Goal: Task Accomplishment & Management: Manage account settings

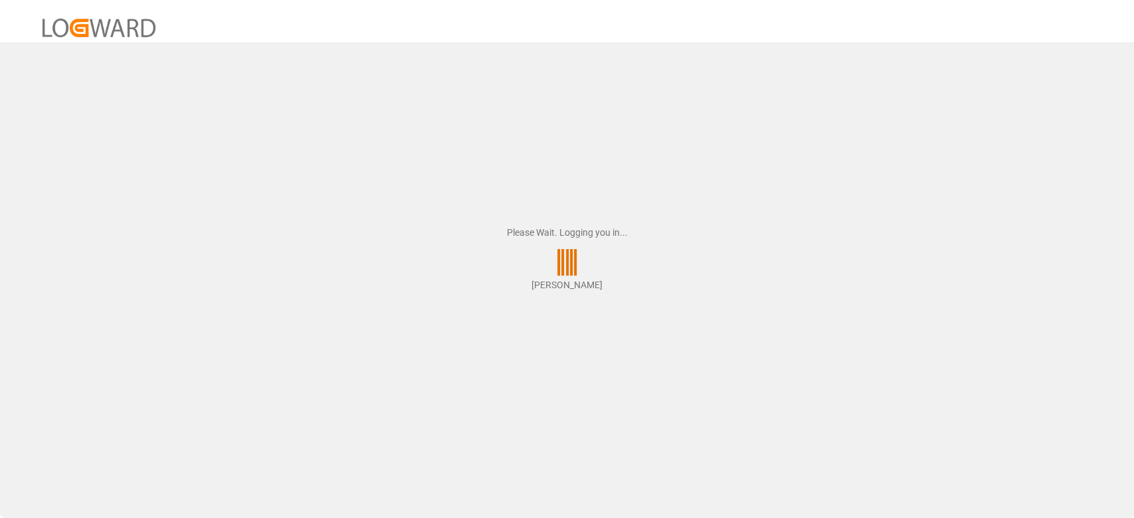
click at [804, 255] on div "Please Wait. Logging you in... Shyam Preethi" at bounding box center [567, 259] width 1134 height 518
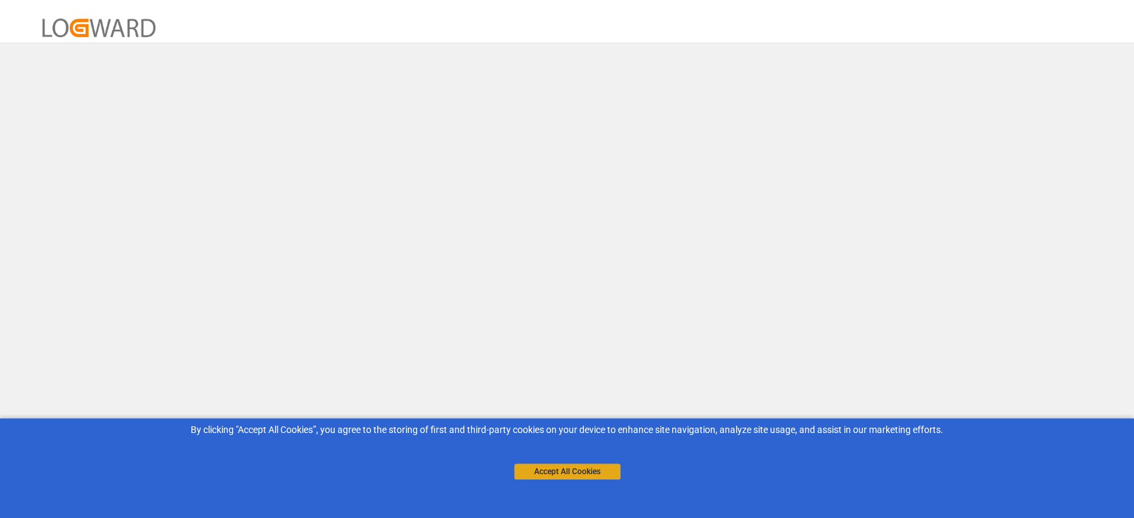
click at [549, 484] on div "By clicking "Accept All Cookies”, you agree to the storing of first and third-p…" at bounding box center [567, 452] width 1134 height 66
click at [553, 478] on button "Accept All Cookies" at bounding box center [567, 472] width 106 height 16
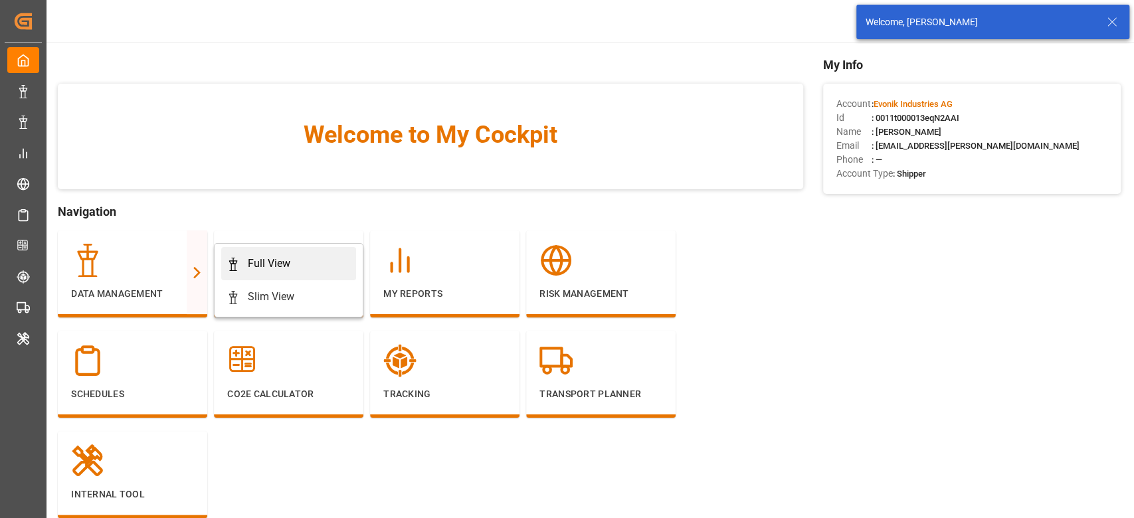
click at [250, 256] on div "Full View" at bounding box center [269, 264] width 43 height 16
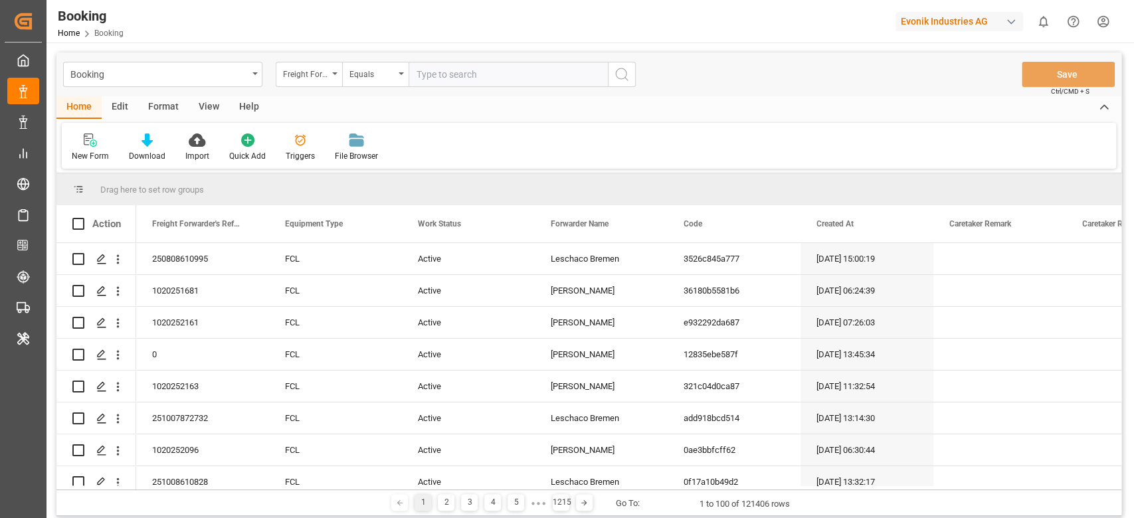
click at [161, 113] on div "Format" at bounding box center [163, 107] width 50 height 23
click at [100, 150] on div "Filter Rows" at bounding box center [91, 147] width 59 height 29
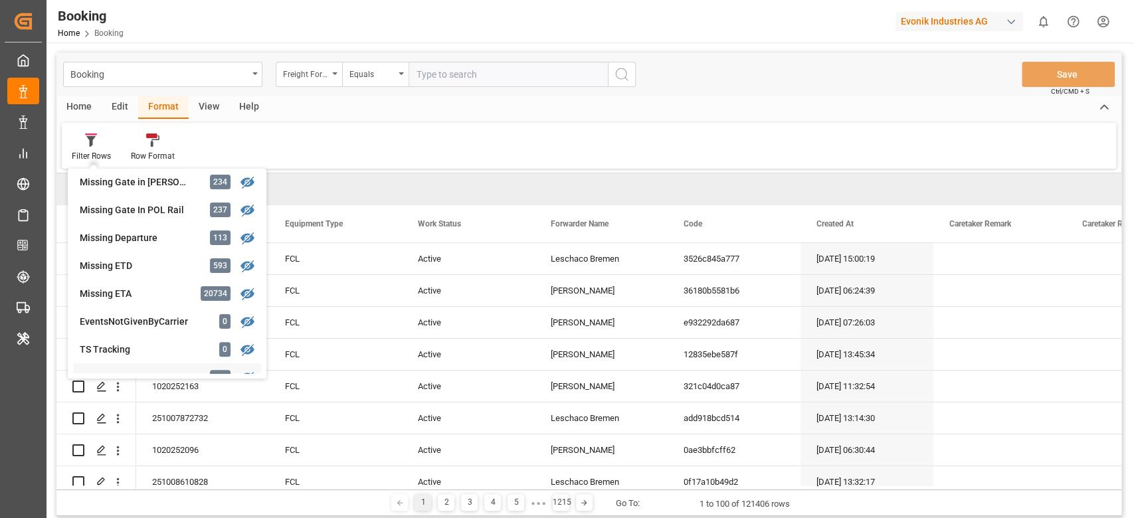
scroll to position [177, 0]
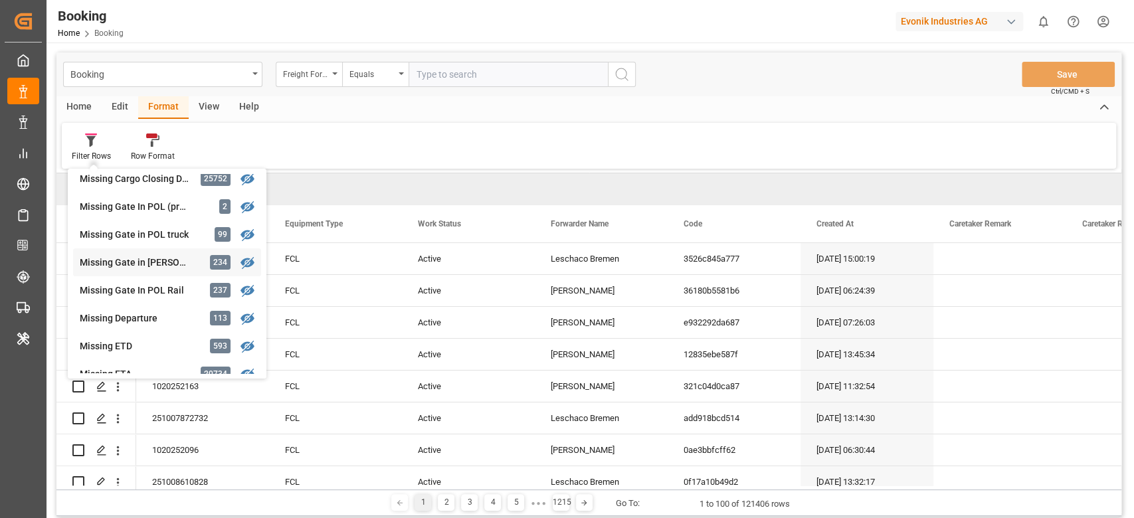
click at [132, 268] on div "Booking Freight Forwarder's Reference No. Equals Save Ctrl/CMD + S Home Edit Fo…" at bounding box center [588, 284] width 1065 height 464
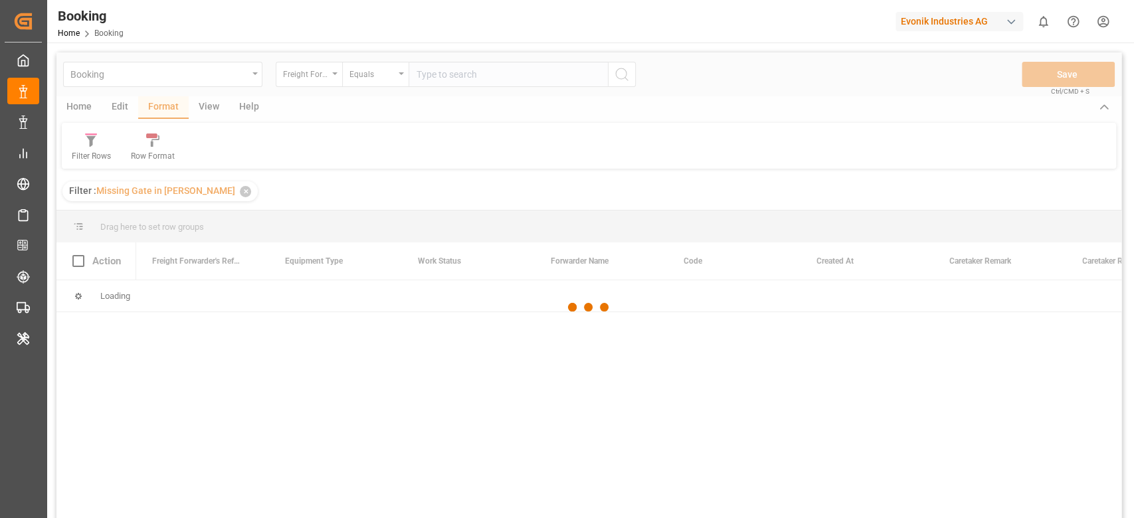
click at [74, 155] on div at bounding box center [588, 307] width 1065 height 510
click at [86, 146] on div at bounding box center [588, 307] width 1065 height 510
click at [96, 162] on div at bounding box center [588, 307] width 1065 height 510
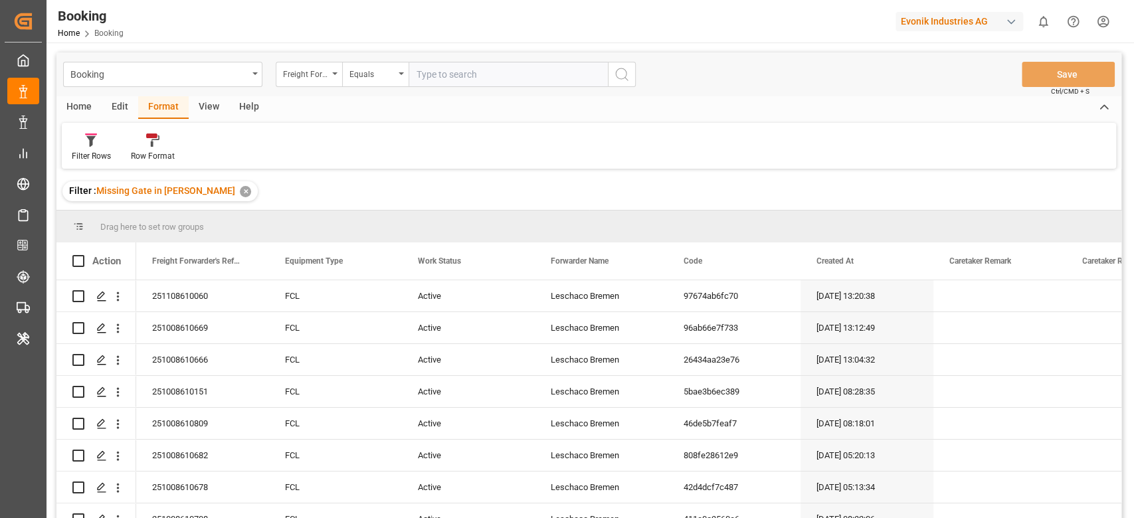
click at [91, 146] on icon at bounding box center [90, 141] width 9 height 11
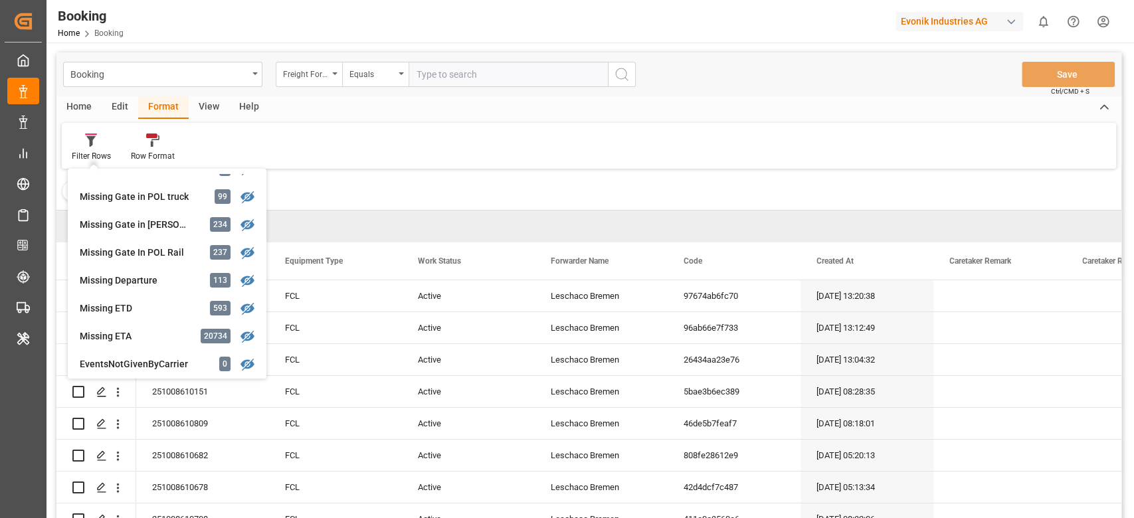
scroll to position [177, 0]
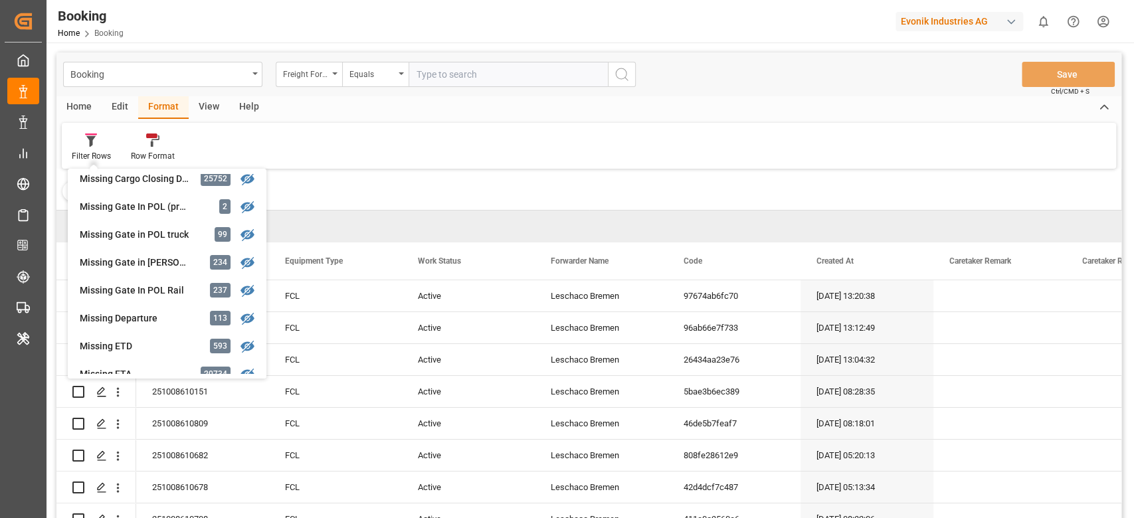
click at [387, 177] on div "Filter : Missing Gate in POL Barge ✕" at bounding box center [588, 191] width 1065 height 37
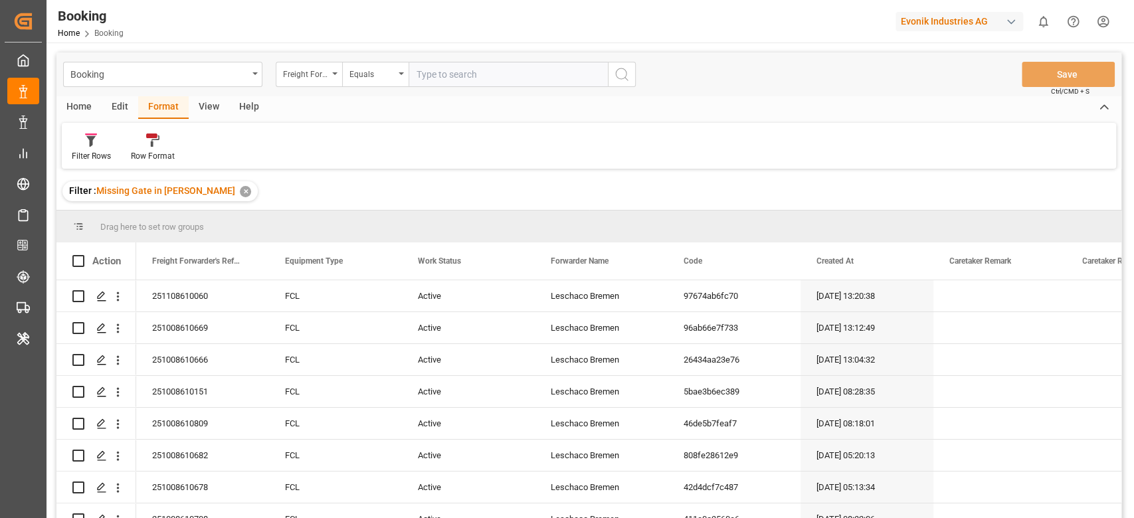
click at [201, 112] on div "View" at bounding box center [209, 107] width 41 height 23
click at [82, 142] on icon at bounding box center [84, 140] width 13 height 13
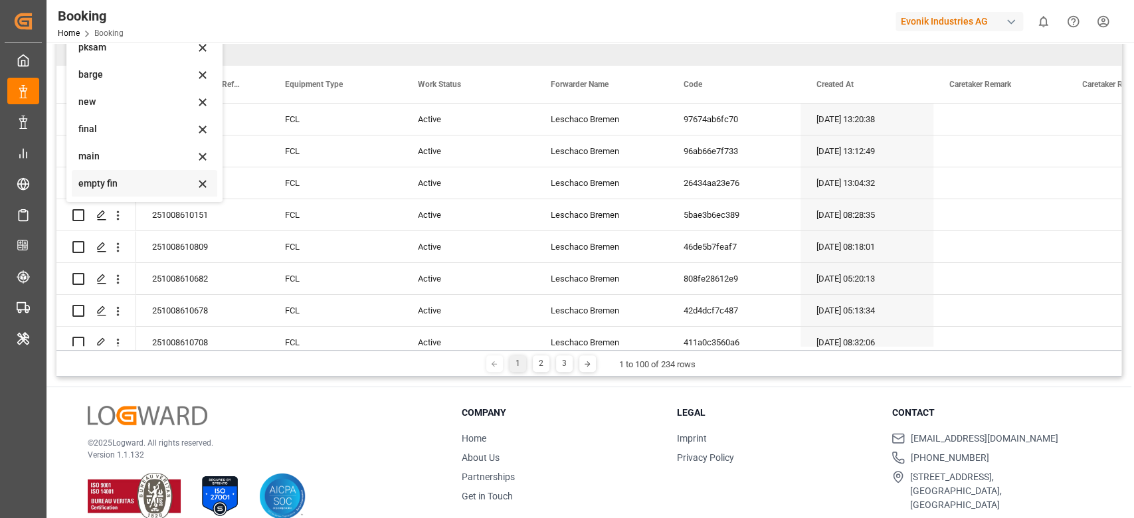
click at [132, 185] on div "empty fin" at bounding box center [136, 184] width 116 height 14
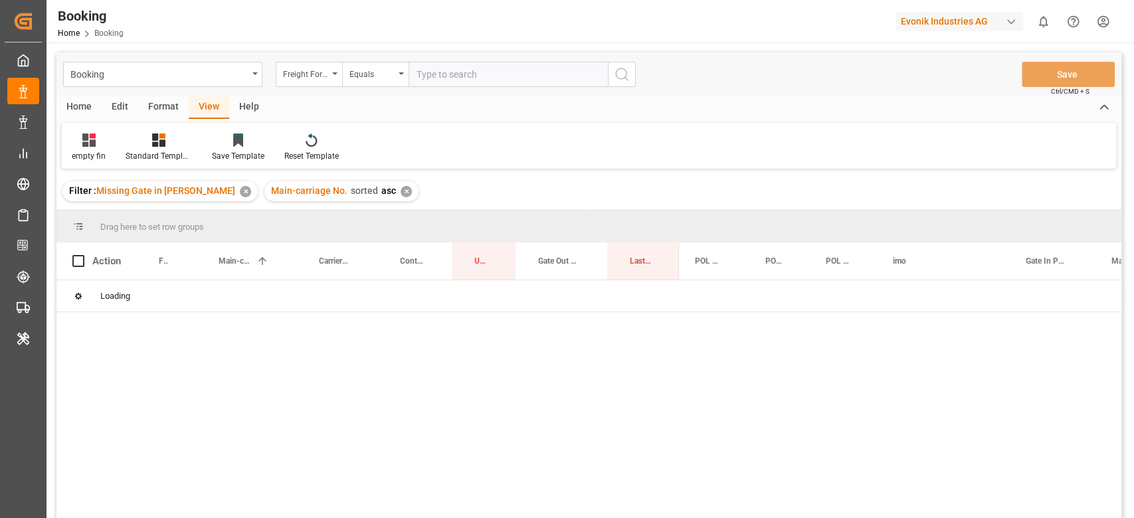
click at [159, 100] on div "Format" at bounding box center [163, 107] width 50 height 23
click at [104, 143] on div at bounding box center [91, 140] width 39 height 14
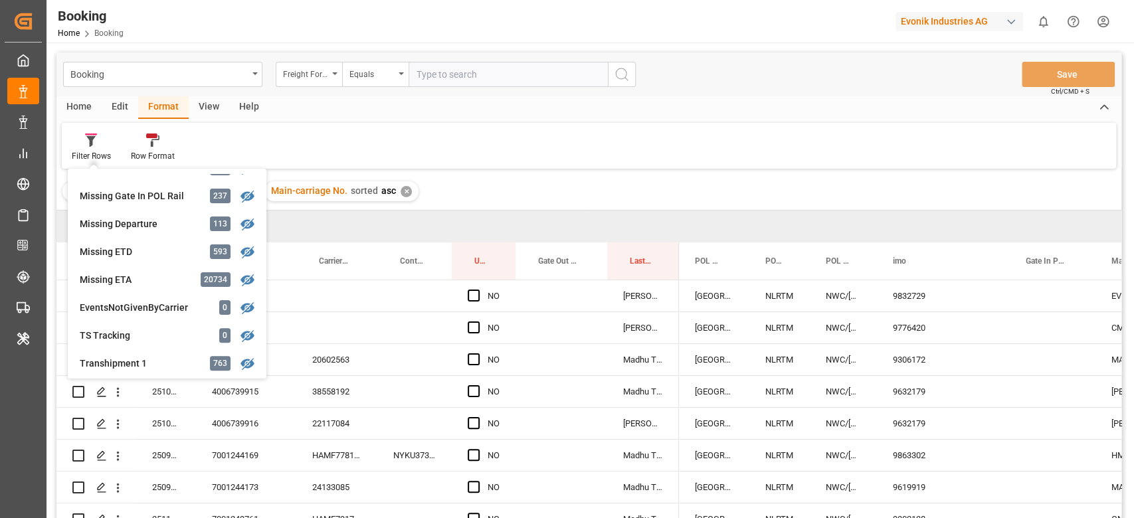
scroll to position [183, 0]
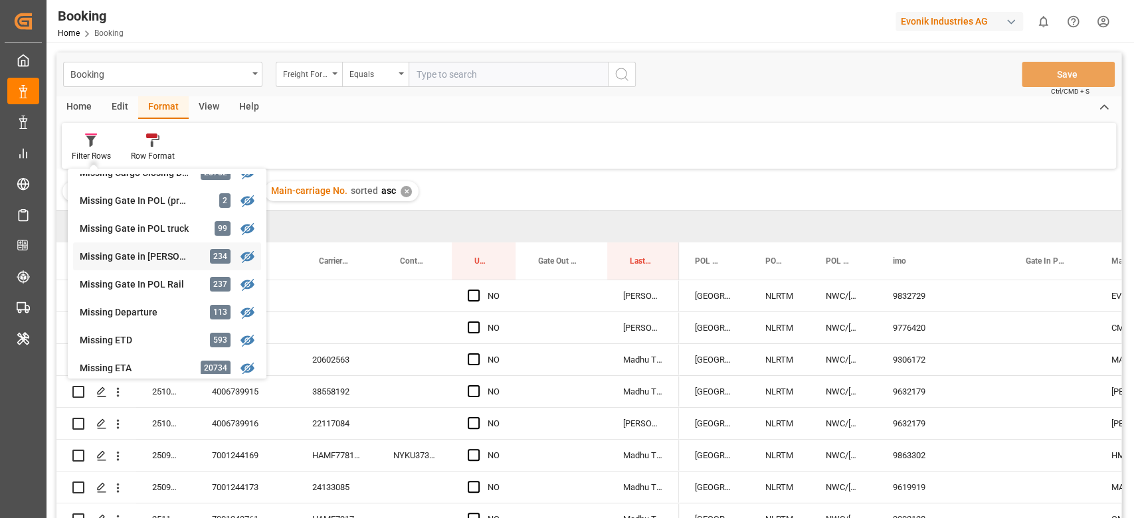
click at [144, 252] on div "Missing Gate in POL Barge" at bounding box center [138, 257] width 116 height 14
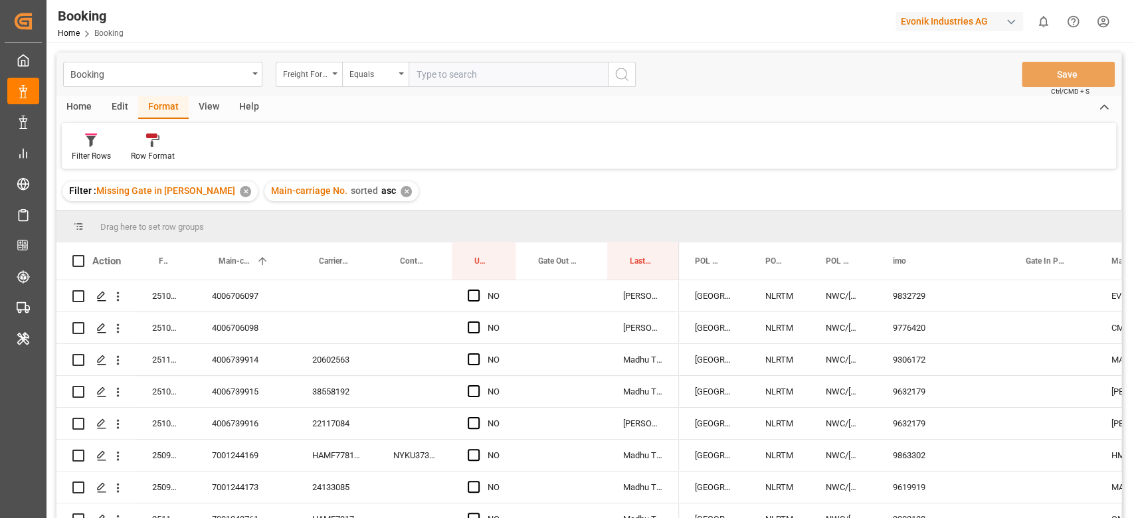
click at [383, 191] on div "Main-carriage No. sorted asc ✕" at bounding box center [341, 191] width 154 height 20
click at [401, 191] on div "✕" at bounding box center [406, 191] width 11 height 11
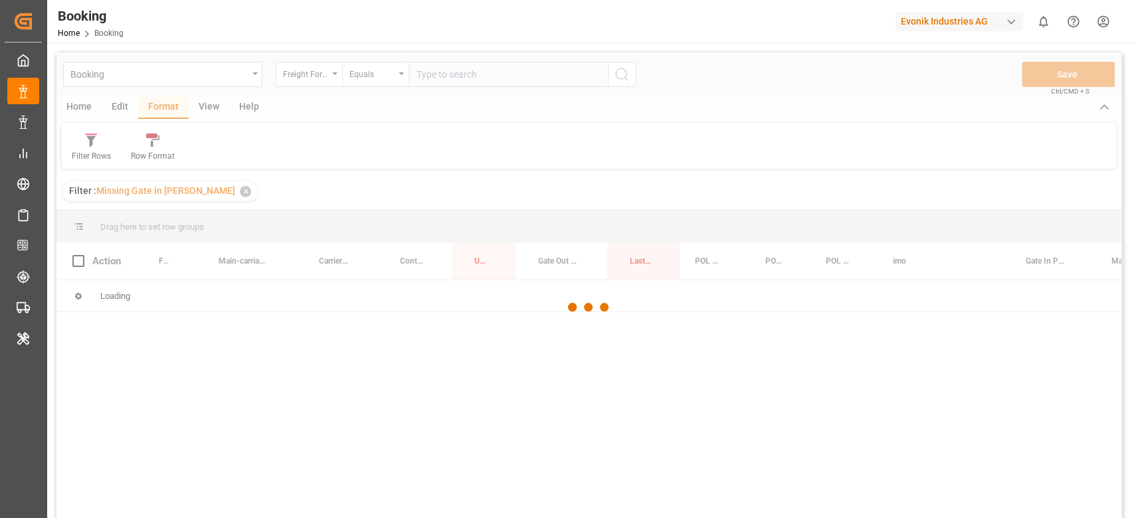
click at [205, 109] on div at bounding box center [588, 307] width 1065 height 510
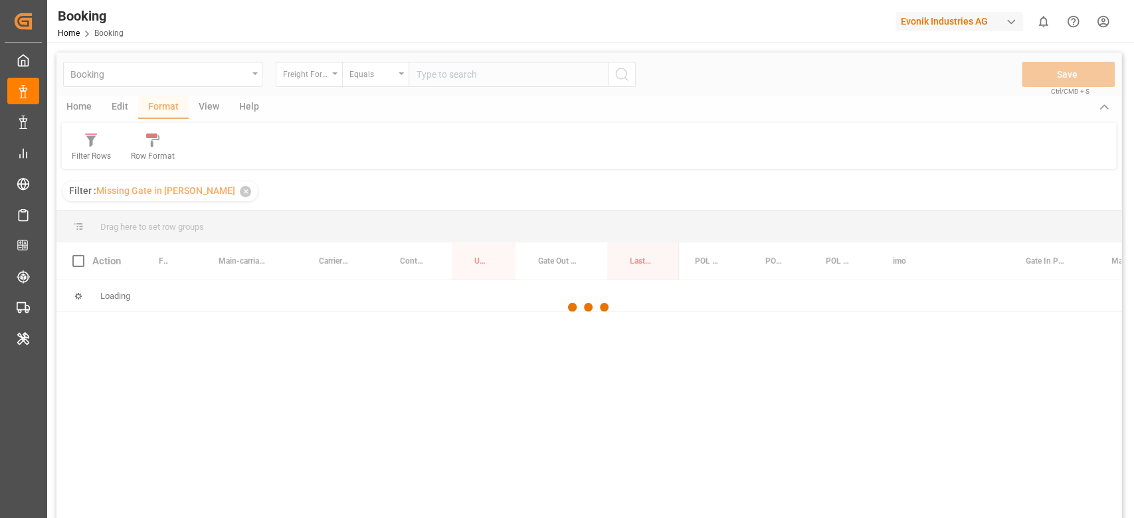
click at [213, 110] on div at bounding box center [588, 307] width 1065 height 510
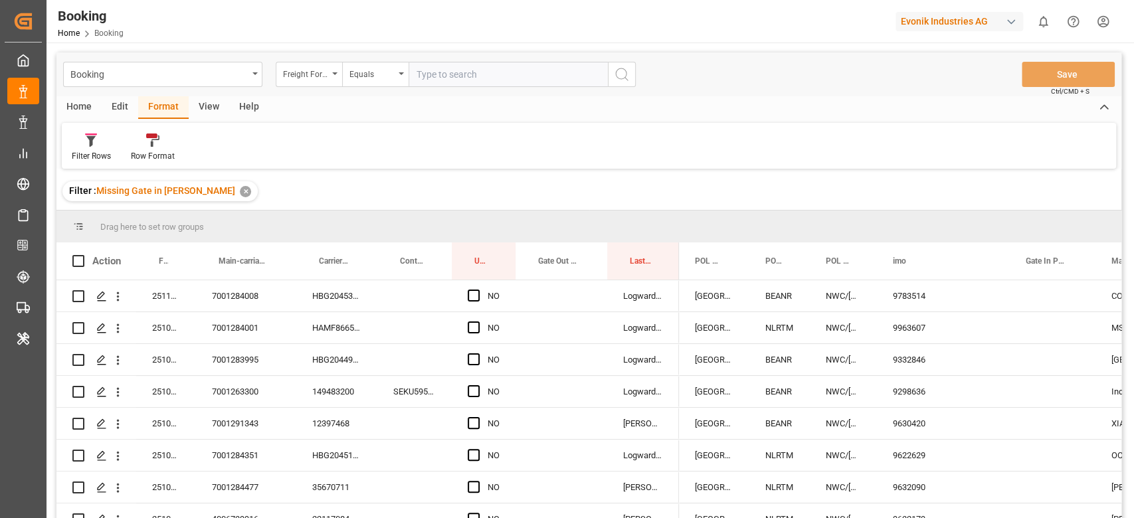
click at [207, 116] on div "View" at bounding box center [209, 107] width 41 height 23
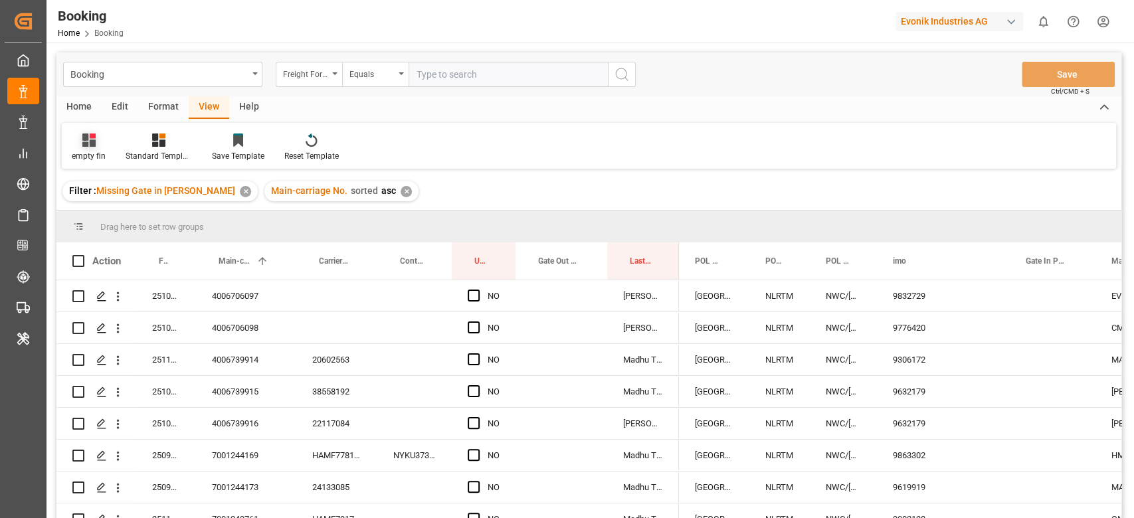
click at [86, 150] on div "empty fin" at bounding box center [89, 156] width 34 height 12
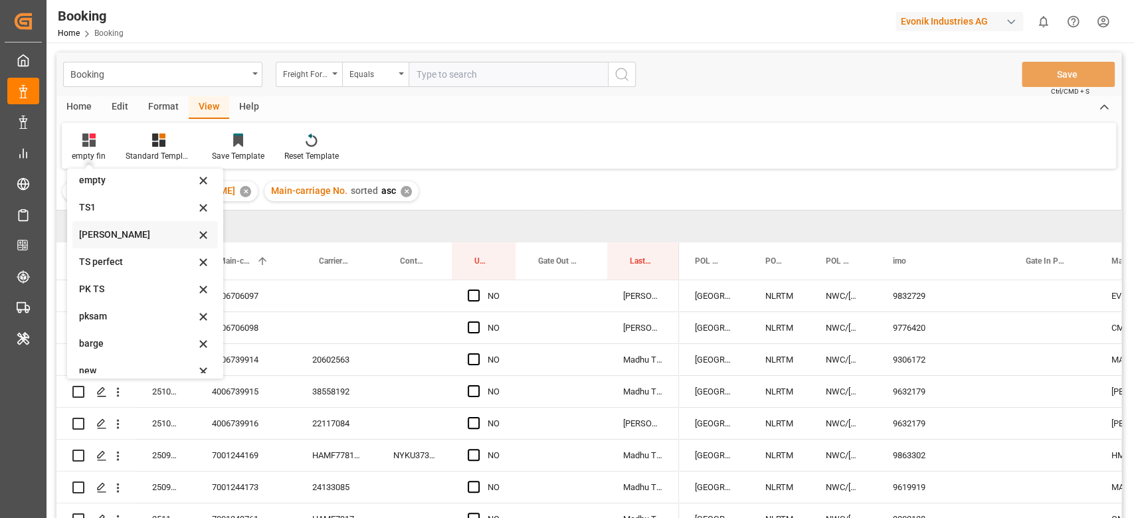
scroll to position [263, 0]
click at [111, 328] on div "main" at bounding box center [137, 333] width 116 height 14
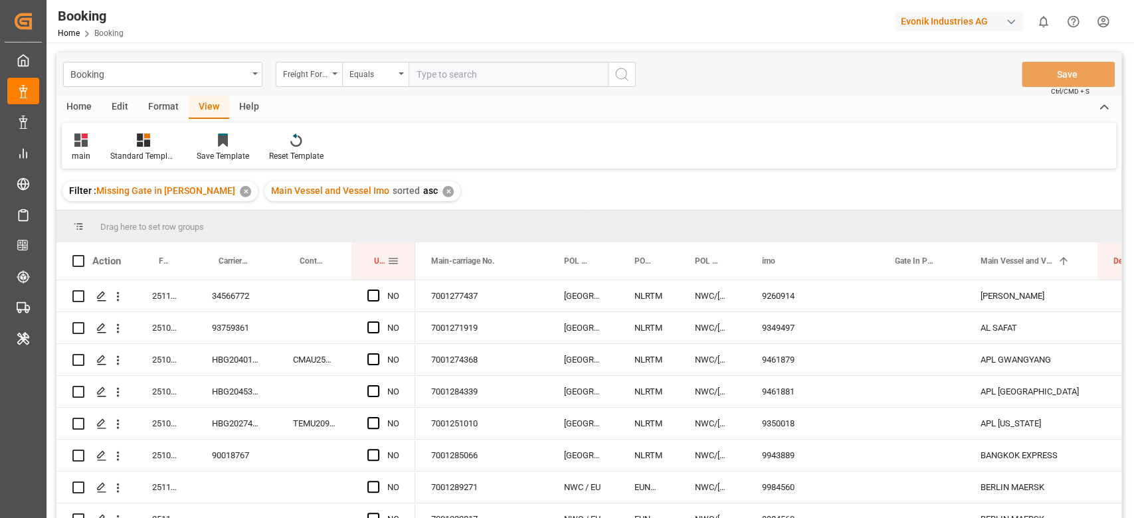
click at [396, 258] on span at bounding box center [393, 261] width 12 height 12
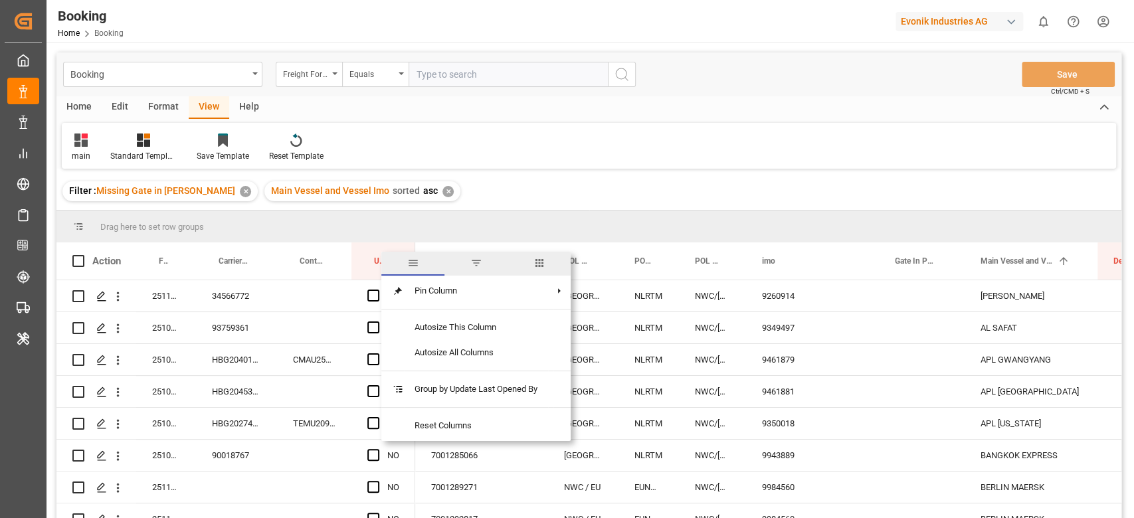
click at [539, 258] on span "columns" at bounding box center [540, 263] width 12 height 12
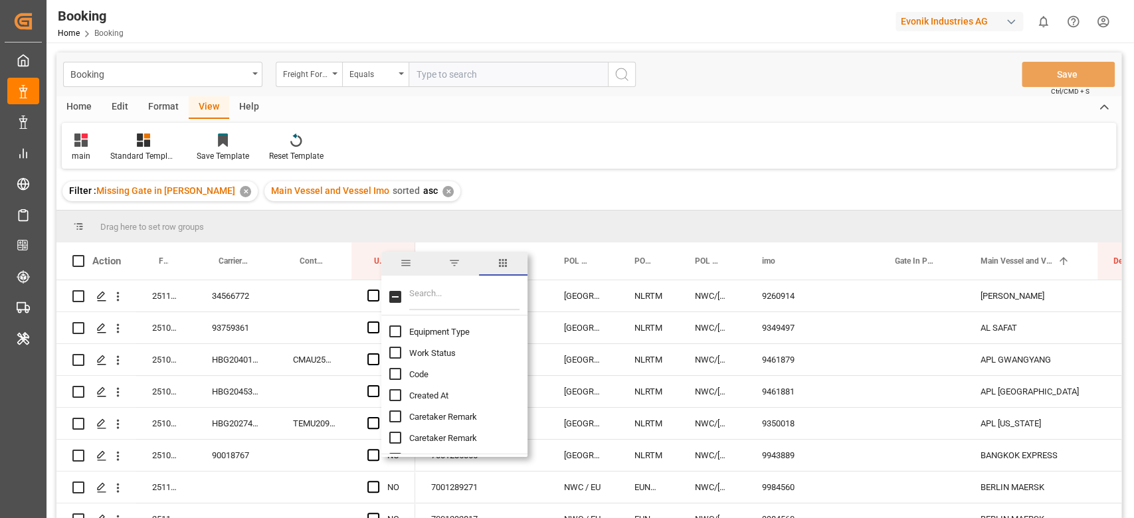
click at [523, 296] on div at bounding box center [454, 296] width 146 height 37
click at [495, 300] on input "Filter Columns Input" at bounding box center [464, 297] width 110 height 27
type input "c"
click at [311, 80] on div "Freight Forwarder's Reference No." at bounding box center [309, 74] width 66 height 25
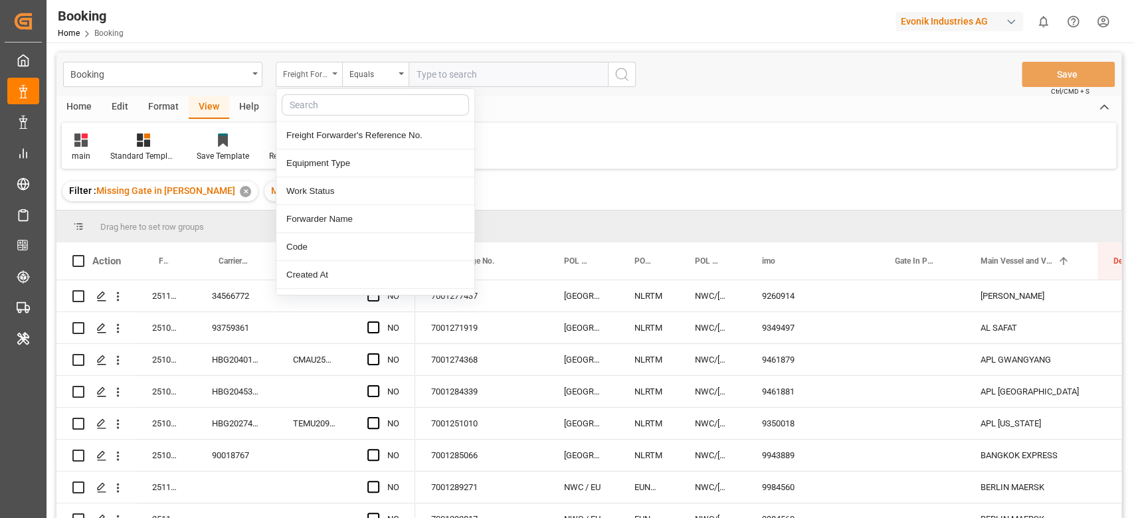
click at [345, 116] on div at bounding box center [375, 105] width 198 height 33
click at [348, 110] on input "text" at bounding box center [375, 104] width 187 height 21
type input "carr"
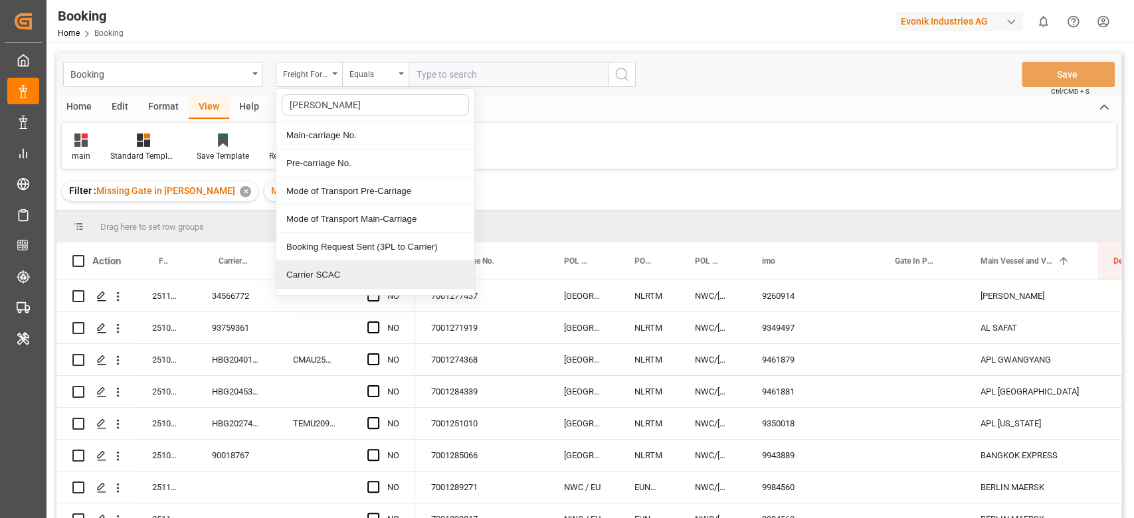
click at [332, 264] on div "Carrier SCAC" at bounding box center [375, 275] width 198 height 28
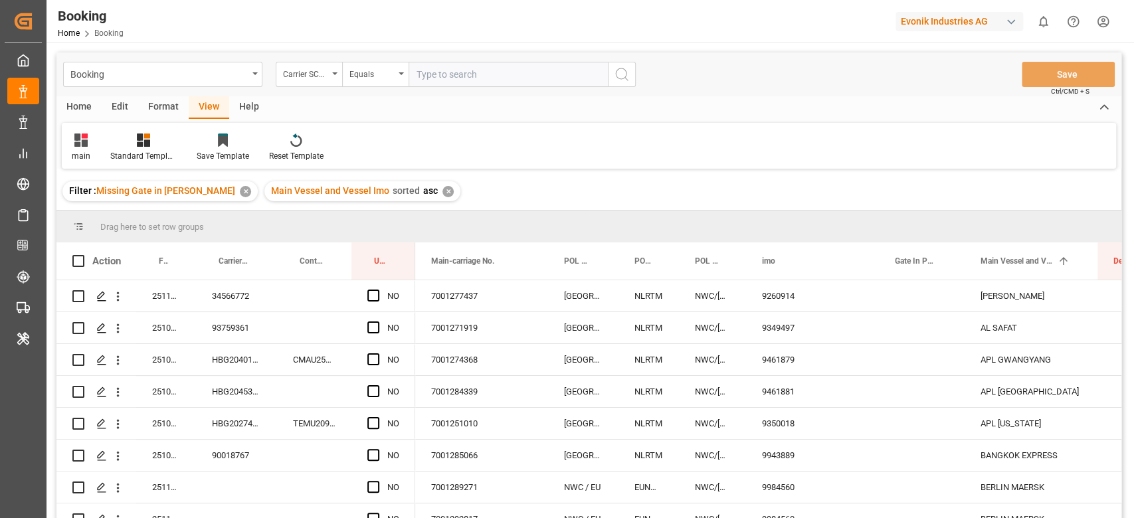
click at [457, 62] on input "text" at bounding box center [508, 74] width 199 height 25
type input "h"
type input "cmdu"
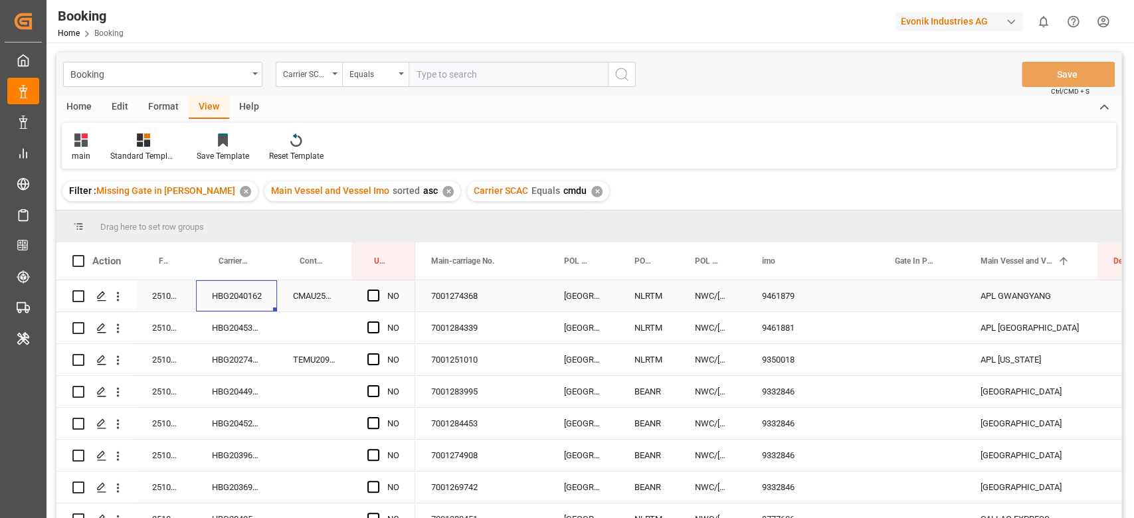
click at [243, 292] on div "HBG2040162" at bounding box center [236, 295] width 81 height 31
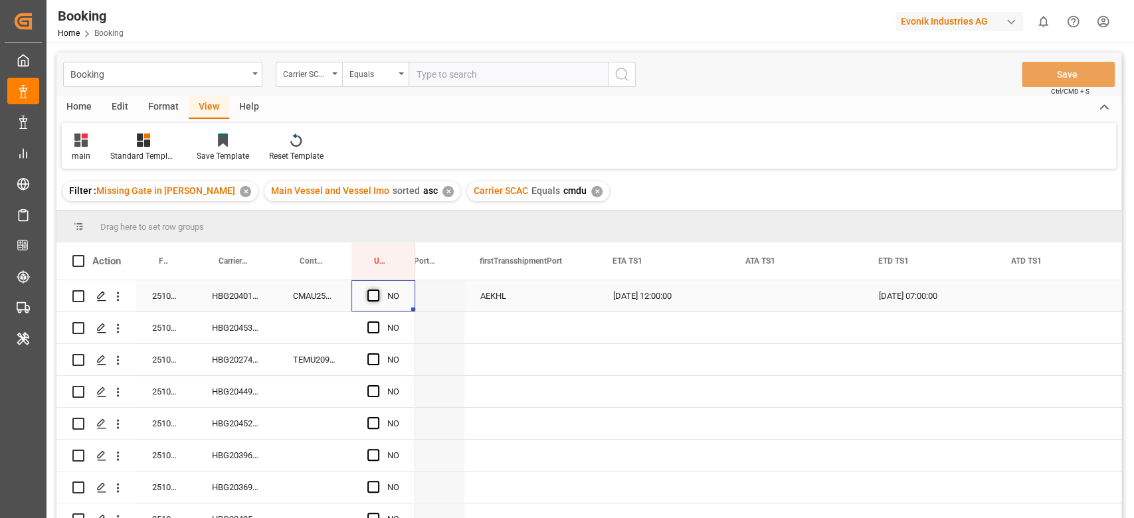
click at [374, 295] on span "Press SPACE to select this row." at bounding box center [373, 296] width 12 height 12
click at [377, 290] on input "Press SPACE to select this row." at bounding box center [377, 290] width 0 height 0
click at [225, 338] on div "HBG2045379" at bounding box center [236, 327] width 81 height 31
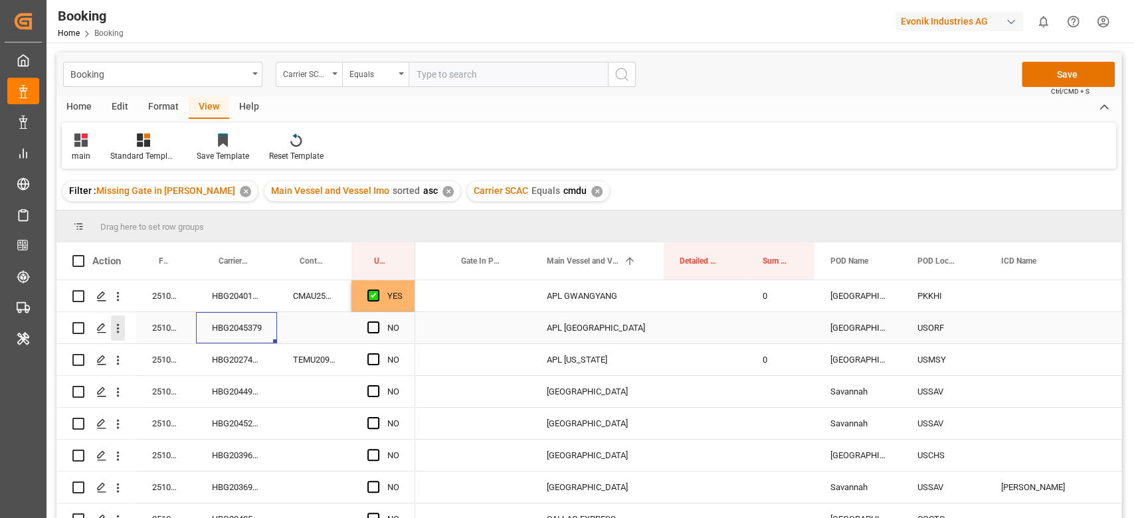
click at [117, 327] on icon "open menu" at bounding box center [118, 329] width 14 height 14
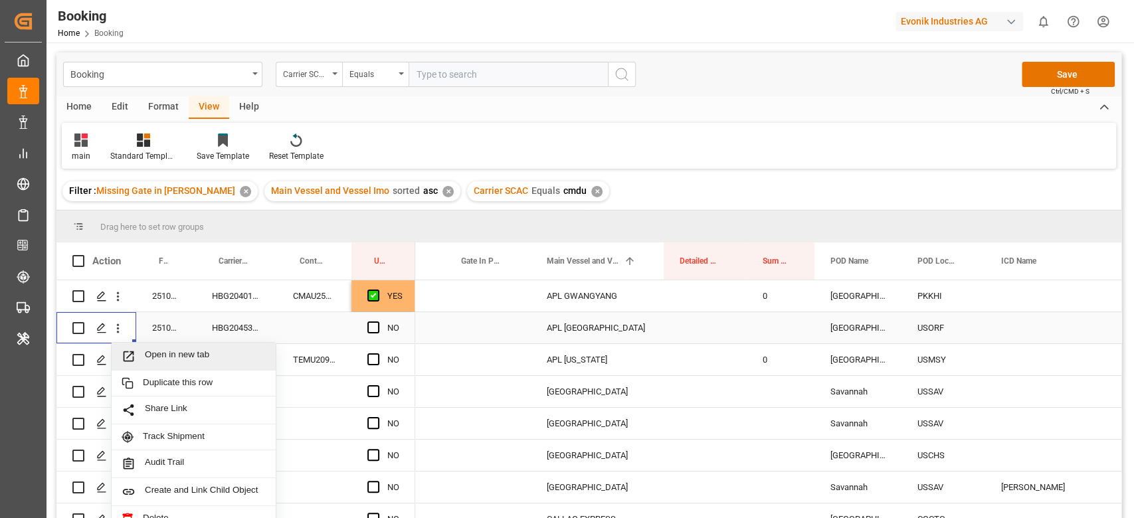
click at [153, 355] on span "Open in new tab" at bounding box center [205, 357] width 121 height 14
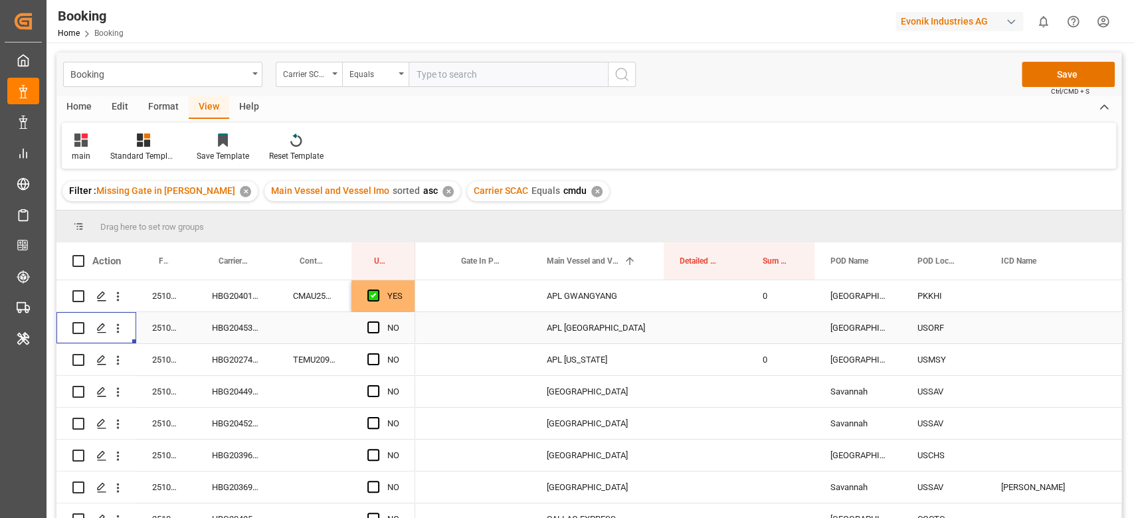
click at [374, 312] on div "Press SPACE to select this row." at bounding box center [377, 296] width 20 height 31
click at [373, 364] on span "Press SPACE to select this row." at bounding box center [373, 359] width 12 height 12
click at [377, 353] on input "Press SPACE to select this row." at bounding box center [377, 353] width 0 height 0
click at [370, 330] on span "Press SPACE to select this row." at bounding box center [373, 328] width 12 height 12
click at [377, 322] on input "Press SPACE to select this row." at bounding box center [377, 322] width 0 height 0
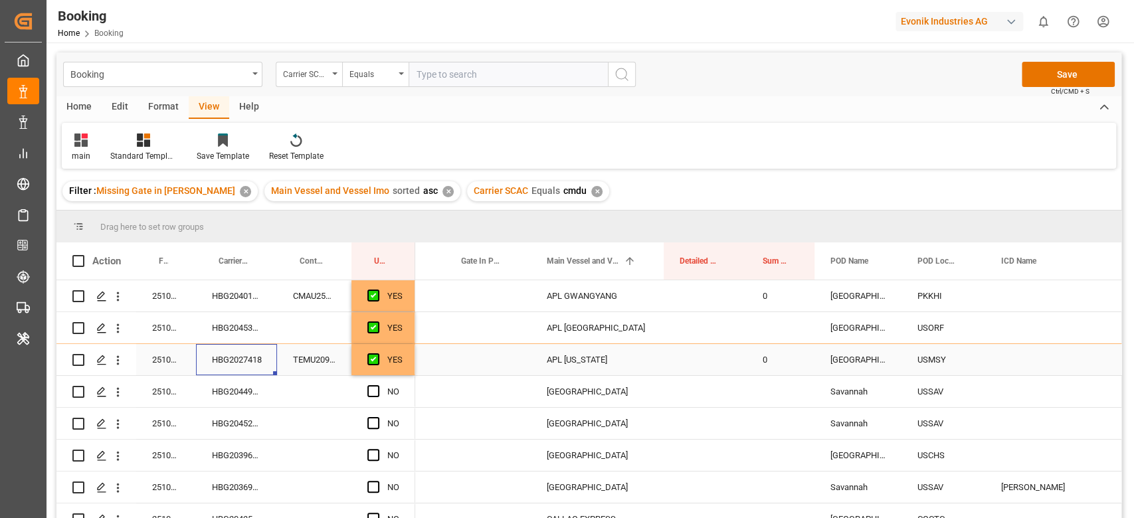
click at [252, 354] on div "HBG2027418" at bounding box center [236, 359] width 81 height 31
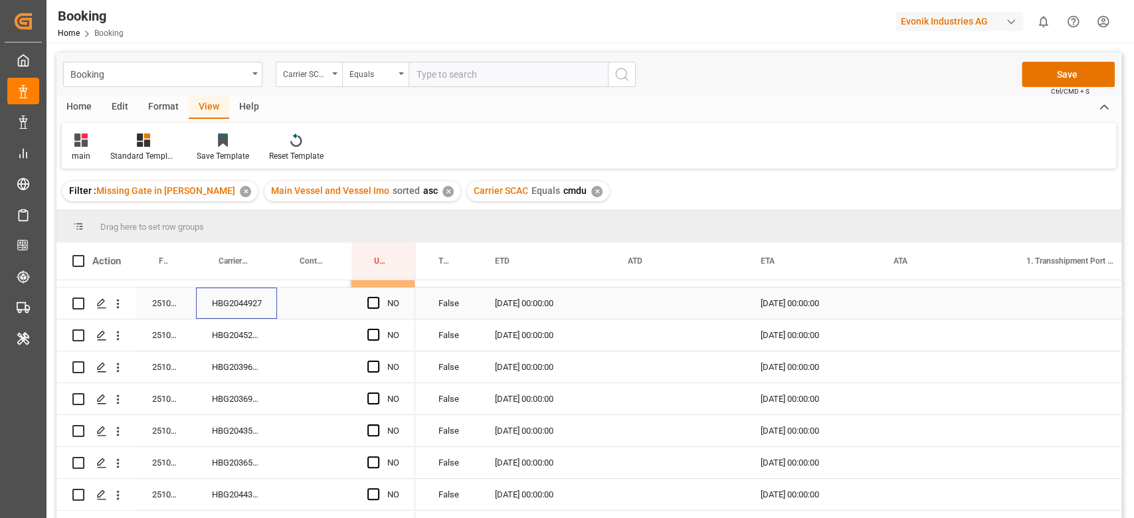
click at [255, 312] on div "HBG2044927" at bounding box center [236, 303] width 81 height 31
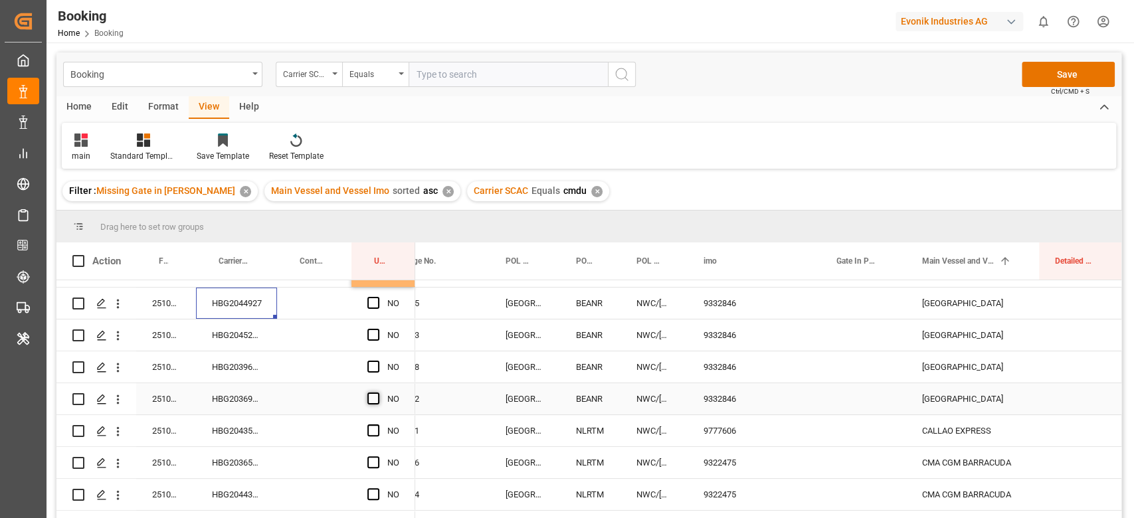
click at [367, 401] on span "Press SPACE to select this row." at bounding box center [373, 399] width 12 height 12
click at [377, 393] on input "Press SPACE to select this row." at bounding box center [377, 393] width 0 height 0
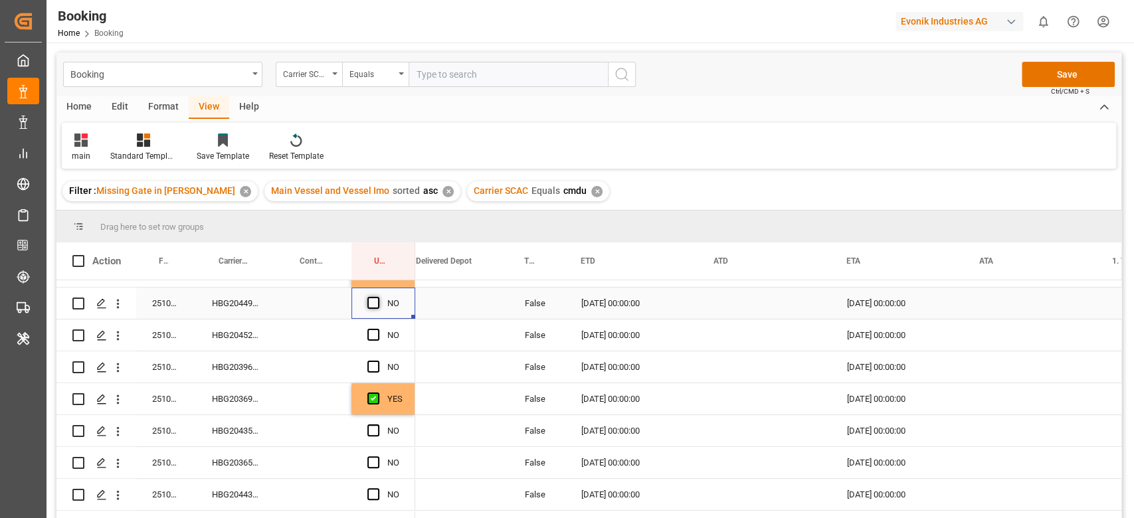
click at [374, 305] on span "Press SPACE to select this row." at bounding box center [373, 303] width 12 height 12
click at [377, 297] on input "Press SPACE to select this row." at bounding box center [377, 297] width 0 height 0
click at [264, 326] on div "HBG2045263" at bounding box center [236, 335] width 81 height 31
click at [369, 336] on span "Press SPACE to select this row." at bounding box center [373, 335] width 12 height 12
click at [377, 329] on input "Press SPACE to select this row." at bounding box center [377, 329] width 0 height 0
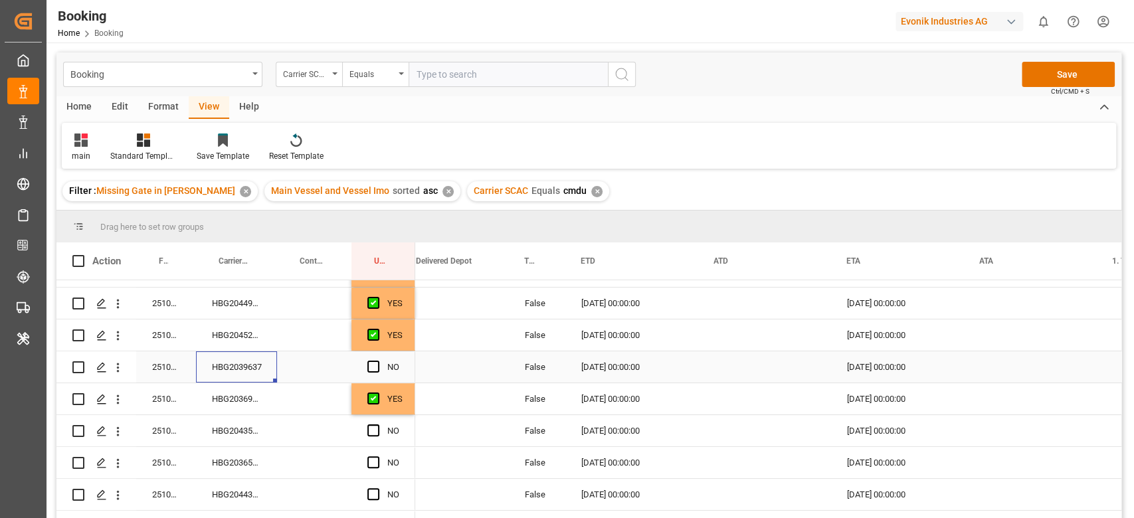
click at [266, 362] on div "HBG2039637" at bounding box center [236, 366] width 81 height 31
click at [373, 368] on span "Press SPACE to select this row." at bounding box center [373, 367] width 12 height 12
click at [377, 361] on input "Press SPACE to select this row." at bounding box center [377, 361] width 0 height 0
click at [233, 407] on div "HBG2036997" at bounding box center [236, 398] width 81 height 31
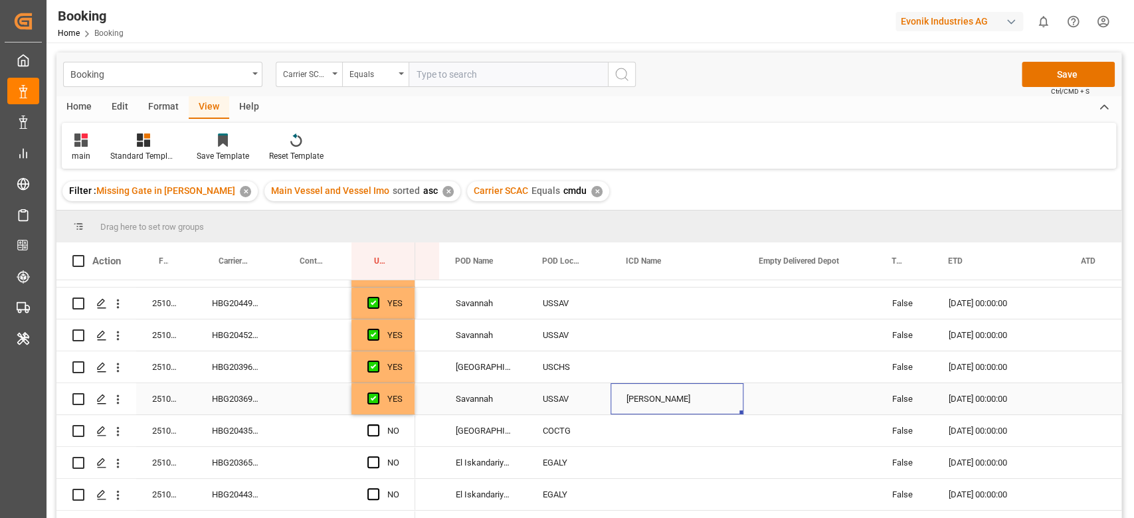
click at [621, 401] on div "Buford" at bounding box center [677, 398] width 133 height 31
click at [637, 403] on input "Buford" at bounding box center [677, 406] width 112 height 25
type input "Buford - USBFA"
click at [637, 403] on input "Buford - USBFA" at bounding box center [677, 406] width 112 height 25
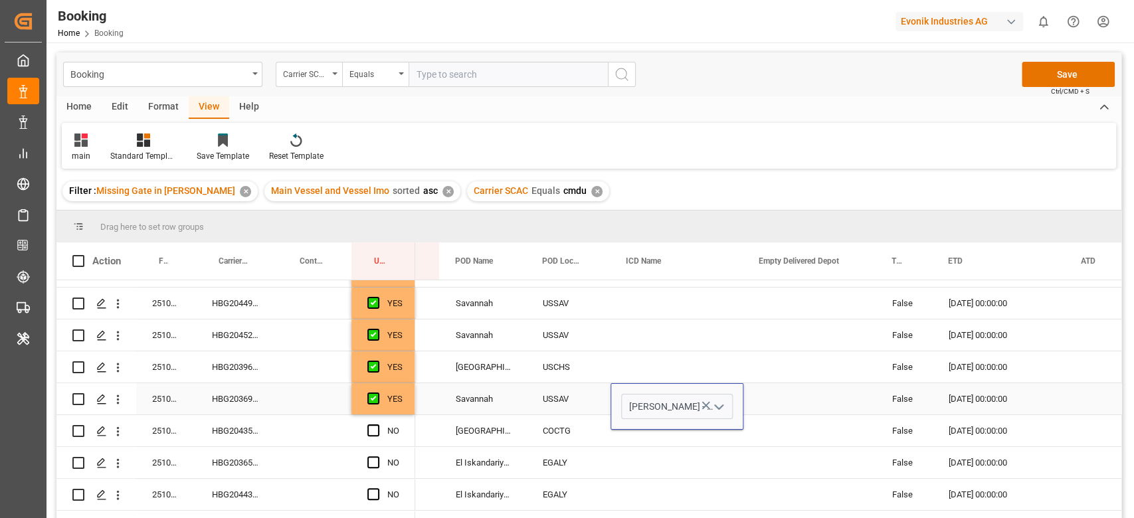
click at [701, 407] on icon "Press SPACE to select this row." at bounding box center [706, 406] width 14 height 14
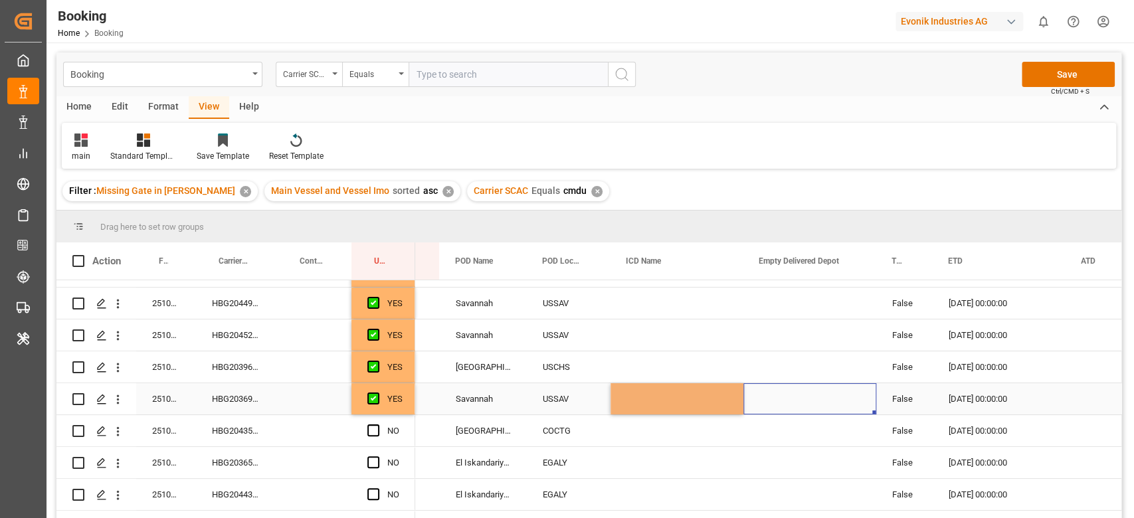
click at [775, 399] on div "Press SPACE to select this row." at bounding box center [810, 398] width 133 height 31
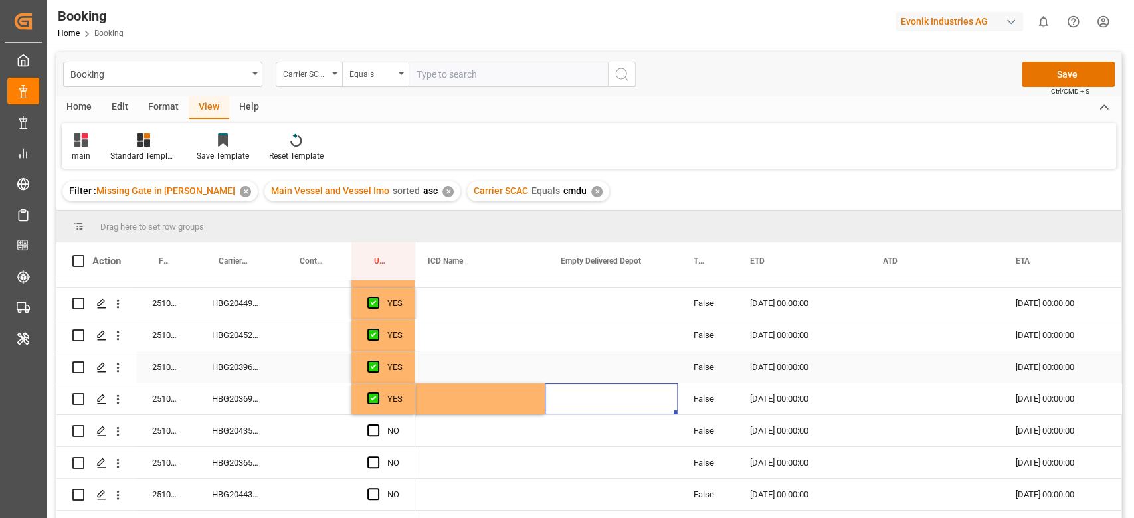
click at [800, 373] on div "24.10.2025 00:00:00" at bounding box center [800, 366] width 133 height 31
drag, startPoint x: 866, startPoint y: 379, endPoint x: 866, endPoint y: 388, distance: 8.6
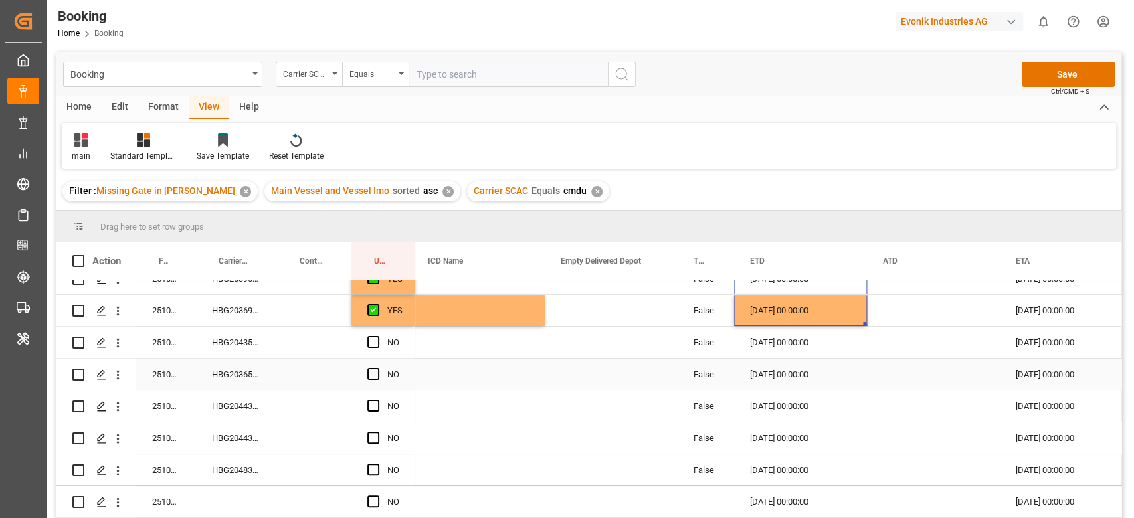
click at [239, 384] on div "HBG2036554" at bounding box center [236, 374] width 81 height 31
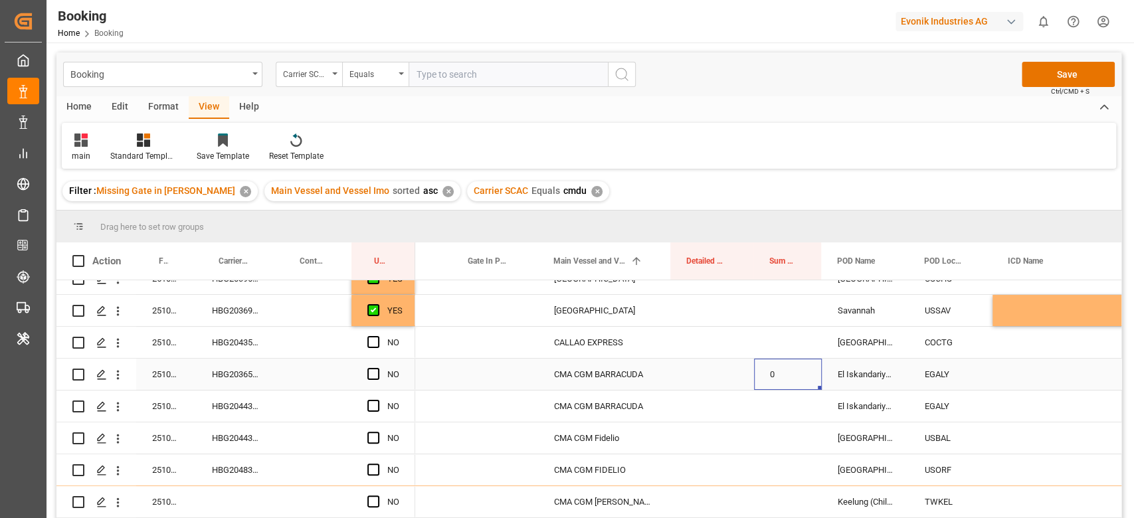
click at [763, 377] on div "0" at bounding box center [788, 374] width 68 height 31
click at [773, 377] on input "0" at bounding box center [788, 381] width 47 height 25
click at [749, 379] on div "Press SPACE to select this row." at bounding box center [712, 374] width 83 height 31
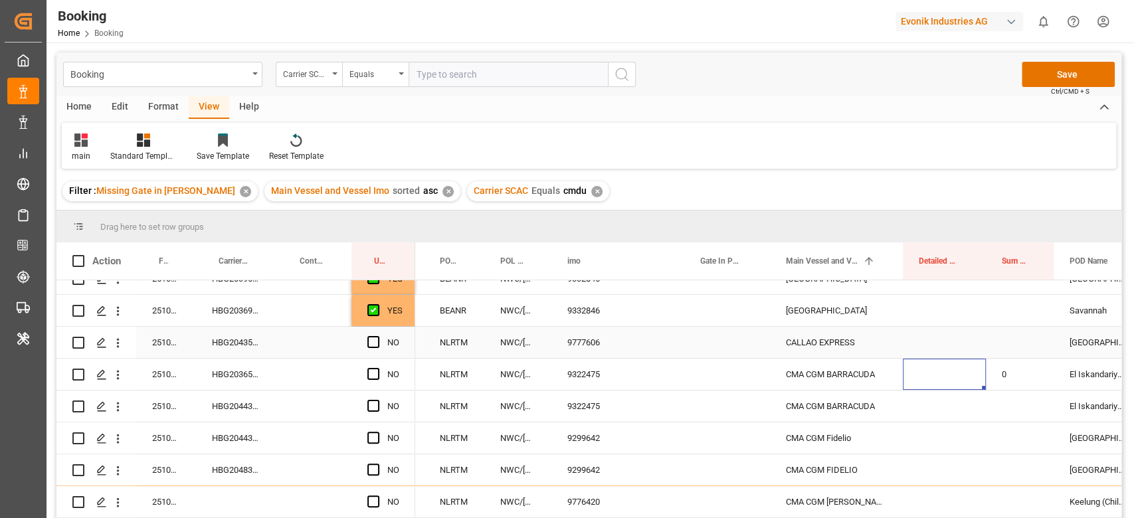
click at [258, 334] on div "HBG2043597" at bounding box center [236, 342] width 81 height 31
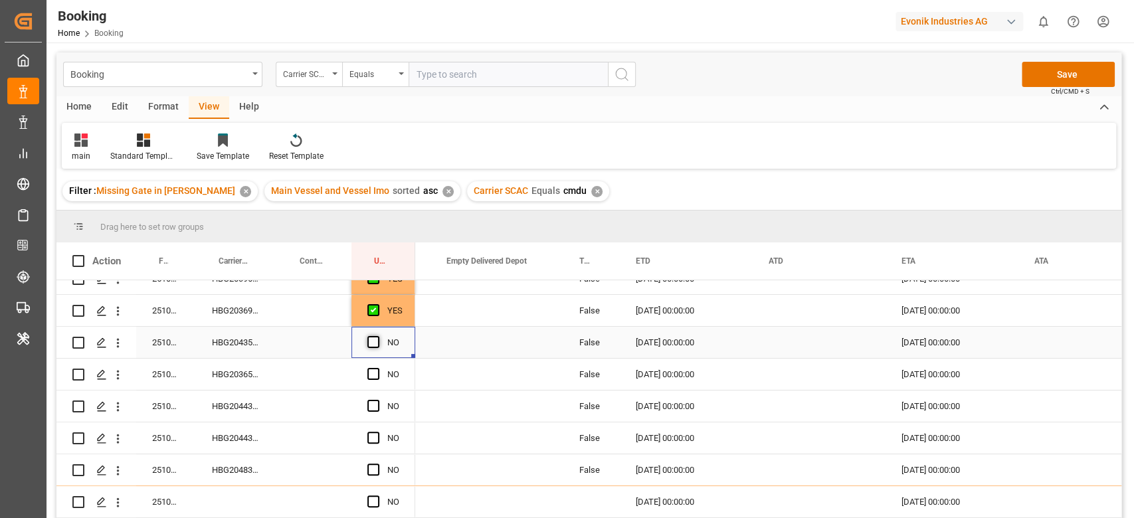
click at [375, 343] on span "Press SPACE to select this row." at bounding box center [373, 342] width 12 height 12
click at [377, 336] on input "Press SPACE to select this row." at bounding box center [377, 336] width 0 height 0
click at [287, 385] on div "Press SPACE to select this row." at bounding box center [314, 374] width 74 height 31
click at [264, 374] on div "HBG2036554" at bounding box center [236, 374] width 81 height 31
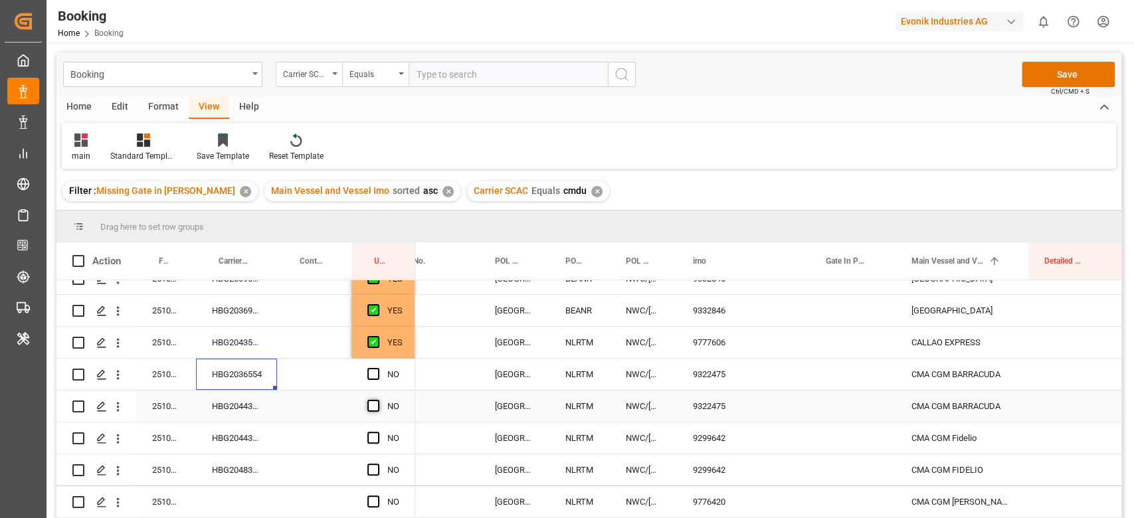
click at [369, 407] on span "Press SPACE to select this row." at bounding box center [373, 406] width 12 height 12
click at [377, 400] on input "Press SPACE to select this row." at bounding box center [377, 400] width 0 height 0
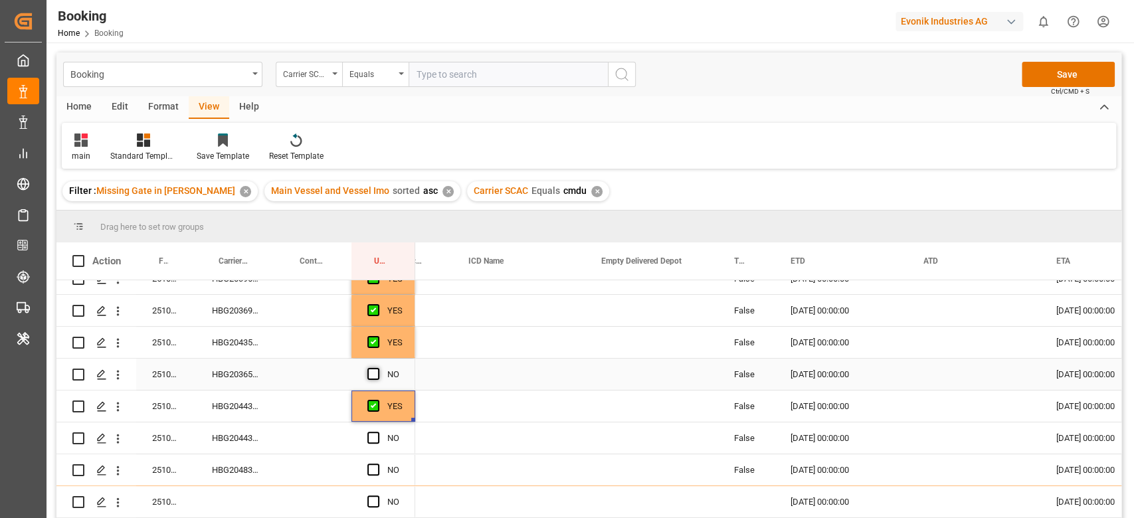
click at [374, 374] on span "Press SPACE to select this row." at bounding box center [373, 374] width 12 height 12
click at [377, 368] on input "Press SPACE to select this row." at bounding box center [377, 368] width 0 height 0
click at [271, 404] on div "HBG2044339" at bounding box center [236, 406] width 81 height 31
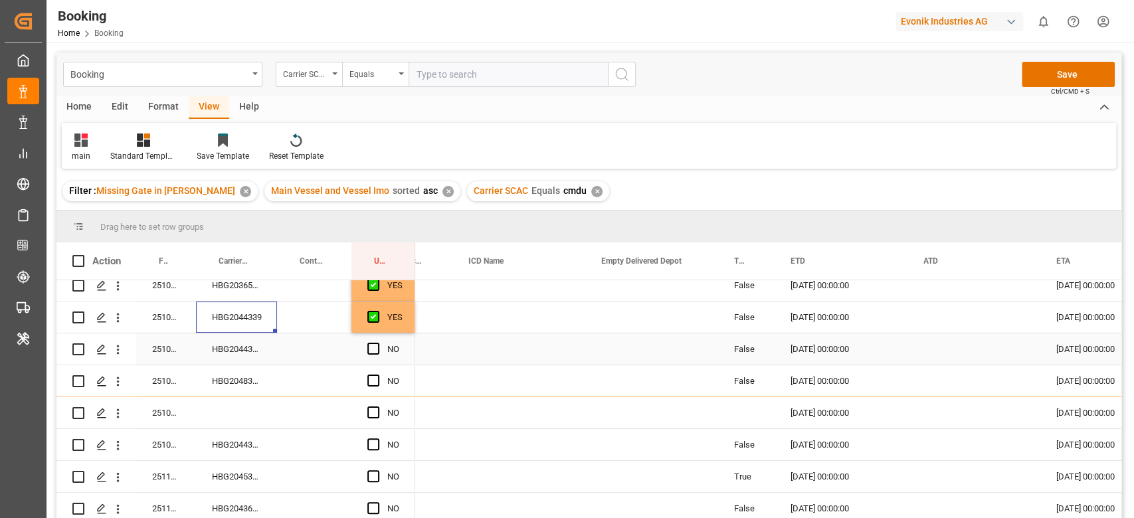
click at [283, 353] on div "Press SPACE to select this row." at bounding box center [314, 349] width 74 height 31
click at [252, 352] on div "HBG2044391" at bounding box center [236, 349] width 81 height 31
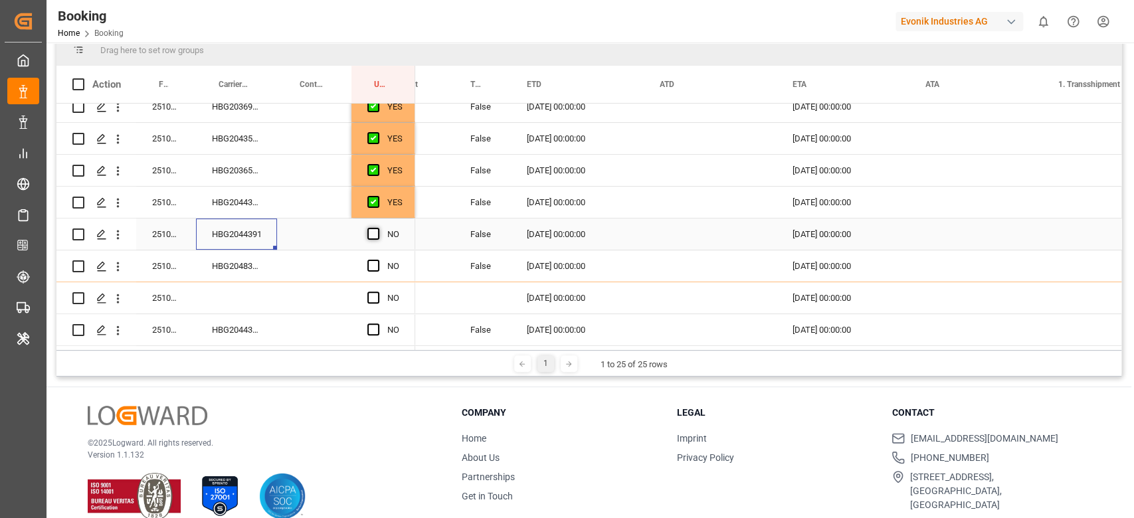
click at [373, 237] on span "Press SPACE to select this row." at bounding box center [373, 234] width 12 height 12
click at [377, 228] on input "Press SPACE to select this row." at bounding box center [377, 228] width 0 height 0
click at [266, 254] on div "HBG2048317" at bounding box center [236, 265] width 81 height 31
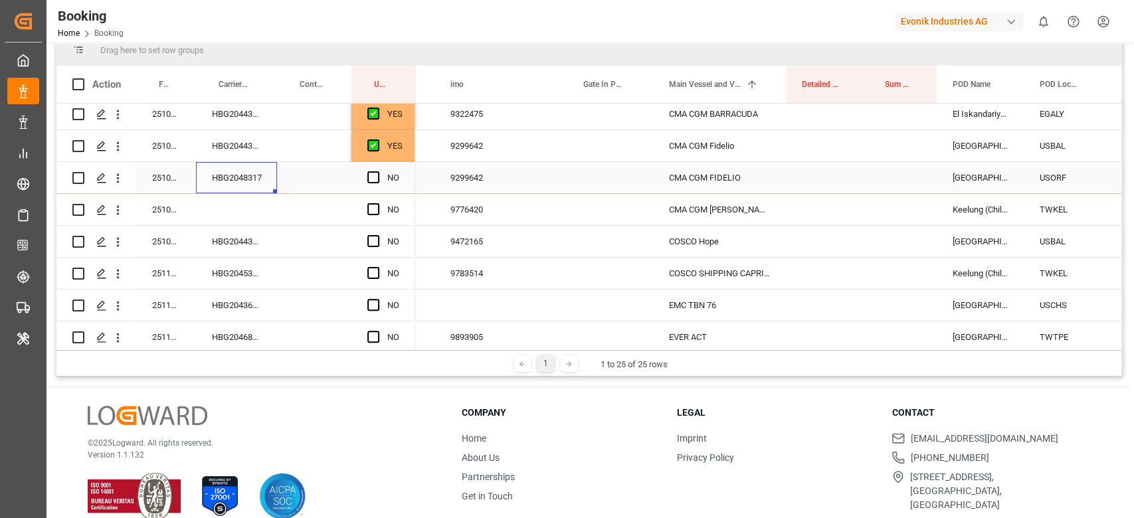
click at [379, 179] on div "Press SPACE to select this row." at bounding box center [377, 178] width 20 height 31
drag, startPoint x: 369, startPoint y: 178, endPoint x: 361, endPoint y: 183, distance: 10.1
click at [369, 177] on span "Press SPACE to select this row." at bounding box center [373, 177] width 12 height 12
click at [377, 171] on input "Press SPACE to select this row." at bounding box center [377, 171] width 0 height 0
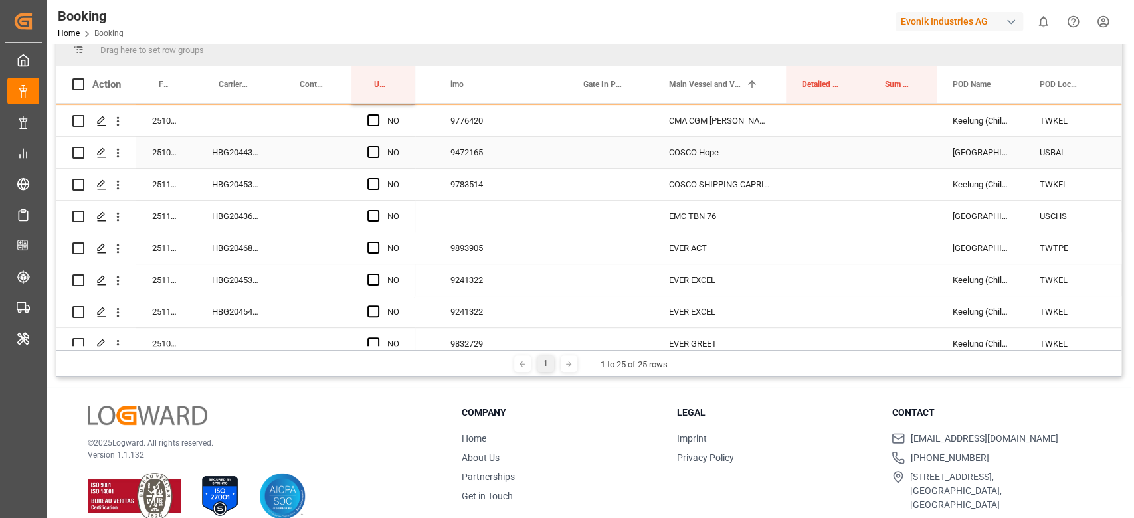
click at [264, 153] on div "HBG2044391" at bounding box center [236, 152] width 81 height 31
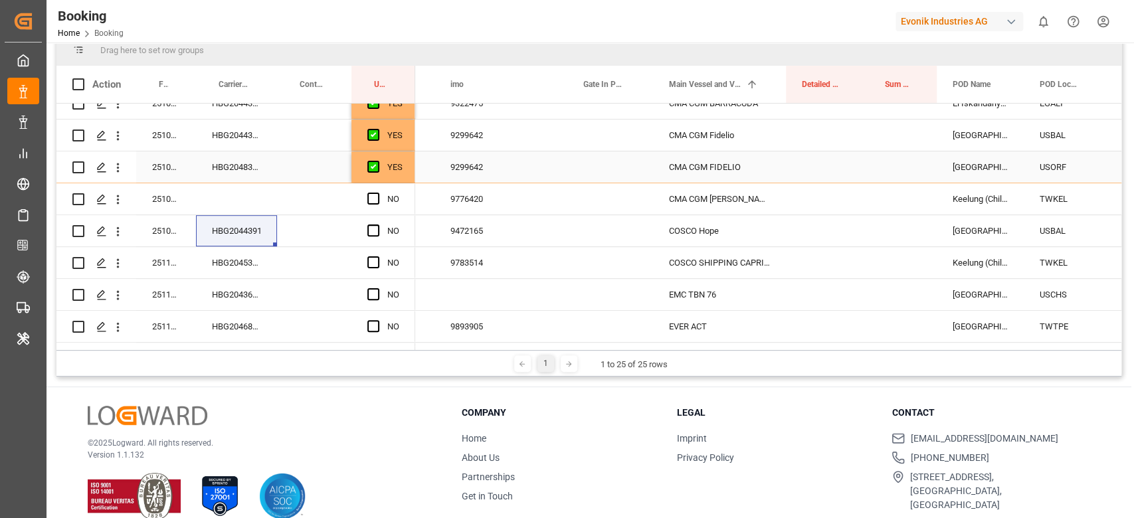
click at [674, 175] on div "CMA CGM FIDELIO" at bounding box center [719, 166] width 133 height 31
click at [690, 231] on div "COSCO Hope" at bounding box center [719, 230] width 133 height 31
click at [690, 231] on input "COSCO Hope" at bounding box center [720, 238] width 112 height 25
type input "COSCO Hope - 9472165"
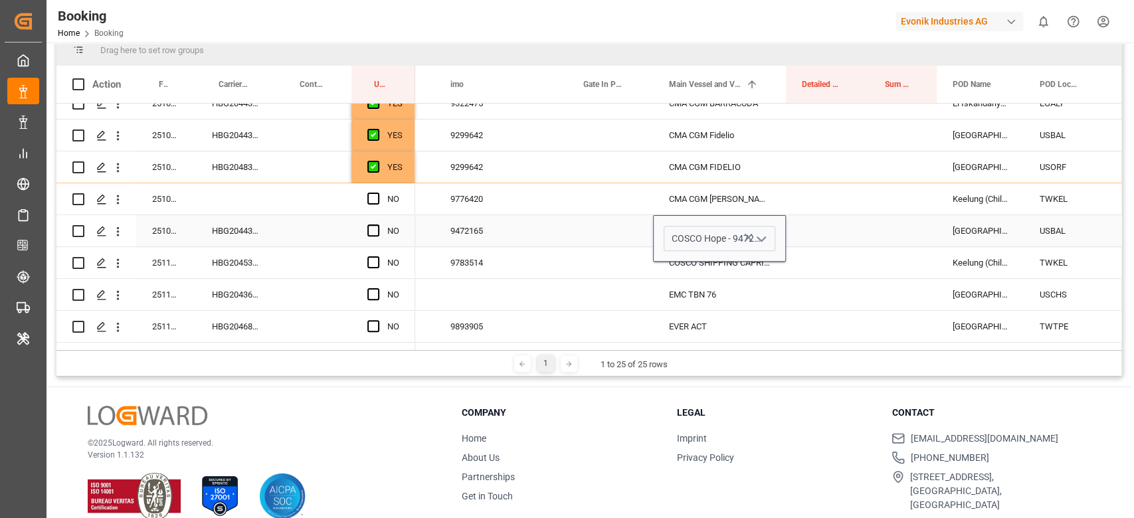
click at [748, 237] on icon "Press SPACE to select this row." at bounding box center [749, 238] width 8 height 8
click at [727, 240] on input "Press SPACE to select this row." at bounding box center [720, 238] width 112 height 25
paste input "CMA CGM FIDELIO"
click at [715, 270] on div "CMA CGM Fidelio - 9299642" at bounding box center [724, 276] width 120 height 47
type input "CMA CGM Fidelio - 9299642"
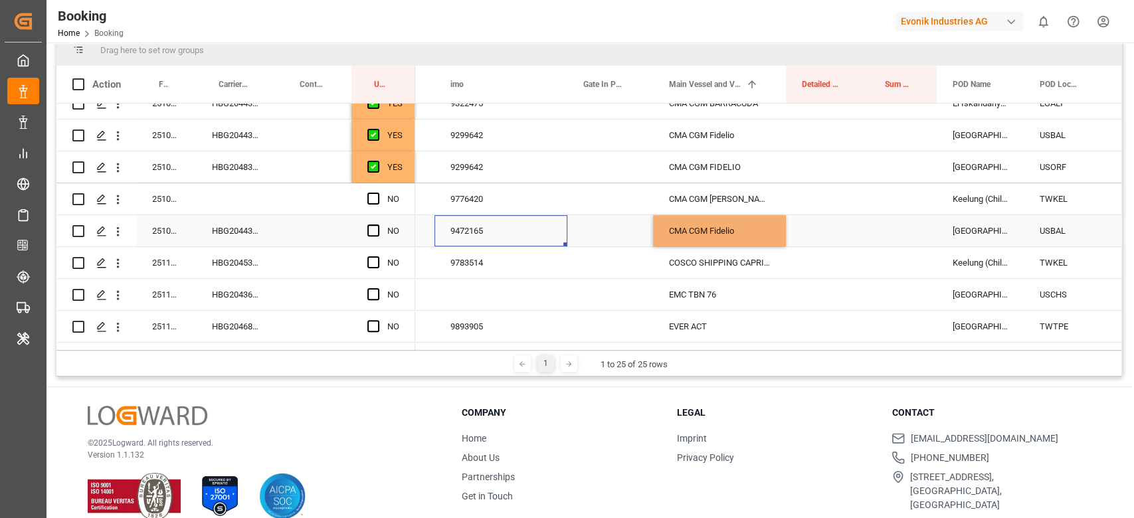
click at [487, 229] on div "9472165" at bounding box center [501, 230] width 133 height 31
click at [487, 229] on input "9472165 - COSCO Hope" at bounding box center [501, 238] width 112 height 25
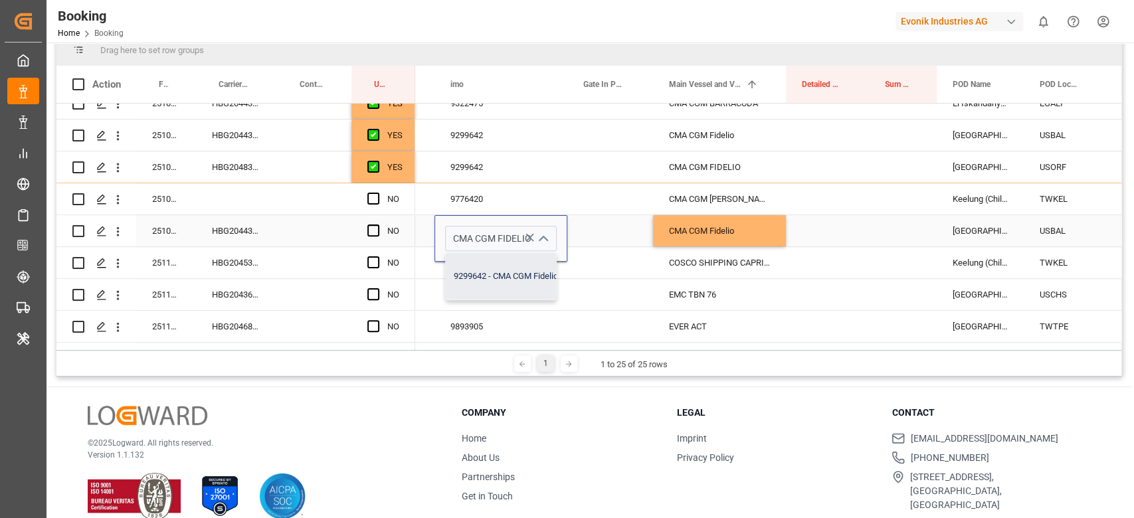
click at [506, 272] on div "9299642 - CMA CGM Fidelio" at bounding box center [506, 276] width 120 height 47
type input "9299642 - CMA CGM Fidelio"
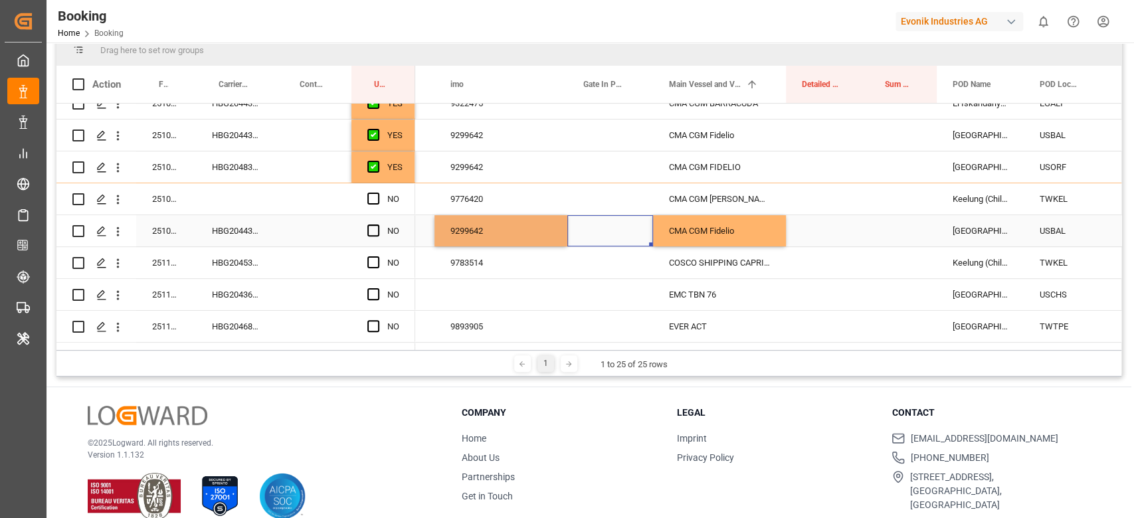
click at [605, 230] on div "Press SPACE to select this row." at bounding box center [610, 230] width 86 height 31
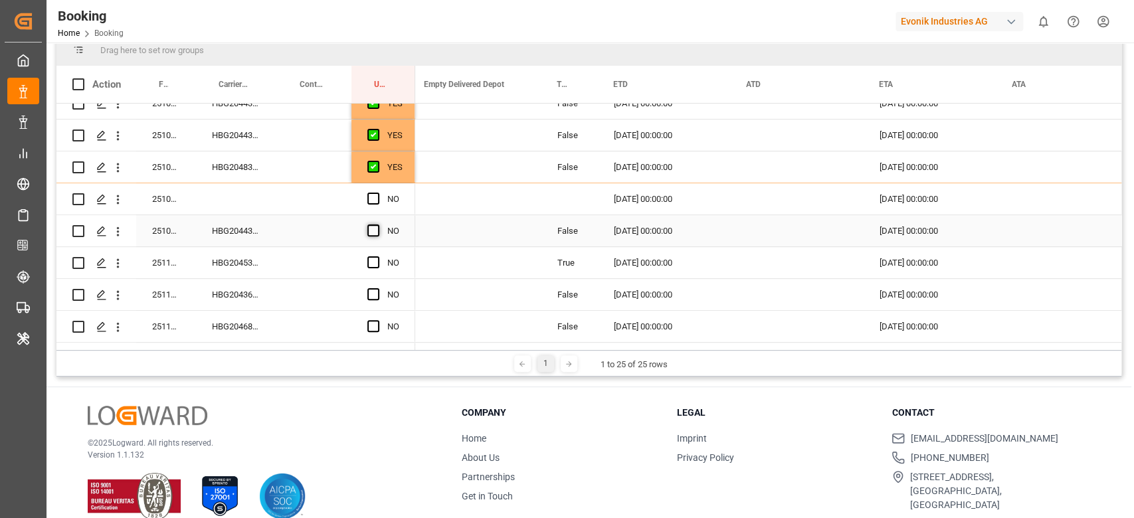
click at [370, 234] on span "Press SPACE to select this row." at bounding box center [373, 231] width 12 height 12
click at [377, 225] on input "Press SPACE to select this row." at bounding box center [377, 225] width 0 height 0
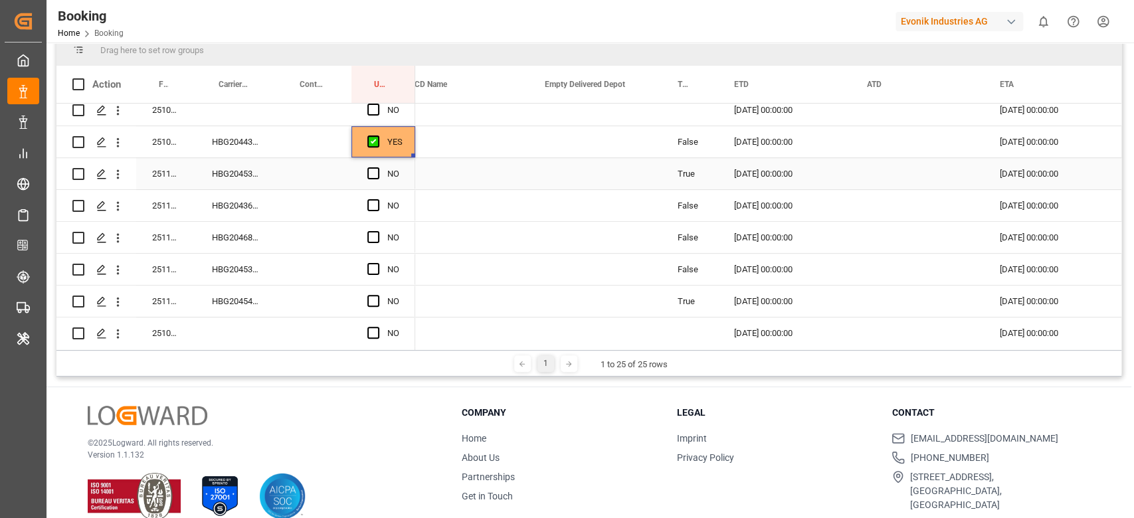
click at [264, 180] on div "HBG2045348" at bounding box center [236, 173] width 81 height 31
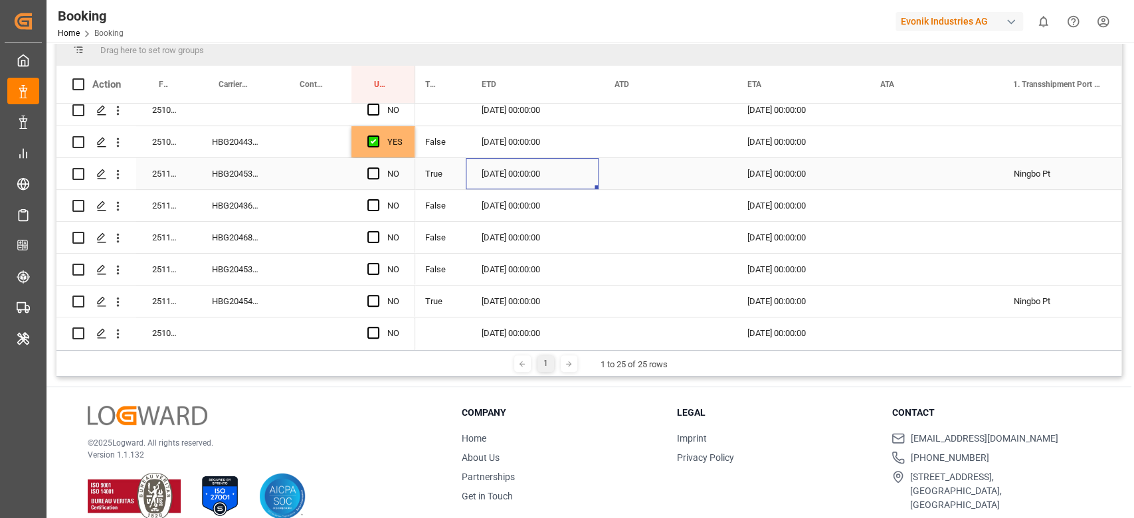
click at [532, 172] on div "26.10.2025 00:00:00" at bounding box center [532, 173] width 133 height 31
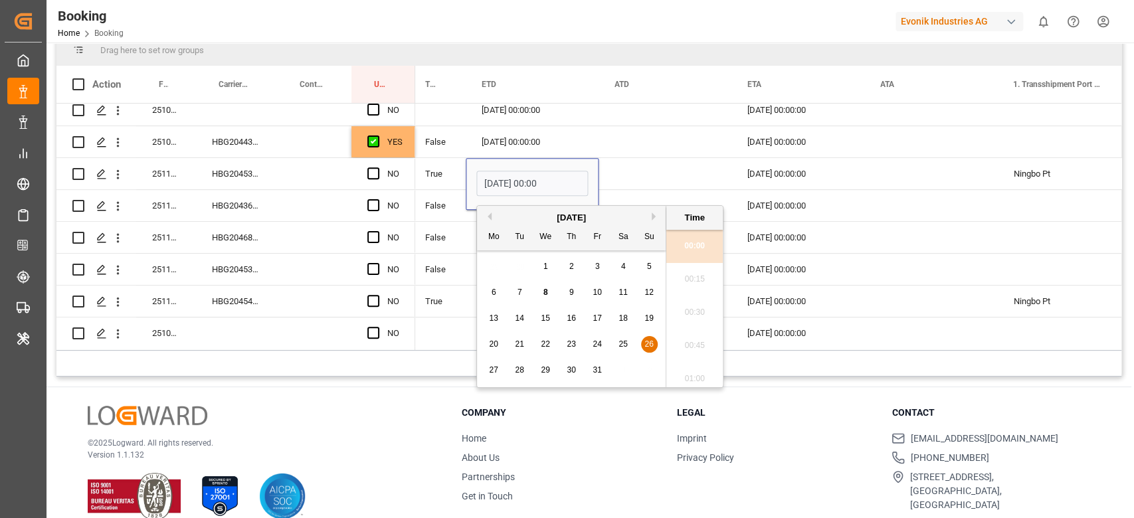
click at [574, 371] on span "30" at bounding box center [571, 369] width 9 height 9
type input "30.10.2025 00:00"
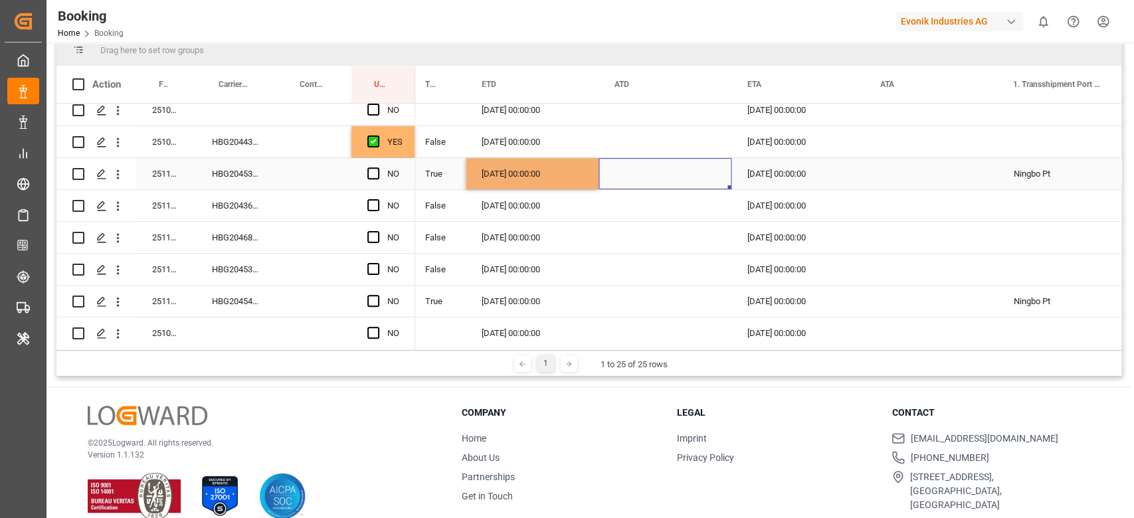
click at [635, 176] on div "Press SPACE to select this row." at bounding box center [665, 173] width 133 height 31
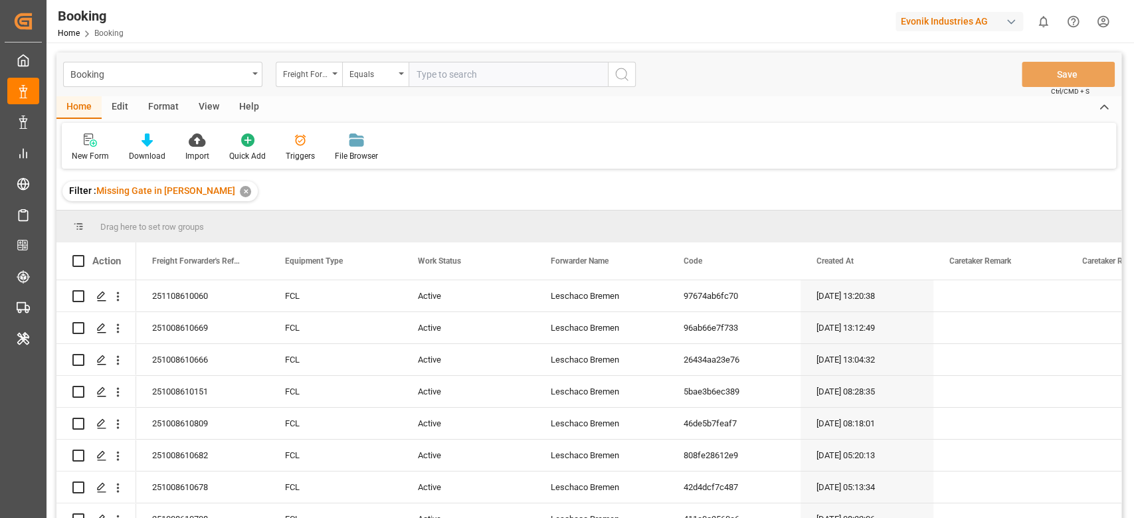
click at [161, 102] on div "Format" at bounding box center [163, 107] width 50 height 23
click at [83, 150] on div "Filter Rows" at bounding box center [91, 147] width 59 height 29
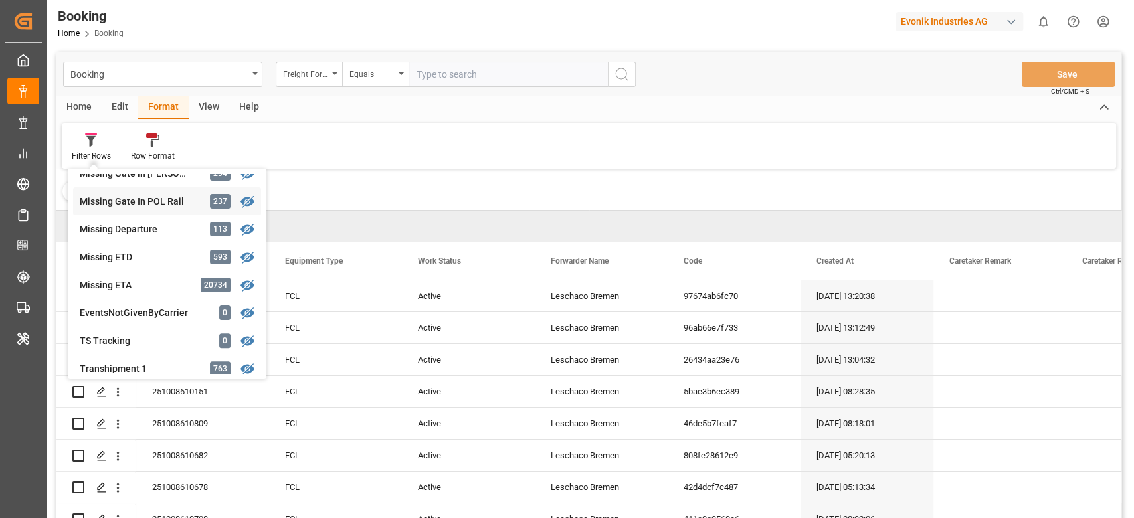
scroll to position [177, 0]
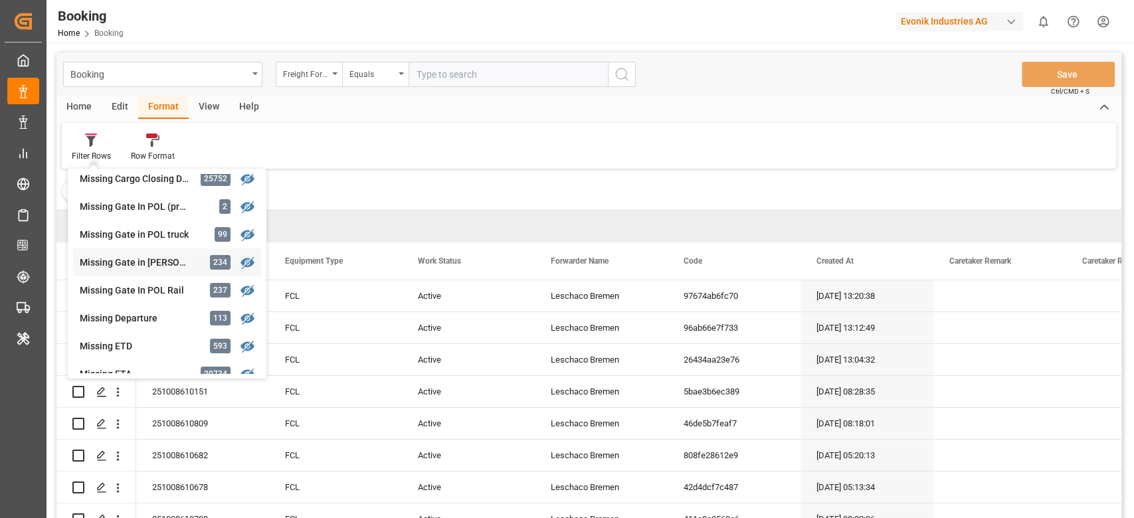
click at [132, 254] on div "Missing Gate in POL Barge 234" at bounding box center [167, 263] width 188 height 28
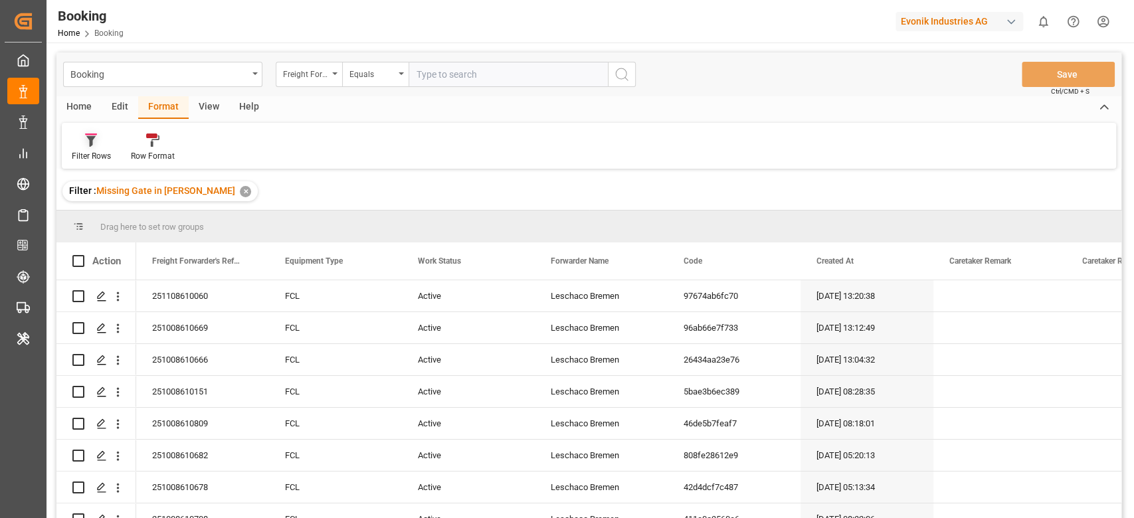
click at [98, 151] on div "Filter Rows" at bounding box center [91, 156] width 39 height 12
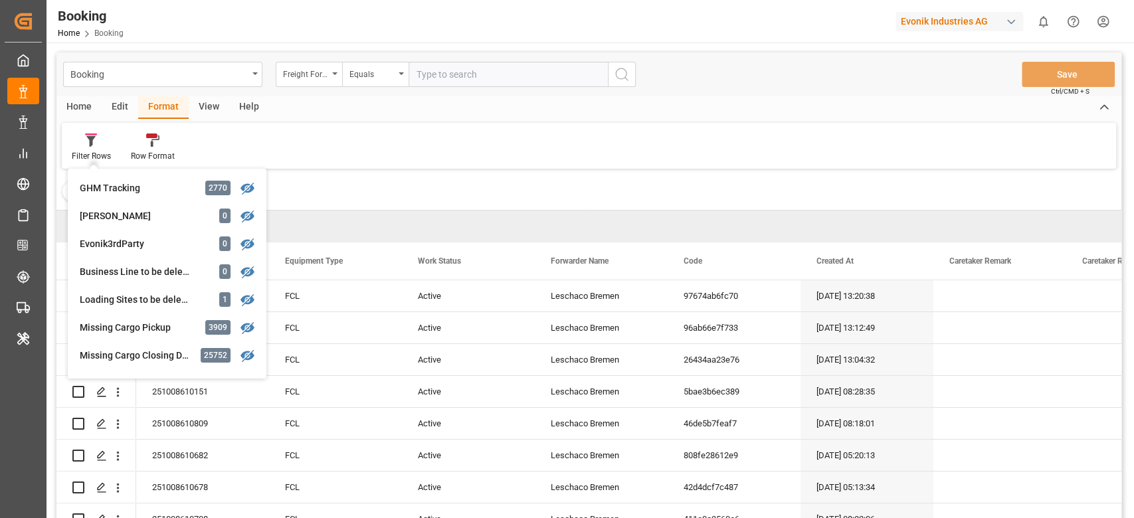
click at [442, 156] on div "Filter Rows GHM Tracking 2770 Karl gross 0 Evonik3rdParty 0 Business Line to be…" at bounding box center [589, 146] width 1054 height 46
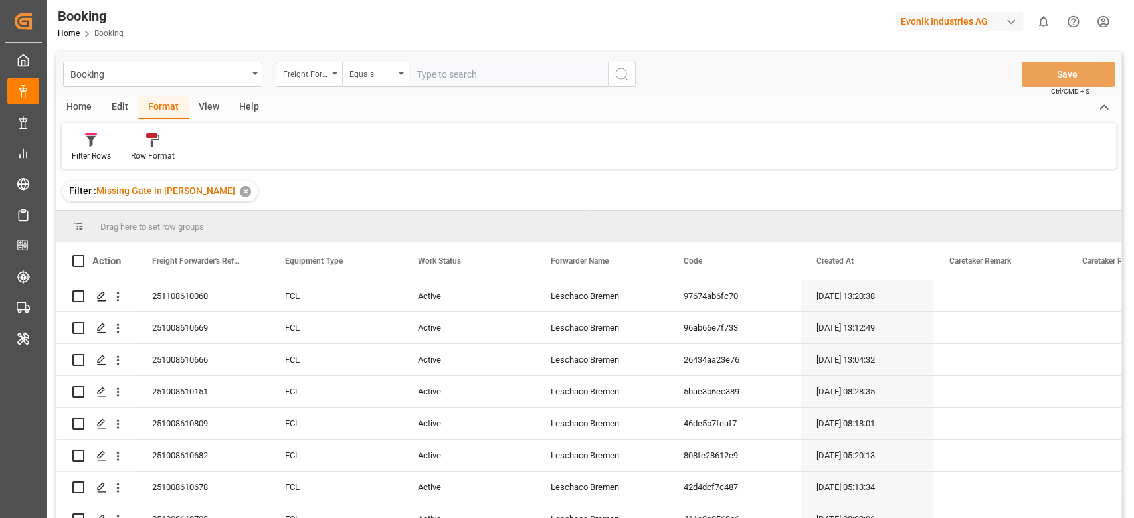
click at [202, 110] on div "View" at bounding box center [209, 107] width 41 height 23
click at [87, 151] on div "Default" at bounding box center [85, 156] width 26 height 12
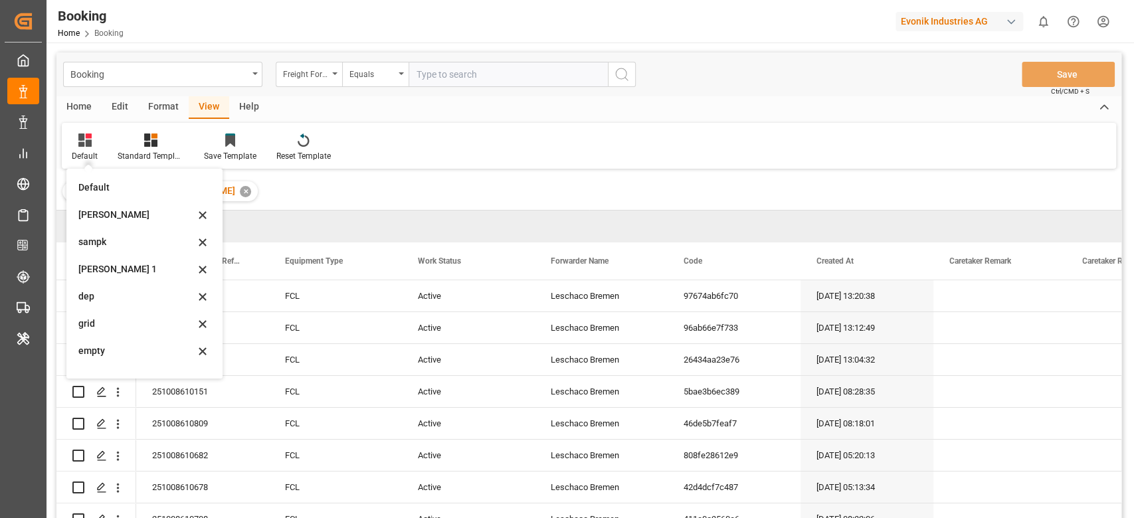
click at [120, 217] on div "sam" at bounding box center [136, 215] width 116 height 14
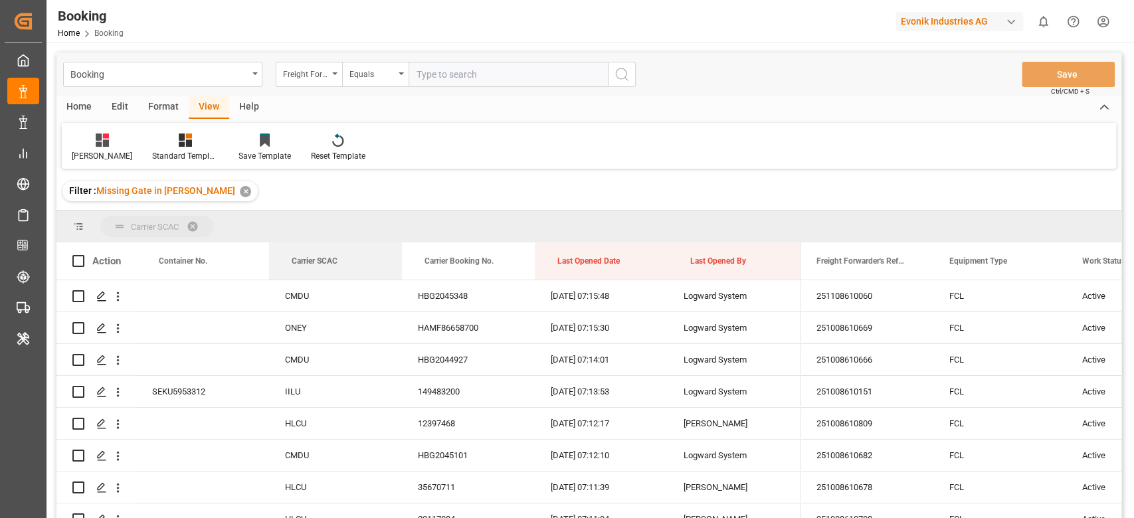
drag, startPoint x: 319, startPoint y: 261, endPoint x: 314, endPoint y: 234, distance: 27.6
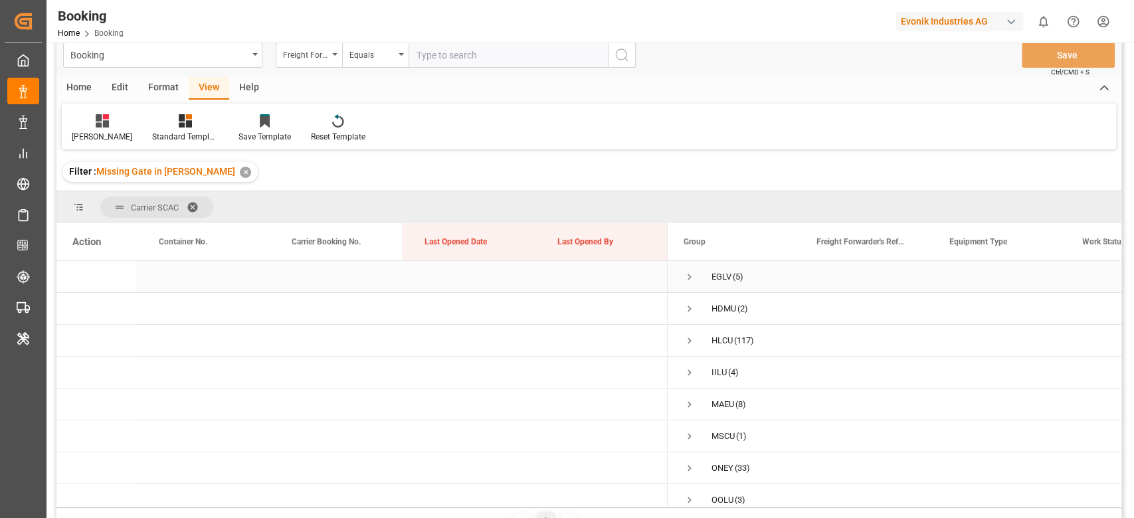
scroll to position [112, 0]
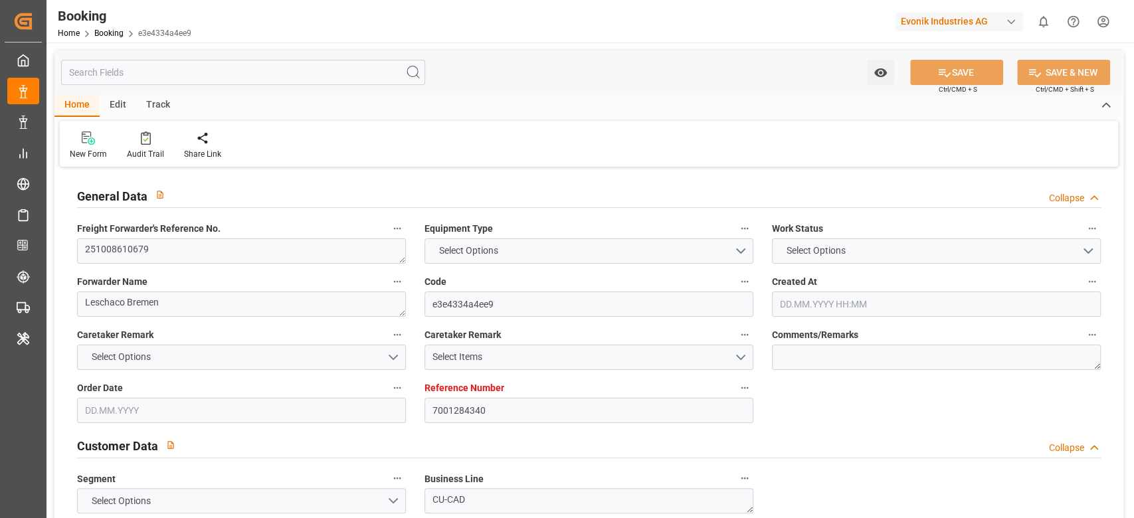
type input "7001284340"
type input "9461881"
type input "CMACGM"
type input "CMA CGM Group"
type input "NLRTM"
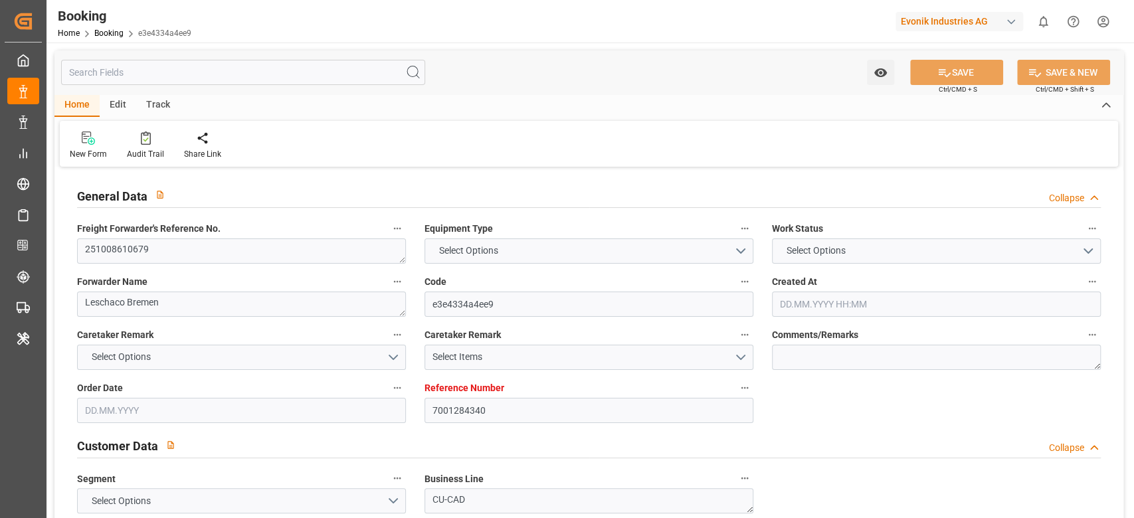
type input "USORF"
type input "25.09.2025 05:16"
type input "[DATE]"
type input "17.11.2025"
type input "17.10.2025"
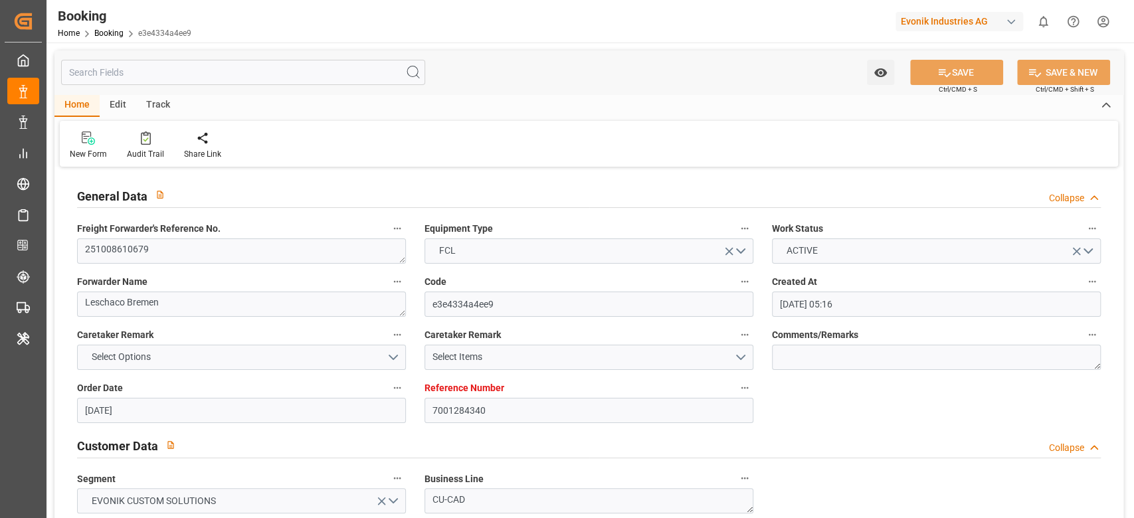
type input "17.10.2025 00:00"
type input "[DATE]"
type input "05.11.2025 00:00"
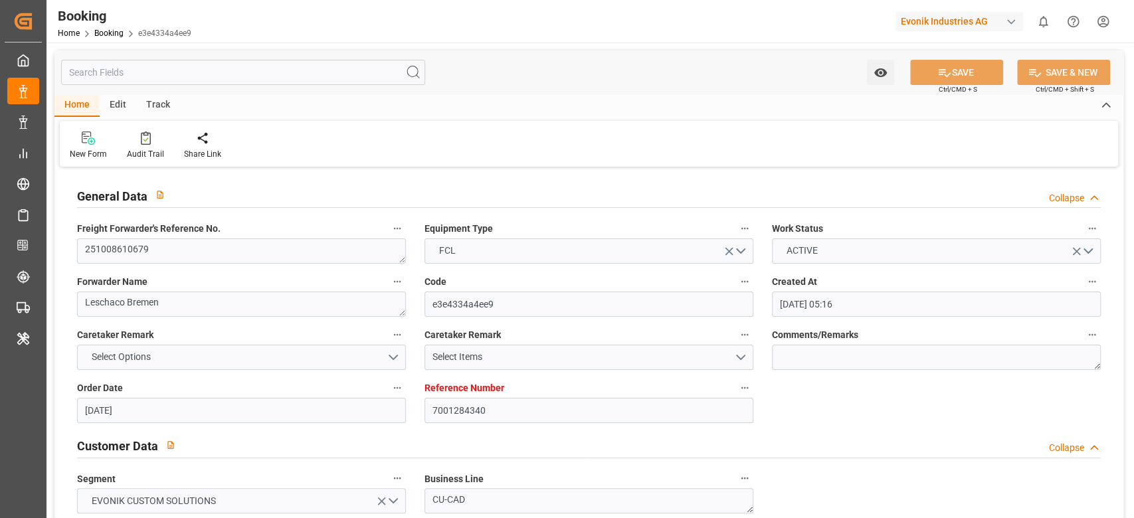
type input "29.10.2025 00:00"
type input "23.11.2025 00:00"
type input "15.11.2025 00:00"
type input "[DATE] 09:04"
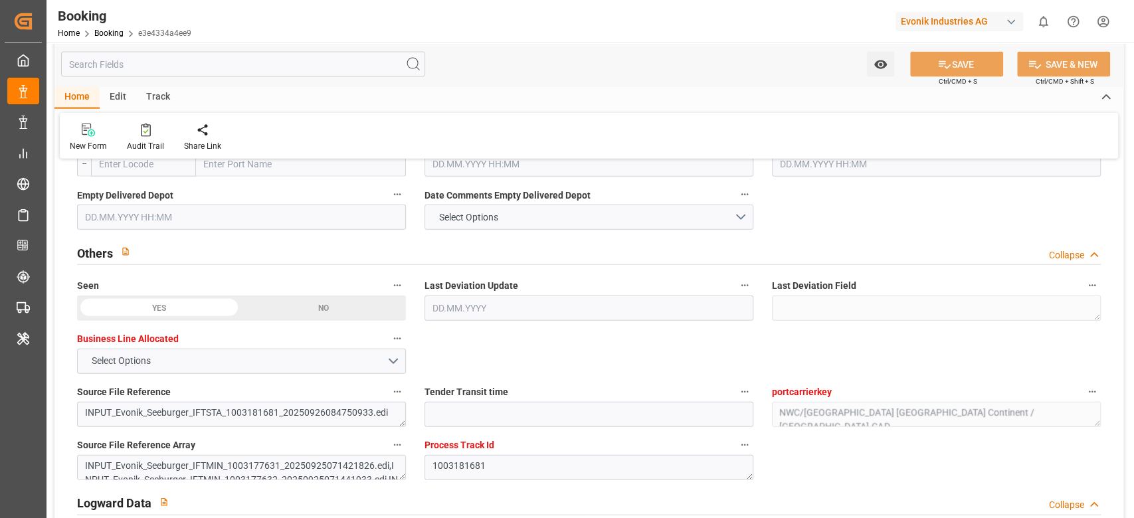
scroll to position [1969, 0]
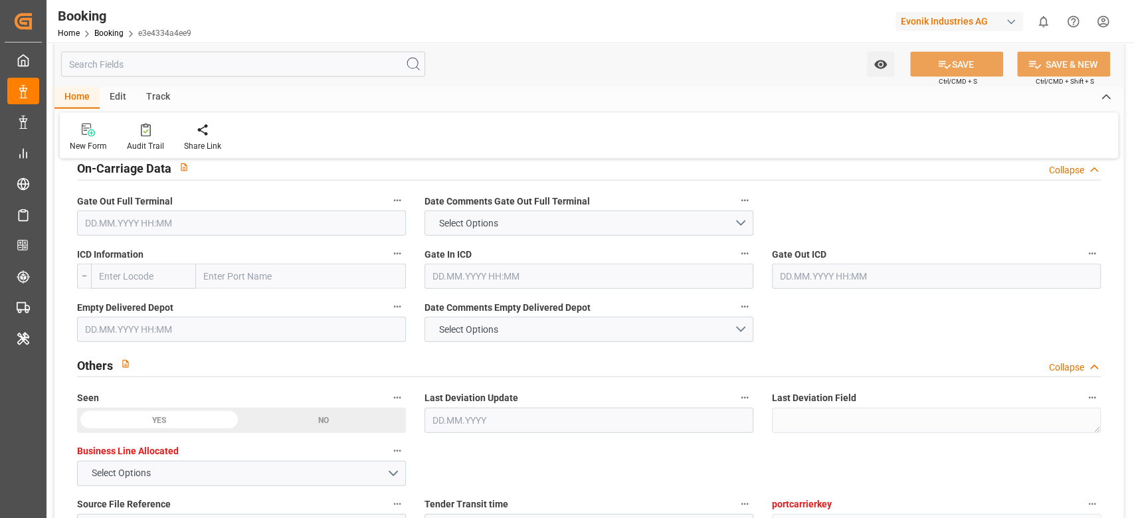
click at [241, 270] on input "text" at bounding box center [301, 276] width 210 height 25
paste input "BRIDGEVIEW"
type input "BRIDGEVIEW"
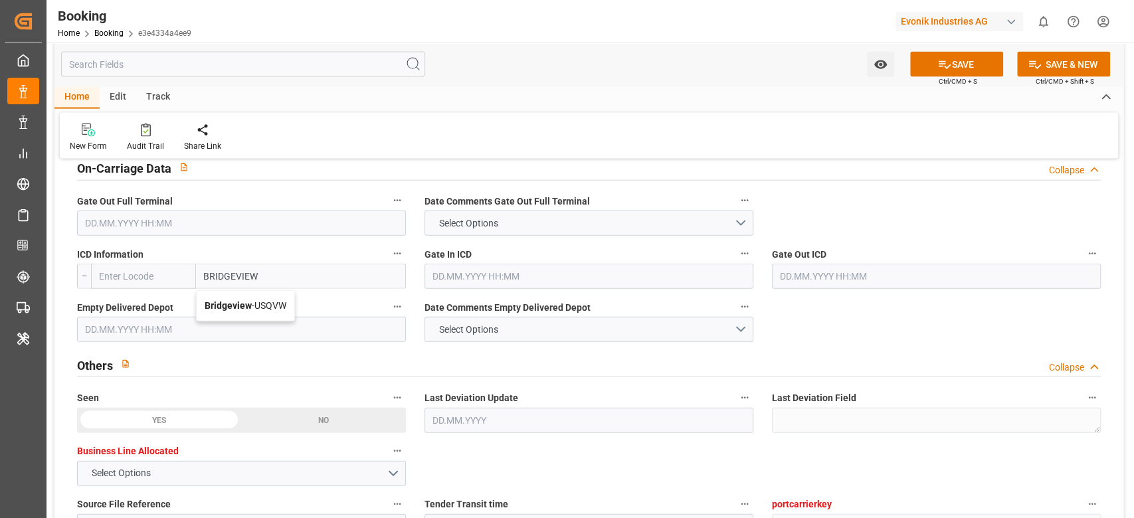
click at [260, 295] on div "Bridgeview - USQVW" at bounding box center [246, 306] width 98 height 30
type input "USQVW"
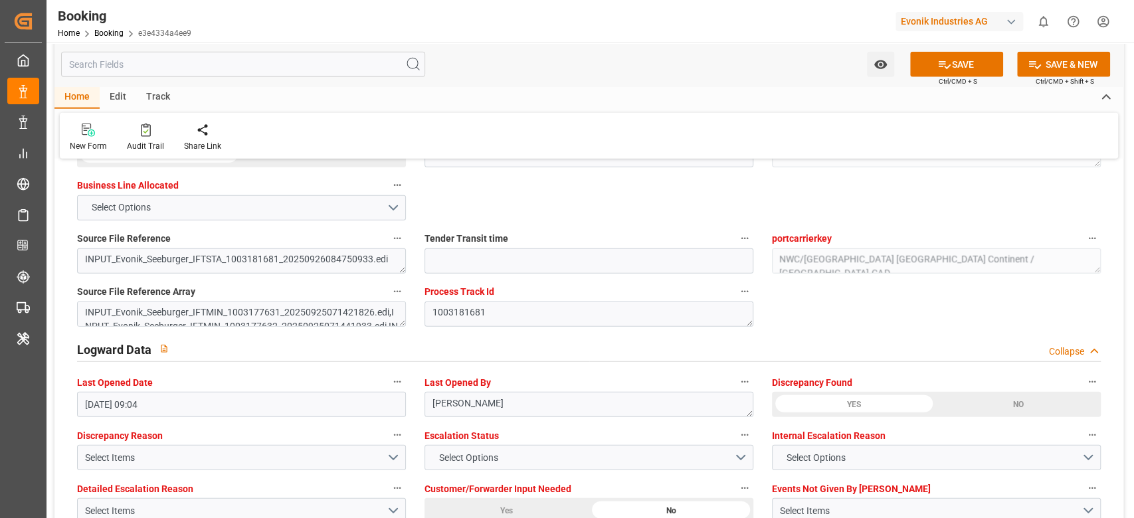
scroll to position [2413, 0]
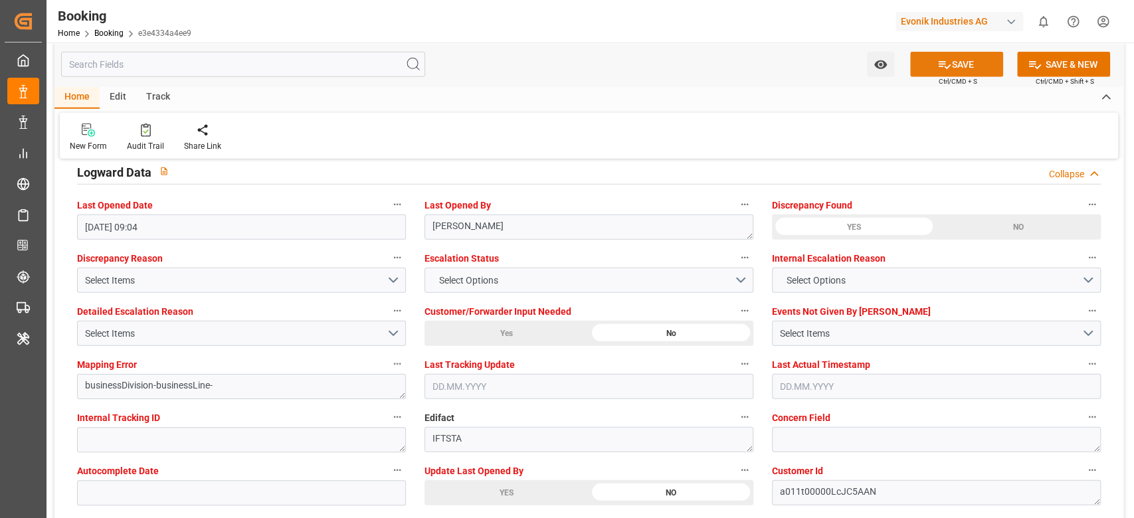
type input "Bridgeview"
click at [953, 60] on button "SAVE" at bounding box center [956, 64] width 93 height 25
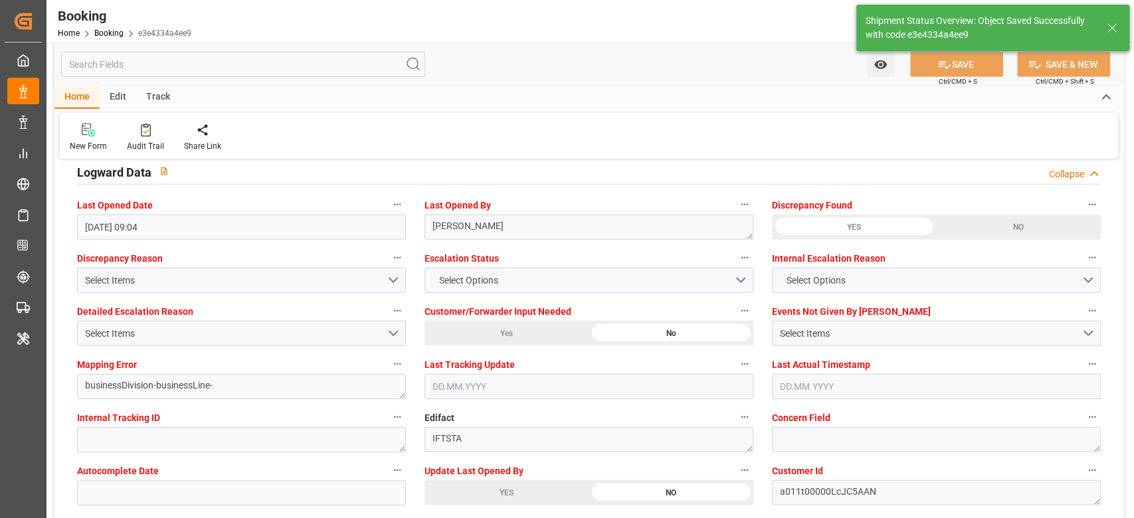
type textarea "[PERSON_NAME]"
type input "08.10.2025 07:24"
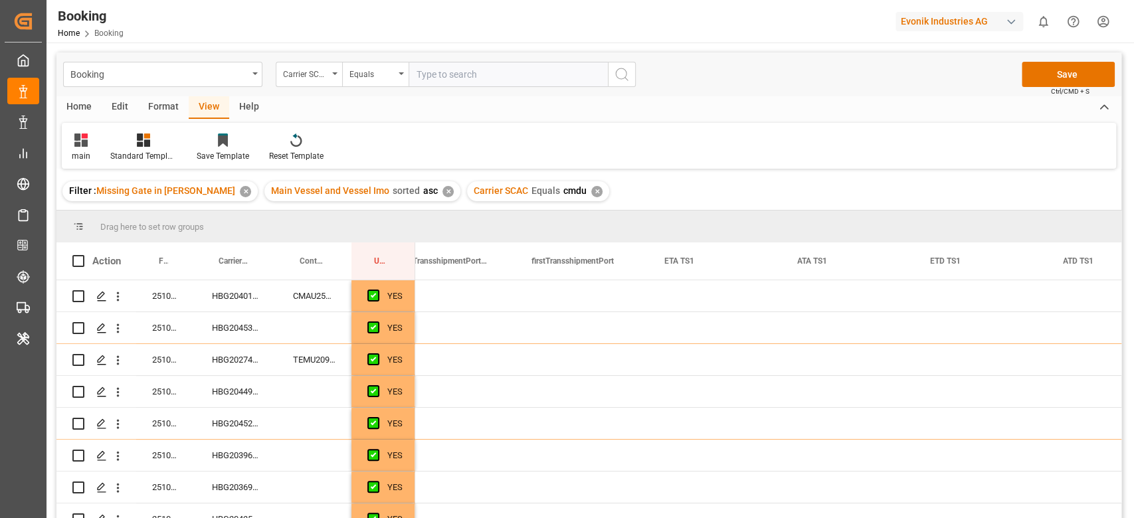
scroll to position [0, 2023]
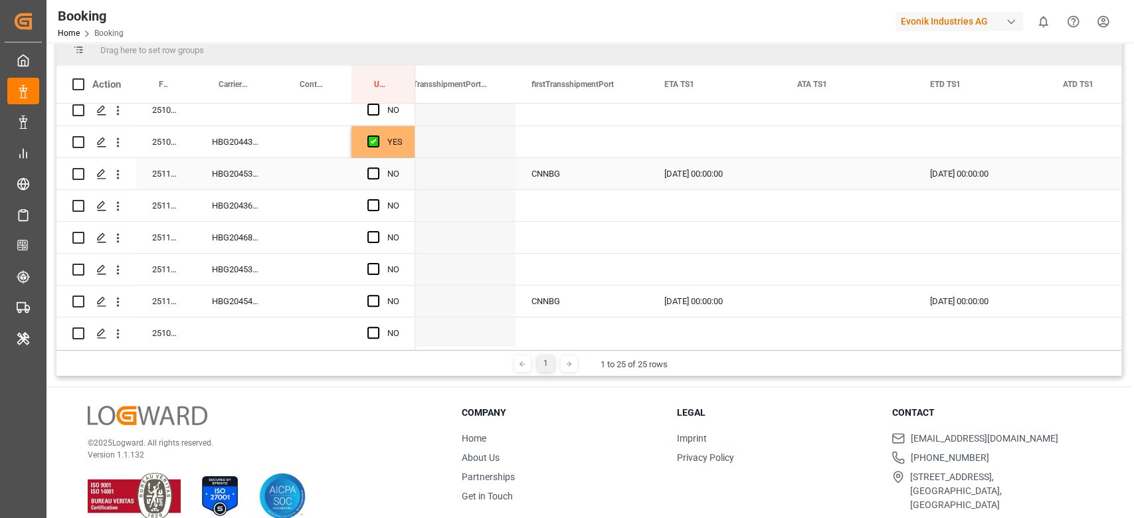
click at [379, 171] on div "Press SPACE to select this row." at bounding box center [377, 174] width 20 height 31
click at [373, 170] on span "Press SPACE to select this row." at bounding box center [373, 173] width 12 height 12
click at [377, 167] on input "Press SPACE to select this row." at bounding box center [377, 167] width 0 height 0
click at [274, 210] on div "HBG2043655" at bounding box center [236, 205] width 81 height 31
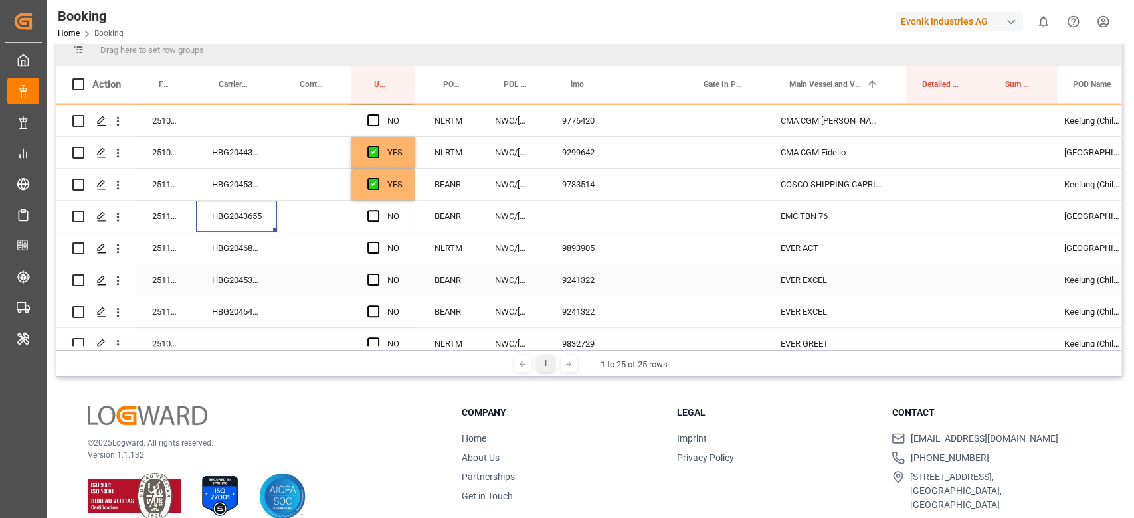
scroll to position [0, 0]
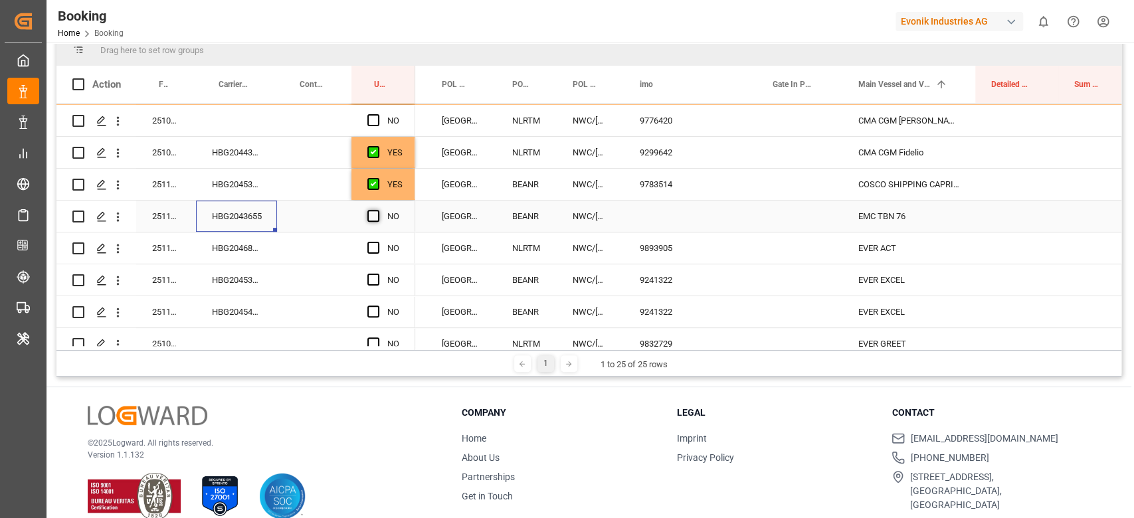
click at [374, 215] on span "Press SPACE to select this row." at bounding box center [373, 216] width 12 height 12
click at [377, 210] on input "Press SPACE to select this row." at bounding box center [377, 210] width 0 height 0
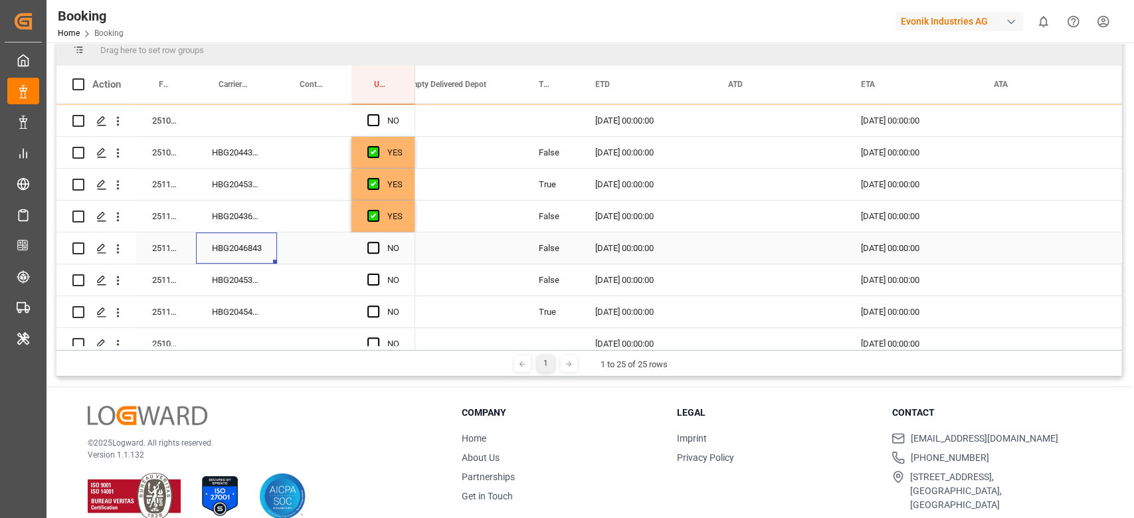
click at [260, 252] on div "HBG2046843" at bounding box center [236, 248] width 81 height 31
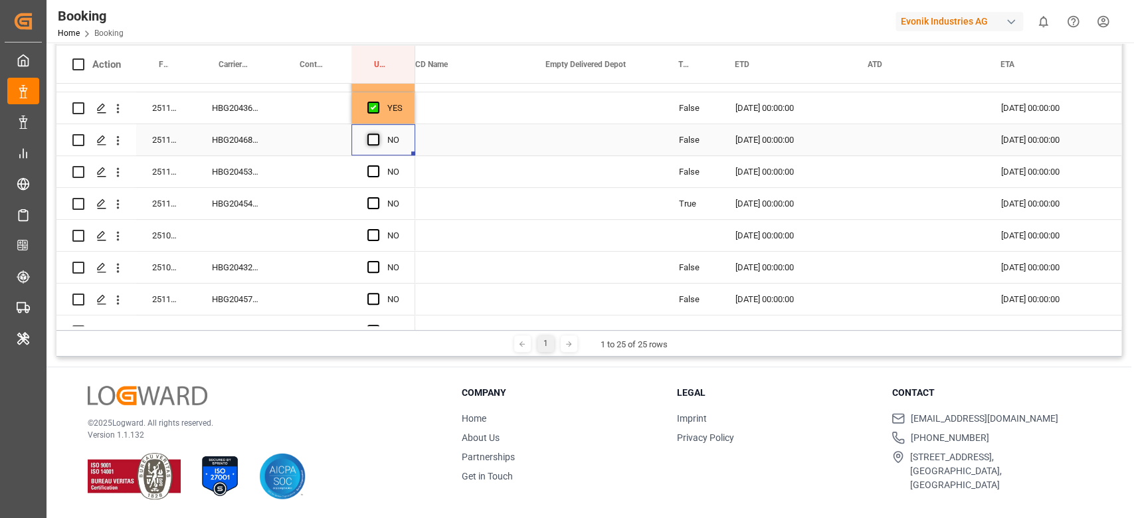
click at [371, 138] on span "Press SPACE to select this row." at bounding box center [373, 140] width 12 height 12
click at [377, 134] on input "Press SPACE to select this row." at bounding box center [377, 134] width 0 height 0
click at [230, 179] on div "HBG2045352" at bounding box center [236, 171] width 81 height 31
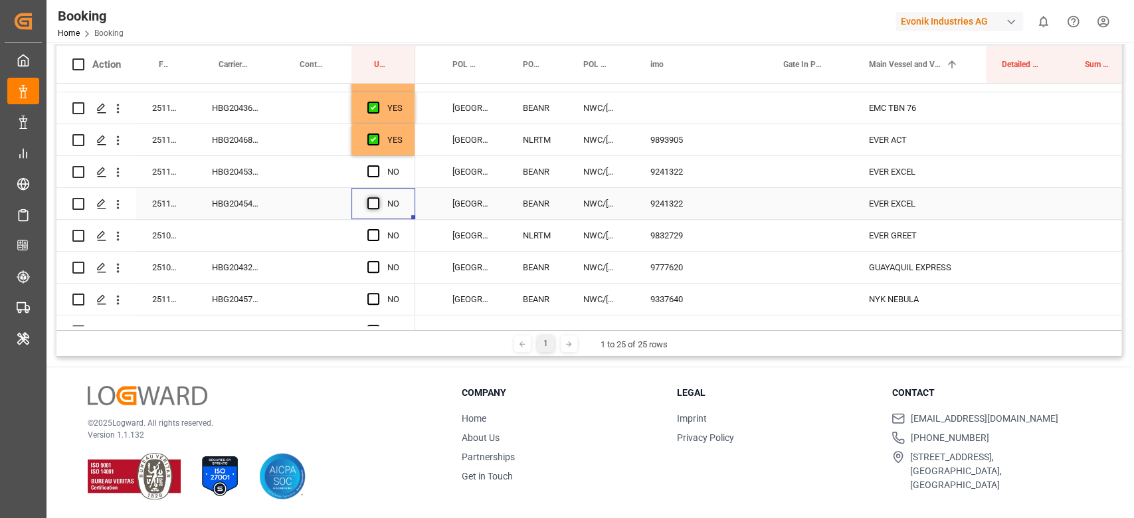
click at [375, 201] on span "Press SPACE to select this row." at bounding box center [373, 203] width 12 height 12
click at [377, 197] on input "Press SPACE to select this row." at bounding box center [377, 197] width 0 height 0
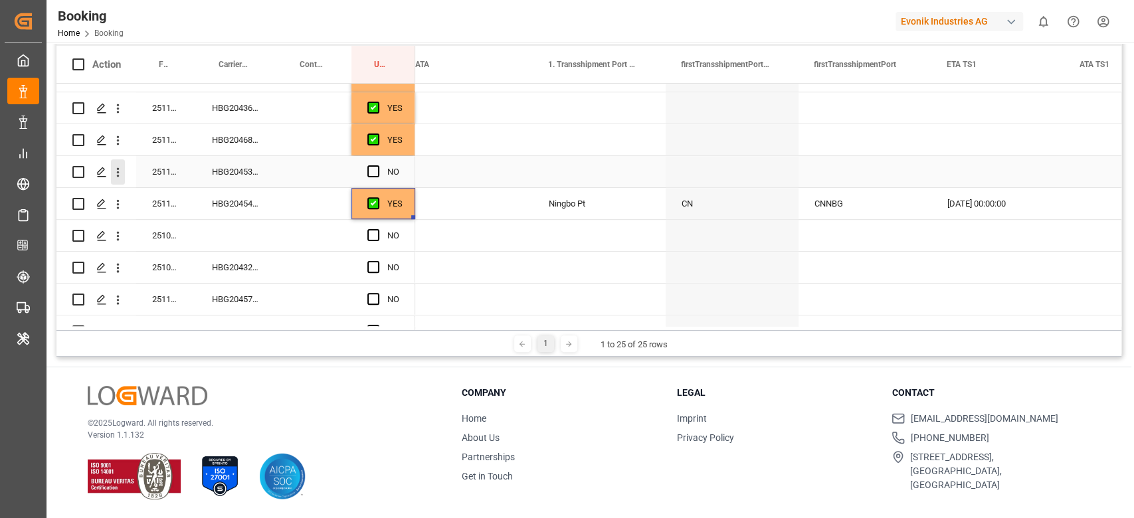
click at [120, 167] on icon "open menu" at bounding box center [118, 172] width 14 height 14
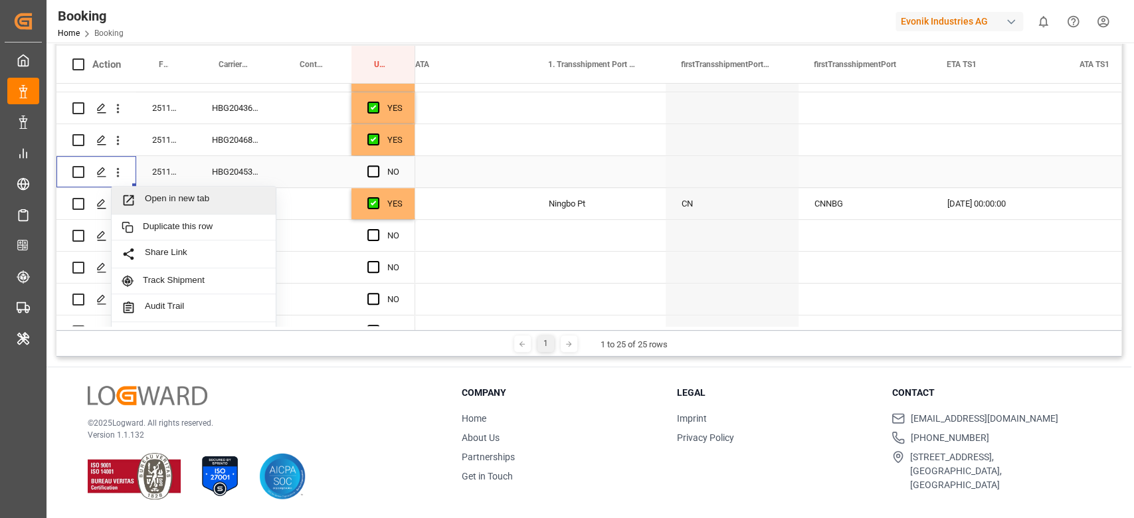
click at [157, 192] on div "Open in new tab" at bounding box center [194, 201] width 164 height 28
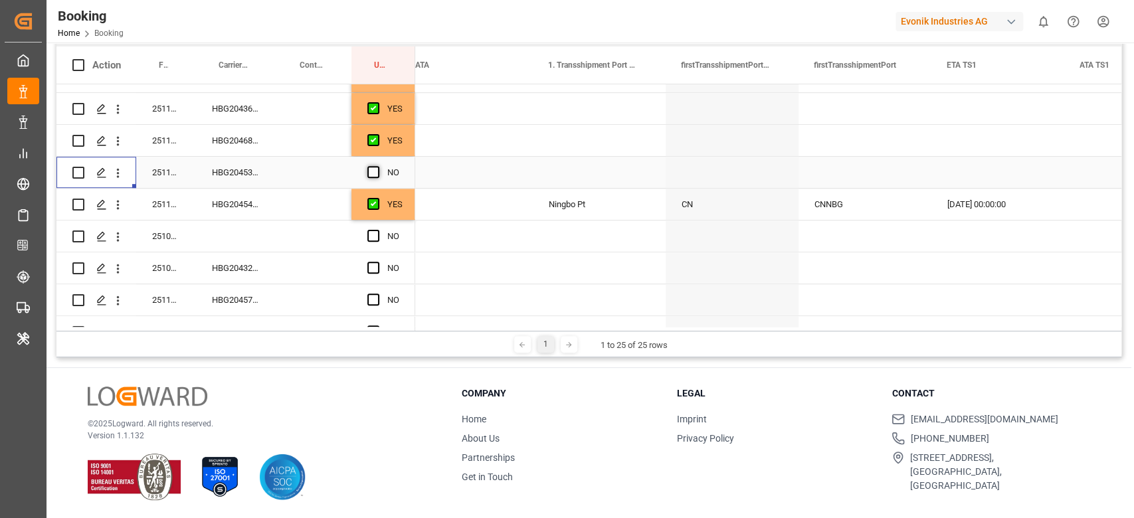
click at [371, 169] on span "Press SPACE to select this row." at bounding box center [373, 172] width 12 height 12
click at [377, 166] on input "Press SPACE to select this row." at bounding box center [377, 166] width 0 height 0
click at [266, 201] on div "HBG2045441" at bounding box center [236, 204] width 81 height 31
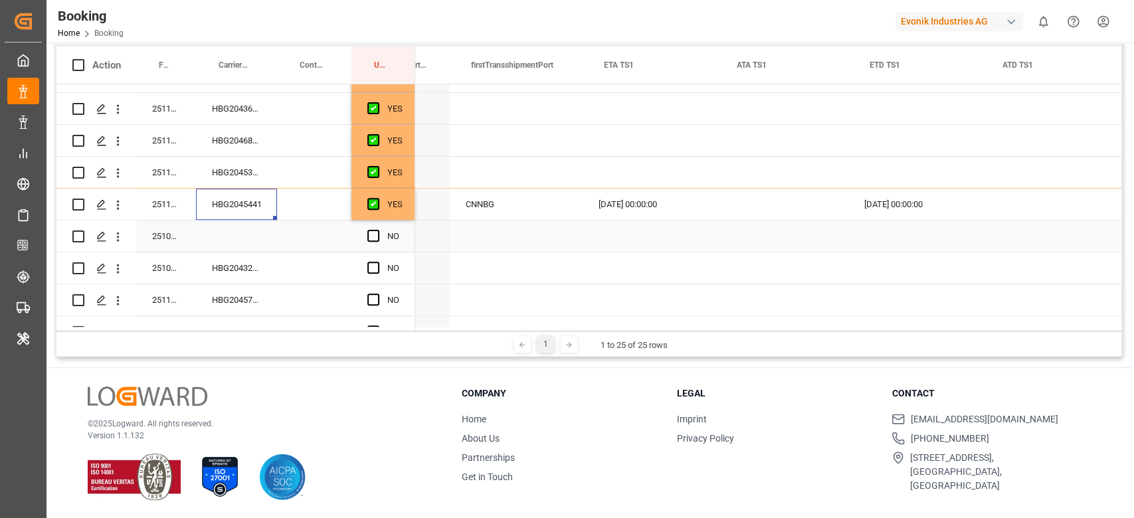
scroll to position [0, 2105]
click at [611, 201] on div "18.12.2025 00:00:00" at bounding box center [631, 204] width 133 height 31
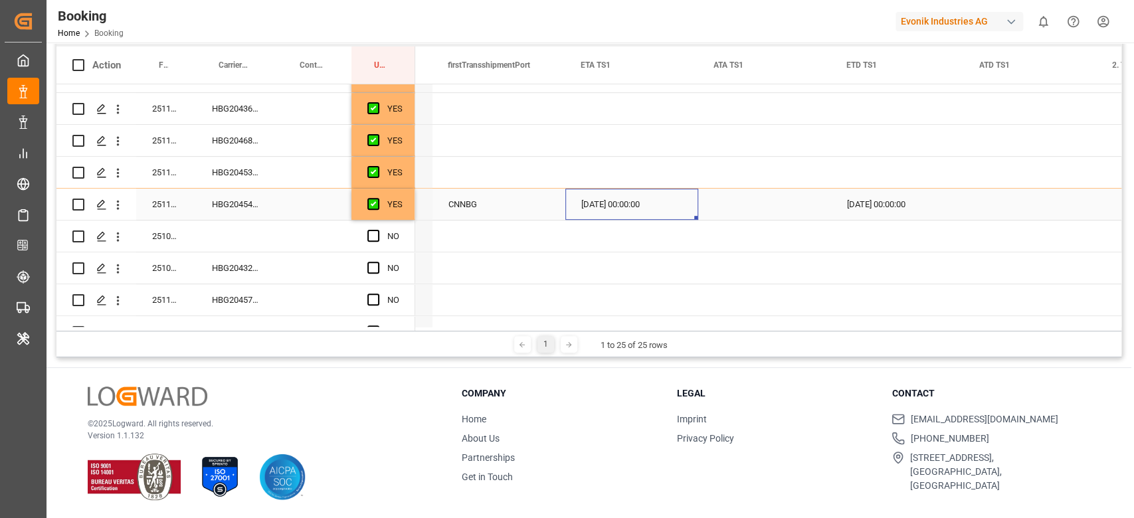
click at [611, 201] on div "18.12.2025 00:00:00" at bounding box center [631, 204] width 133 height 31
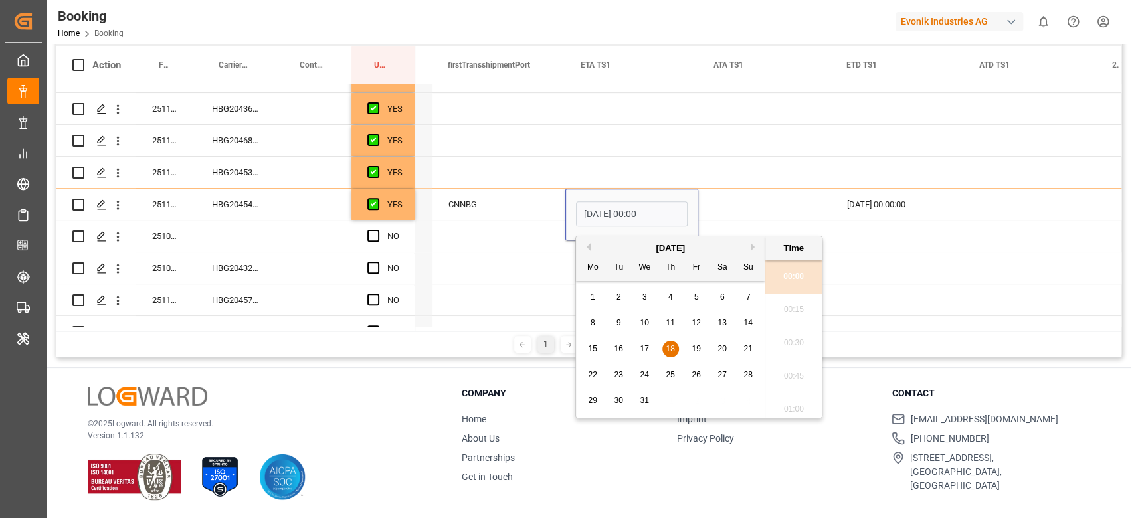
click at [716, 350] on div "20" at bounding box center [722, 350] width 17 height 16
type input "[DATE] 00:00"
click at [738, 199] on div "Press SPACE to select this row." at bounding box center [764, 204] width 133 height 31
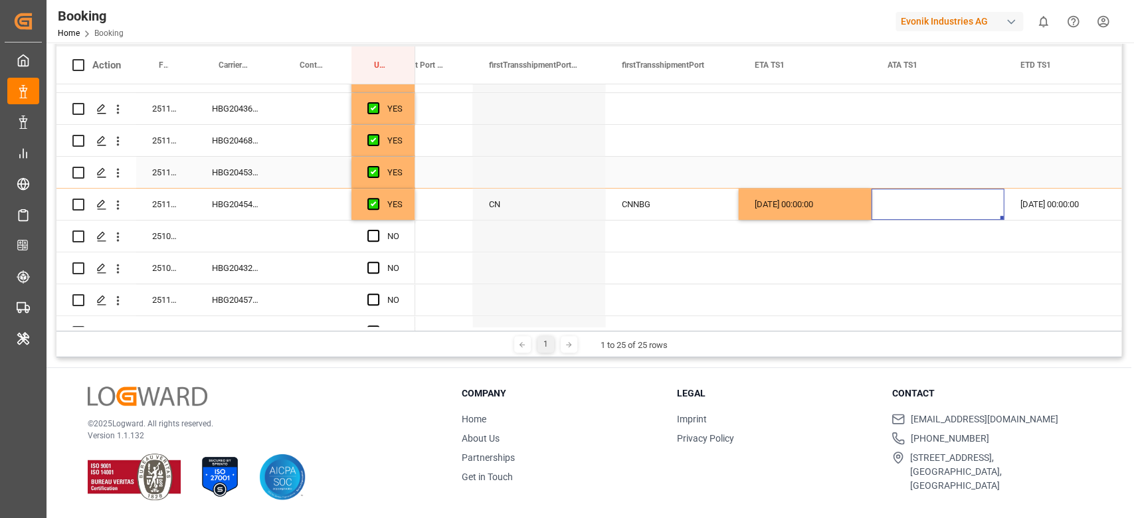
scroll to position [0, 1912]
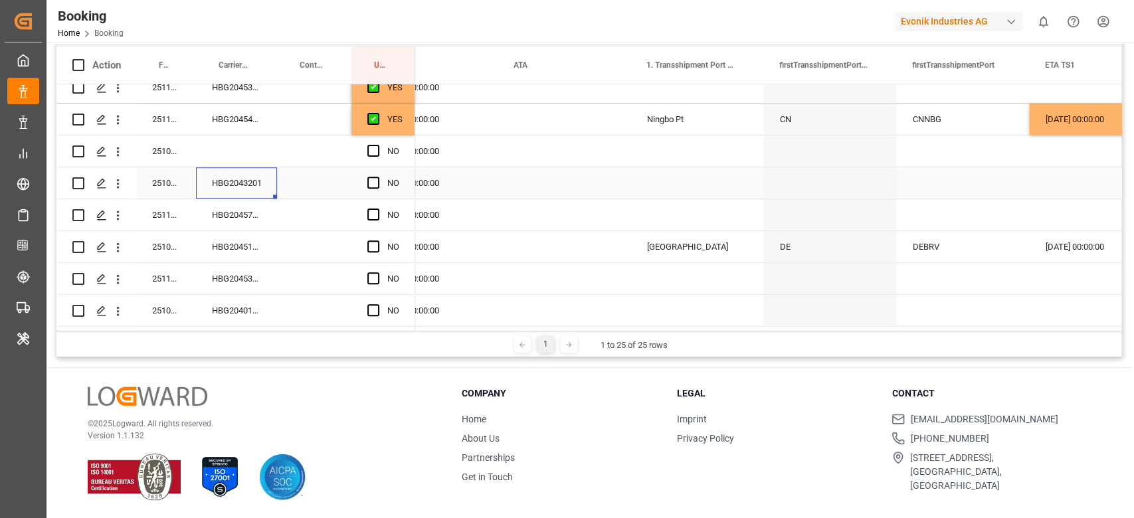
click at [261, 177] on div "HBG2043201" at bounding box center [236, 182] width 81 height 31
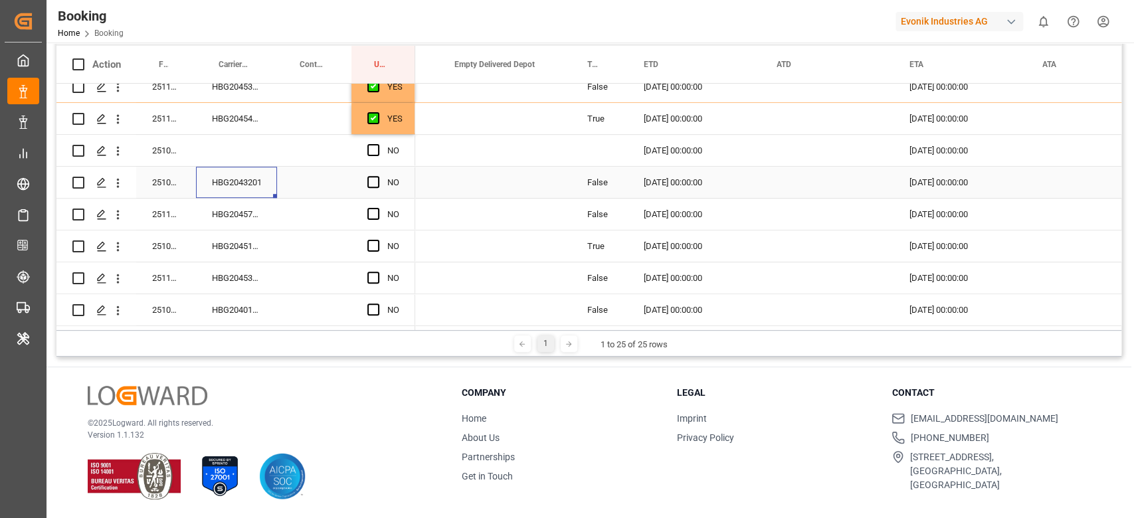
click at [366, 175] on div "NO" at bounding box center [383, 182] width 64 height 31
click at [363, 180] on div "NO" at bounding box center [383, 182] width 64 height 31
click at [378, 176] on span "Press SPACE to select this row." at bounding box center [373, 182] width 12 height 12
click at [377, 176] on input "Press SPACE to select this row." at bounding box center [377, 176] width 0 height 0
click at [232, 222] on div "HBG2045756" at bounding box center [236, 214] width 81 height 31
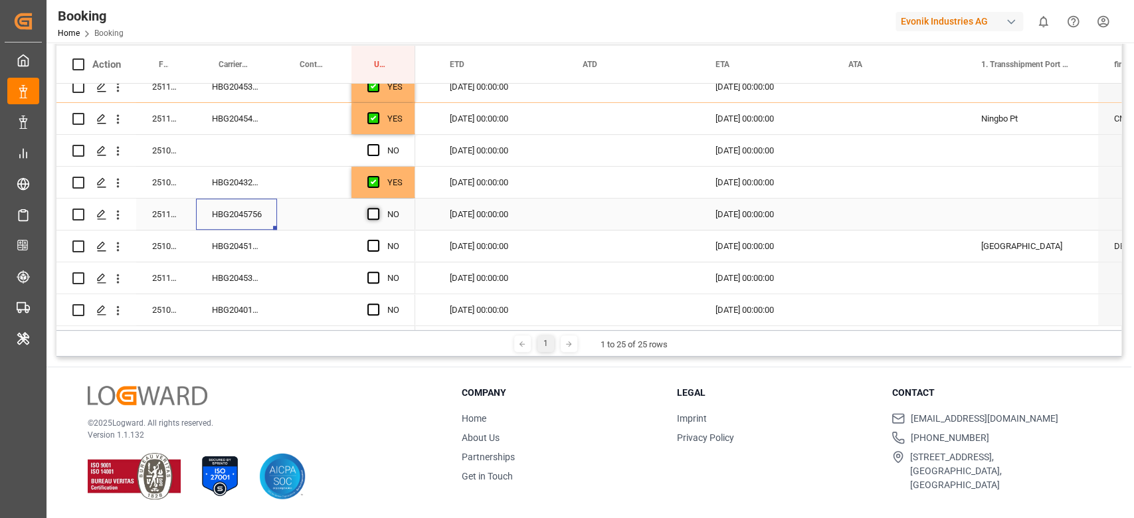
click at [369, 213] on span "Press SPACE to select this row." at bounding box center [373, 214] width 12 height 12
click at [377, 208] on input "Press SPACE to select this row." at bounding box center [377, 208] width 0 height 0
click at [224, 243] on div "HBG2045101" at bounding box center [236, 246] width 81 height 31
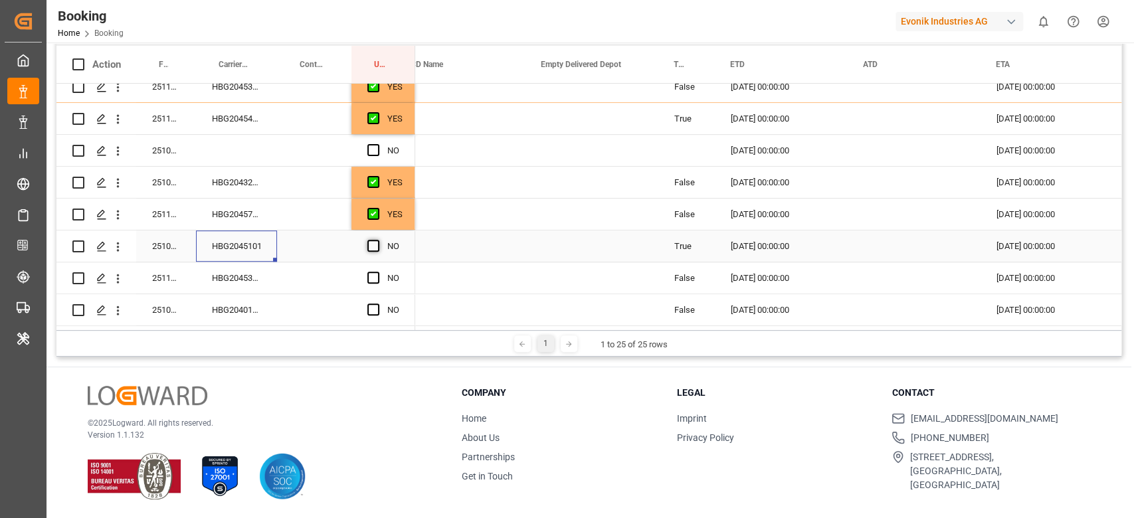
click at [378, 246] on span "Press SPACE to select this row." at bounding box center [373, 246] width 12 height 12
click at [377, 240] on input "Press SPACE to select this row." at bounding box center [377, 240] width 0 height 0
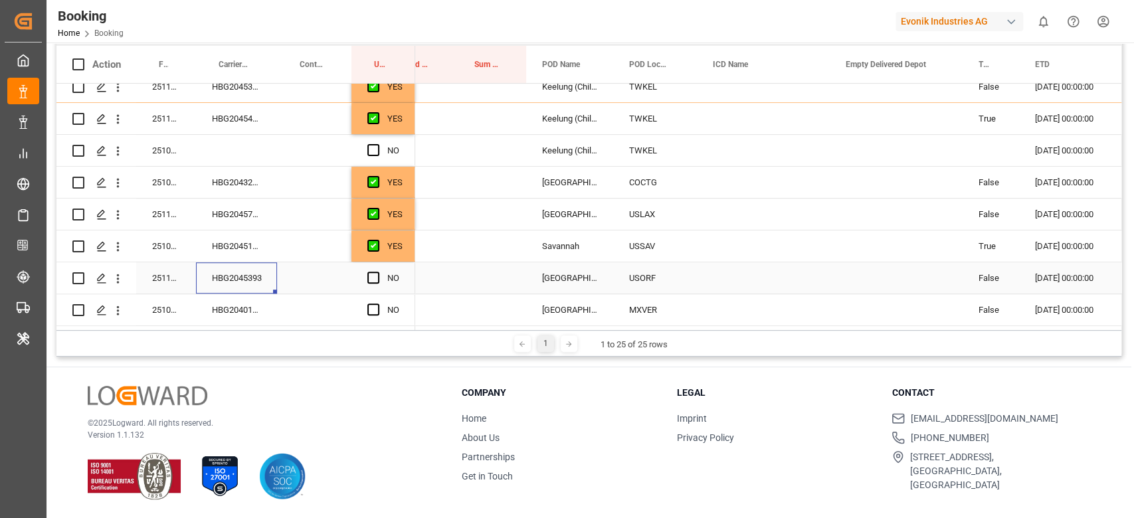
click at [250, 270] on div "HBG2045393" at bounding box center [236, 277] width 81 height 31
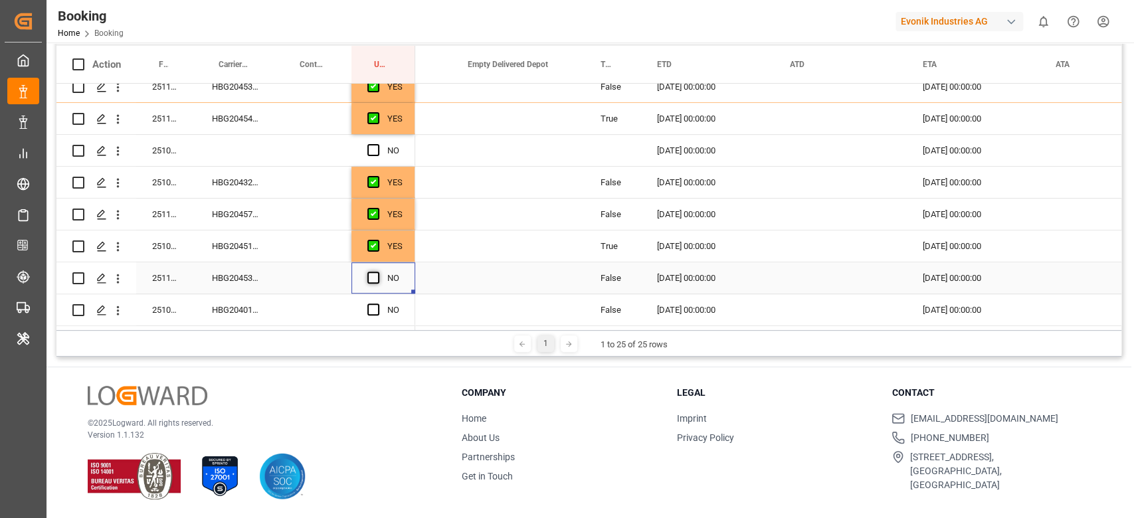
click at [375, 275] on span "Press SPACE to select this row." at bounding box center [373, 278] width 12 height 12
click at [377, 272] on input "Press SPACE to select this row." at bounding box center [377, 272] width 0 height 0
click at [260, 305] on div "HBG2040186" at bounding box center [236, 309] width 81 height 31
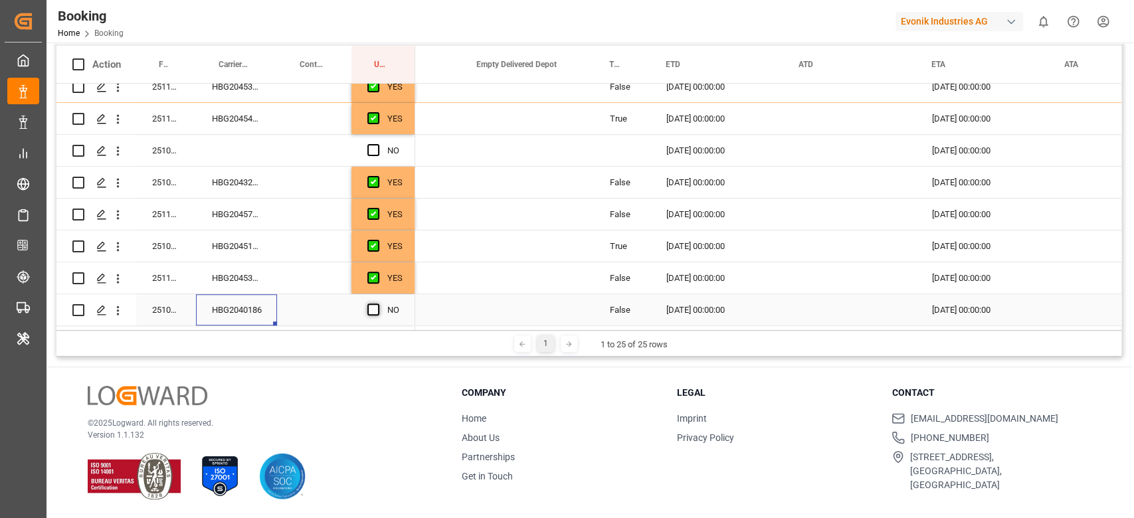
click at [370, 306] on span "Press SPACE to select this row." at bounding box center [373, 310] width 12 height 12
click at [377, 304] on input "Press SPACE to select this row." at bounding box center [377, 304] width 0 height 0
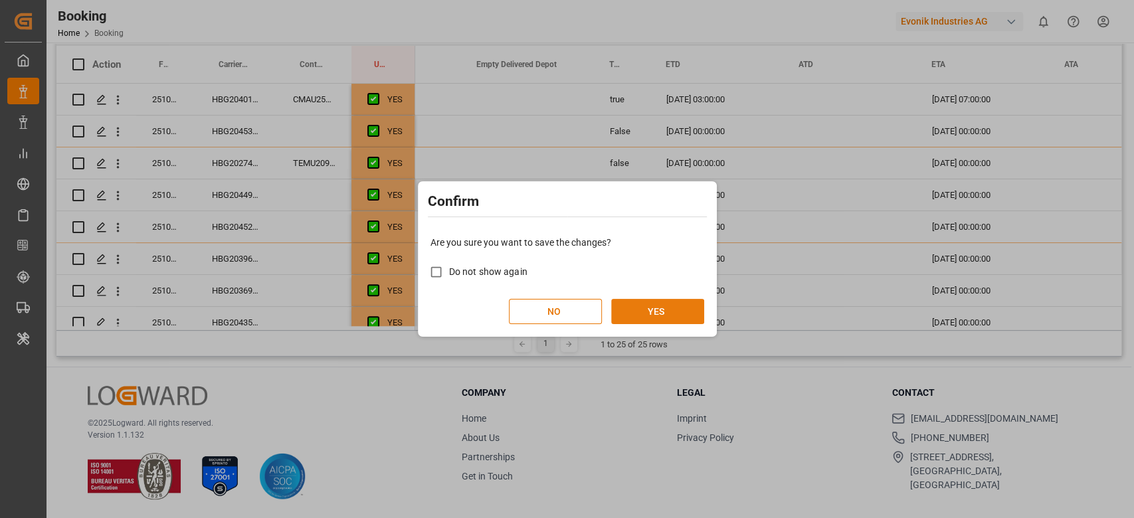
click at [655, 308] on button "YES" at bounding box center [657, 311] width 93 height 25
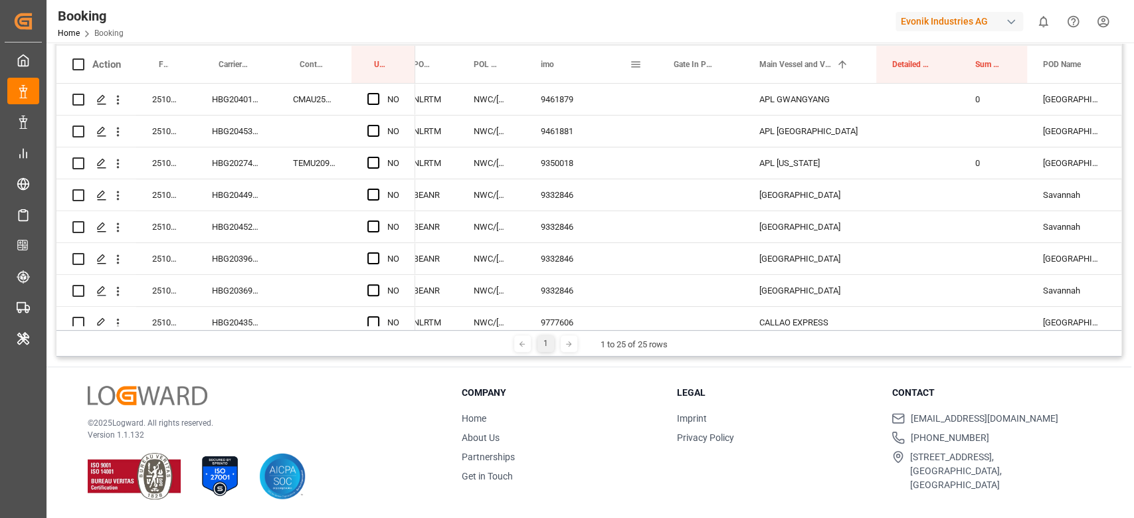
click at [640, 63] on span at bounding box center [636, 64] width 12 height 12
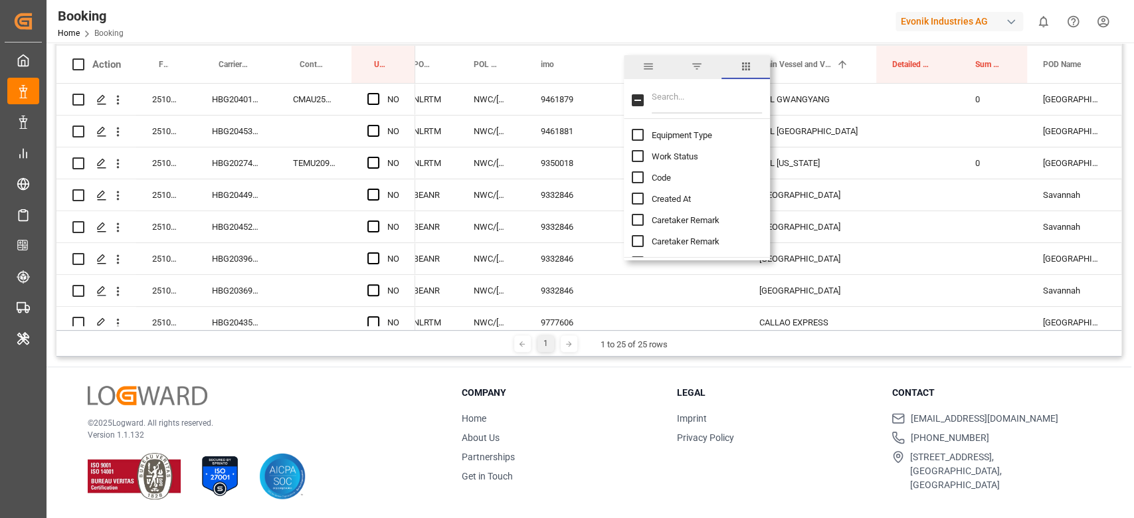
click at [678, 83] on div at bounding box center [697, 100] width 146 height 37
click at [679, 96] on input "Filter Columns Input" at bounding box center [707, 100] width 110 height 27
type input "last"
click at [638, 218] on input "Last Opened By column toggle visibility (hidden)" at bounding box center [638, 220] width 12 height 12
checkbox input "true"
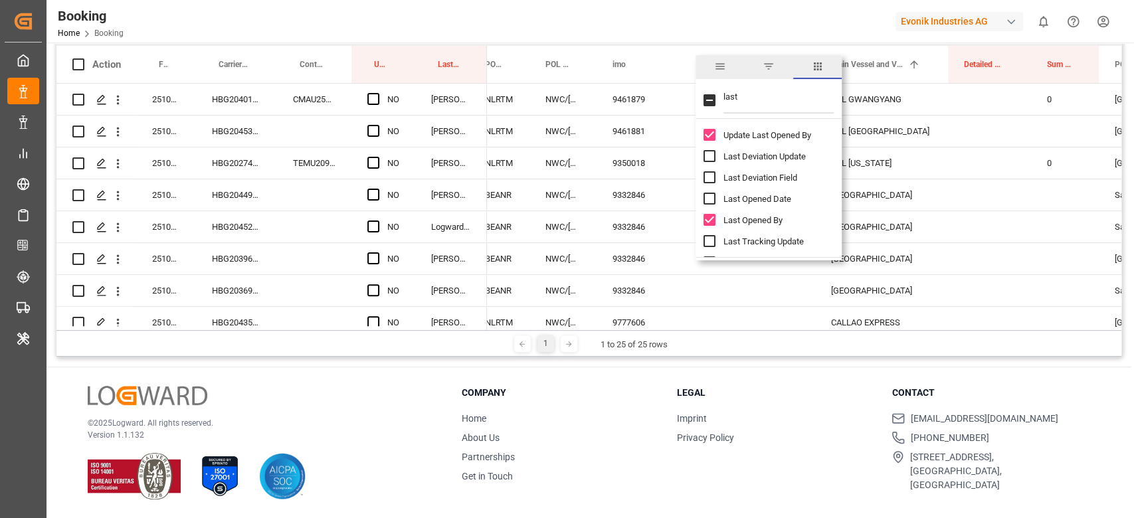
click at [706, 194] on input "Last Opened Date column toggle visibility (hidden)" at bounding box center [710, 199] width 12 height 12
checkbox input "true"
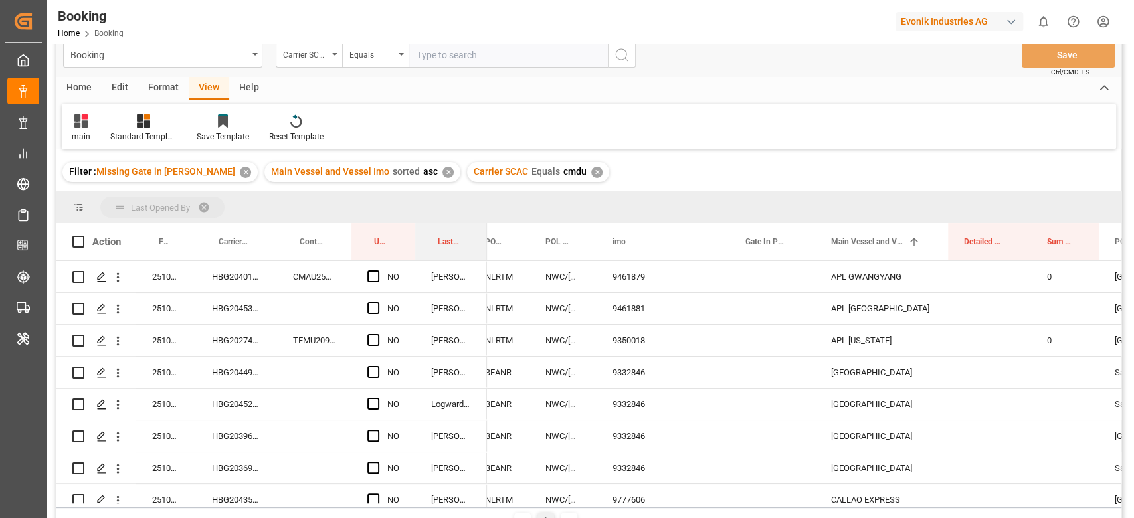
drag, startPoint x: 447, startPoint y: 237, endPoint x: 448, endPoint y: 215, distance: 21.9
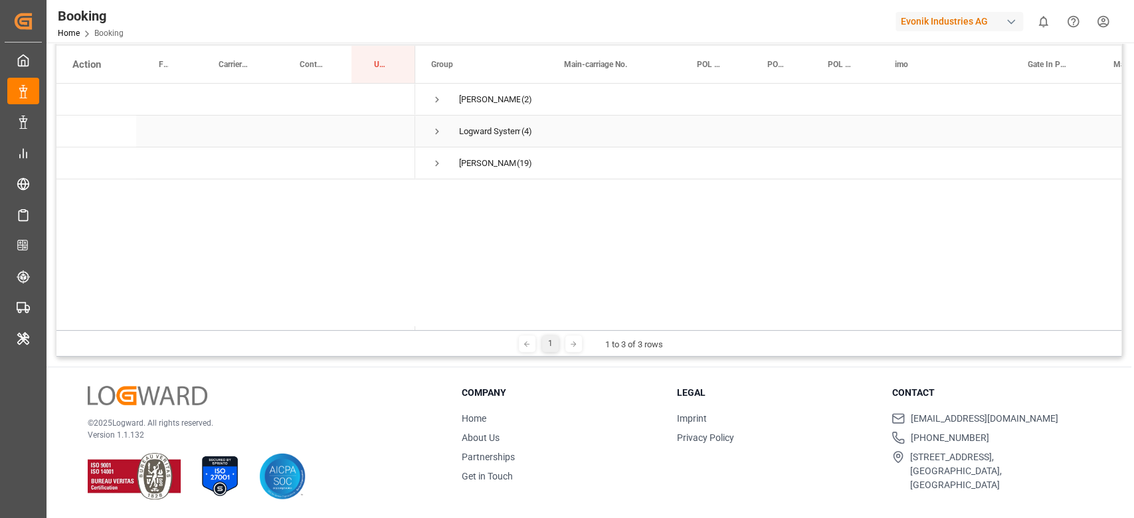
click at [452, 120] on span "Logward System (4)" at bounding box center [481, 131] width 101 height 30
click at [447, 126] on span "Logward System (4)" at bounding box center [481, 131] width 101 height 30
click at [441, 130] on span "Press SPACE to select this row." at bounding box center [437, 132] width 12 height 12
click at [444, 102] on div at bounding box center [588, 111] width 1065 height 510
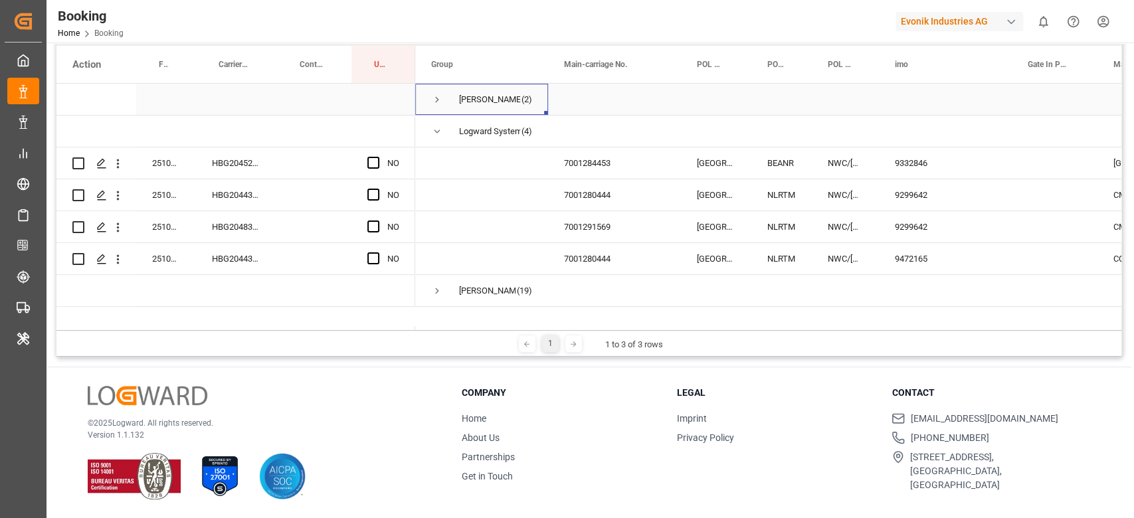
click at [433, 94] on span "Press SPACE to select this row." at bounding box center [437, 100] width 12 height 12
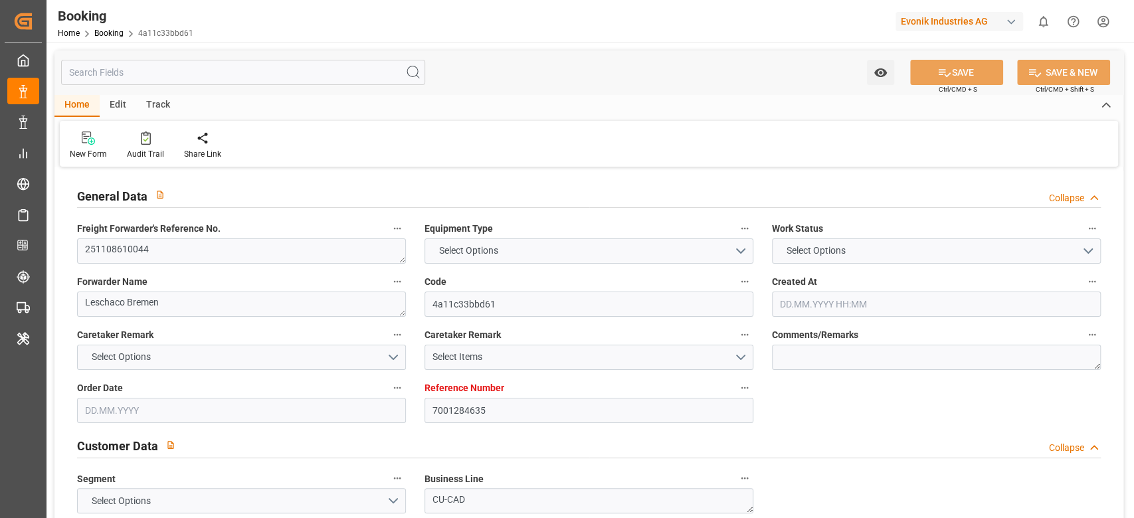
type input "7001284635"
type input "9241322"
type input "CMACGM"
type input "CMA CGM Group"
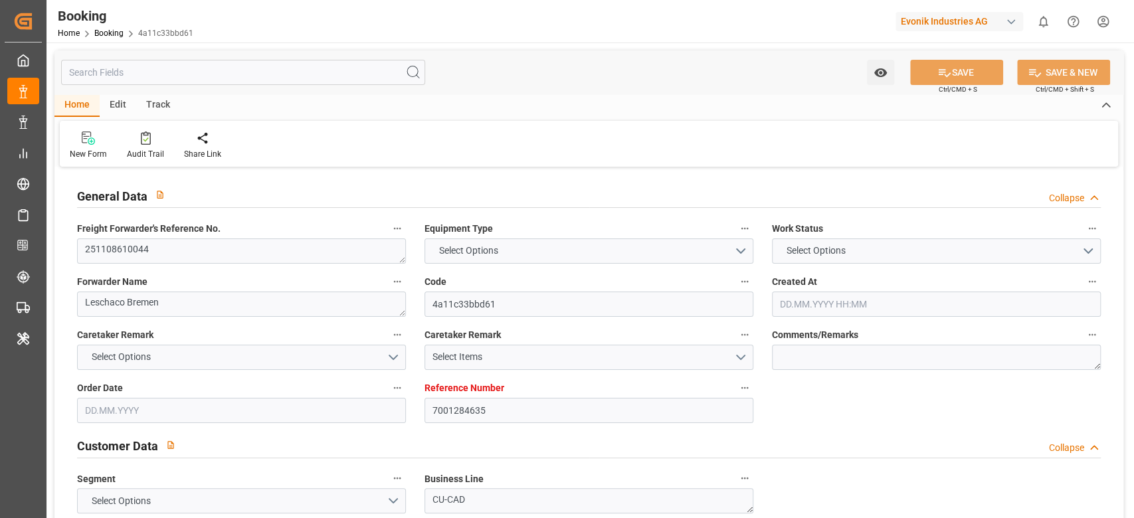
type input "BEANR"
type input "TWKEL"
type input "[DATE] 06:14"
type input "[DATE]"
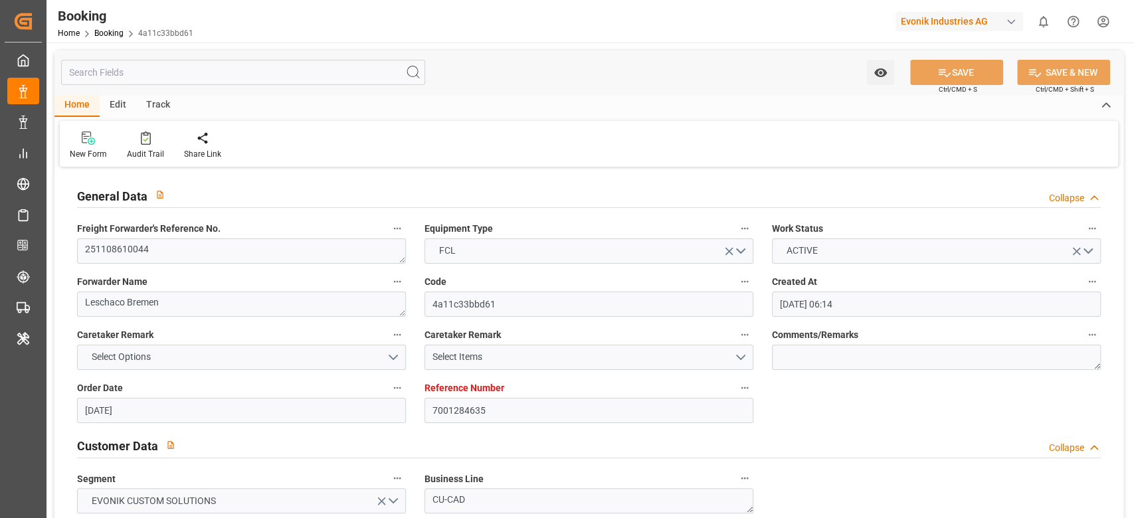
type input "[DATE]"
type input "[DATE] 00:00"
type input "[DATE]"
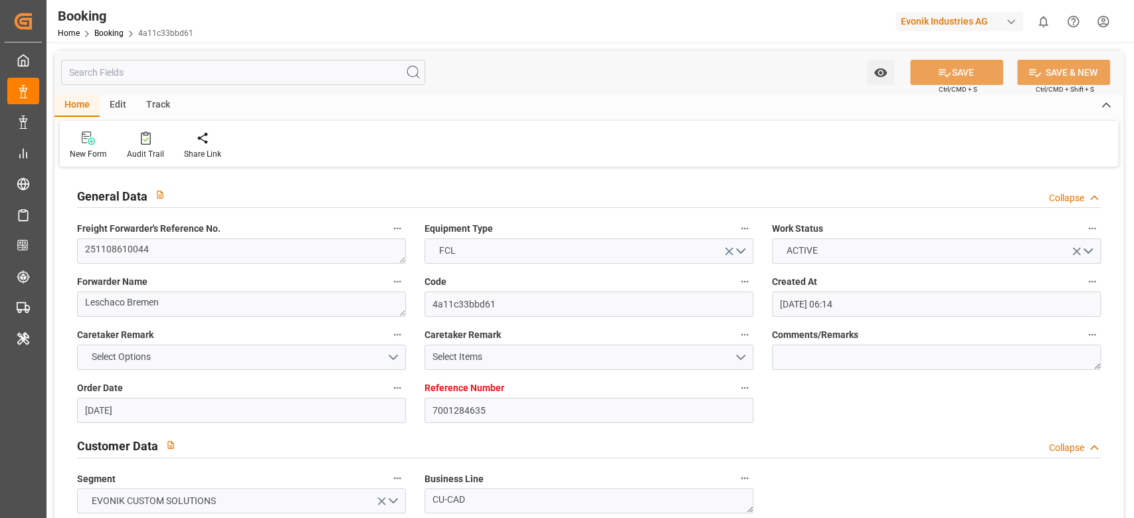
type input "[DATE] 00:00"
type input "[DATE] 09:04"
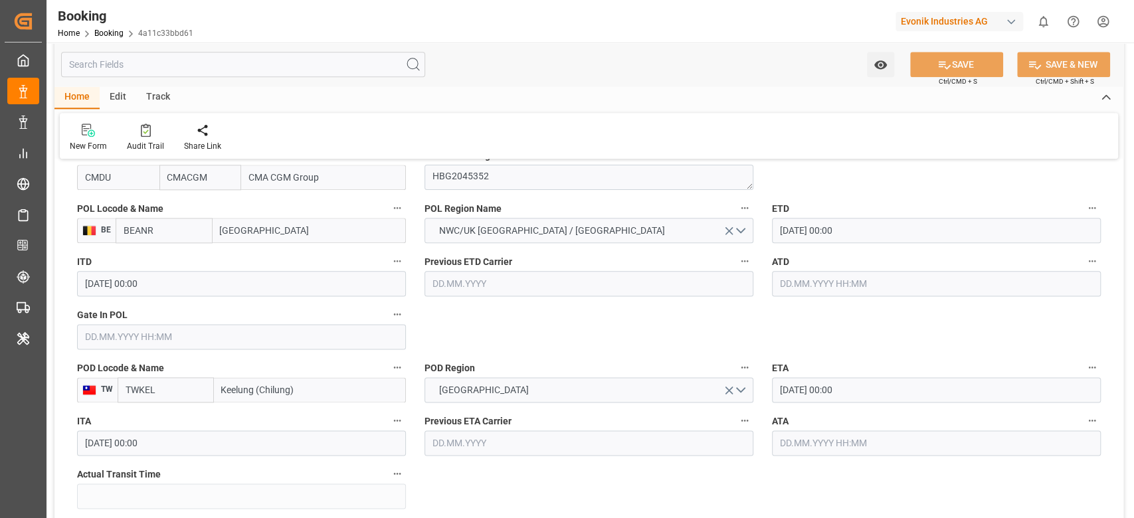
scroll to position [1197, 0]
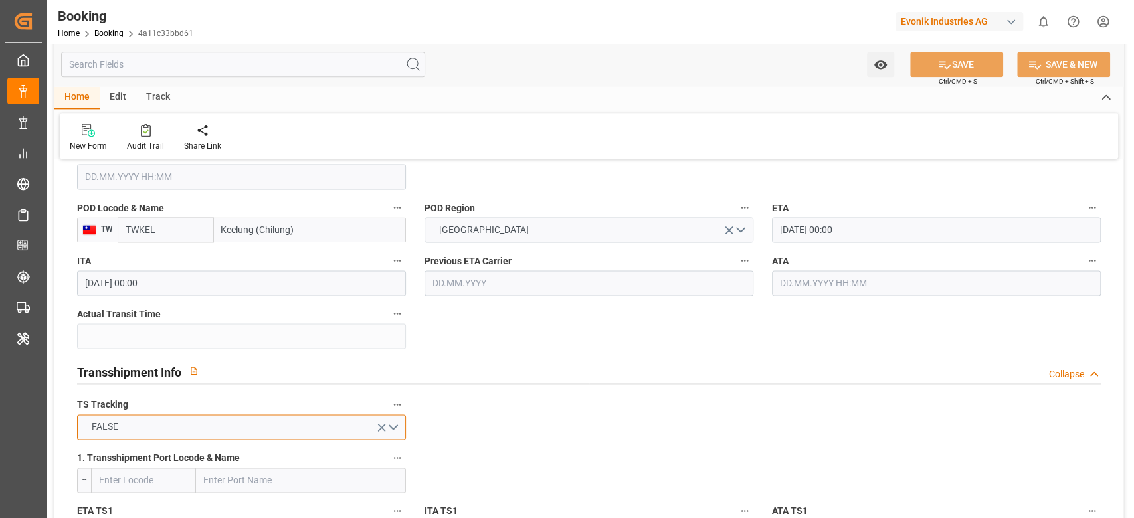
click at [211, 438] on button "FALSE" at bounding box center [241, 427] width 329 height 25
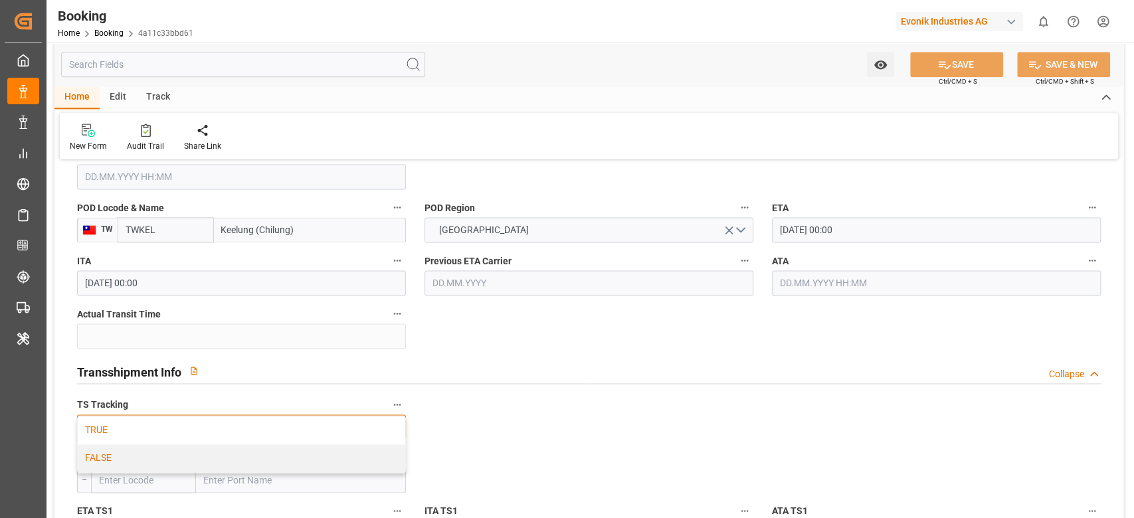
click at [209, 429] on div "TRUE" at bounding box center [242, 431] width 328 height 28
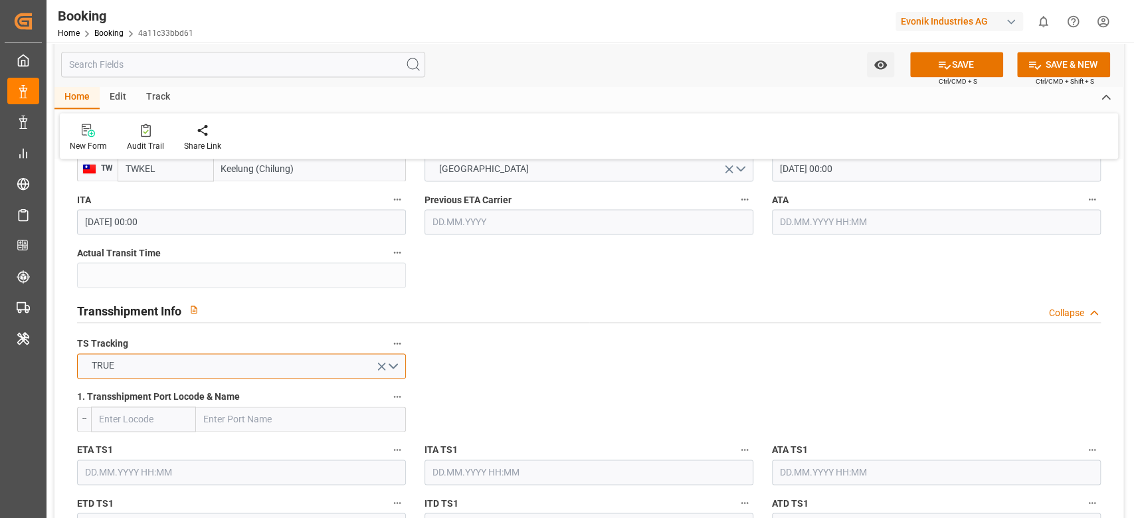
scroll to position [1286, 0]
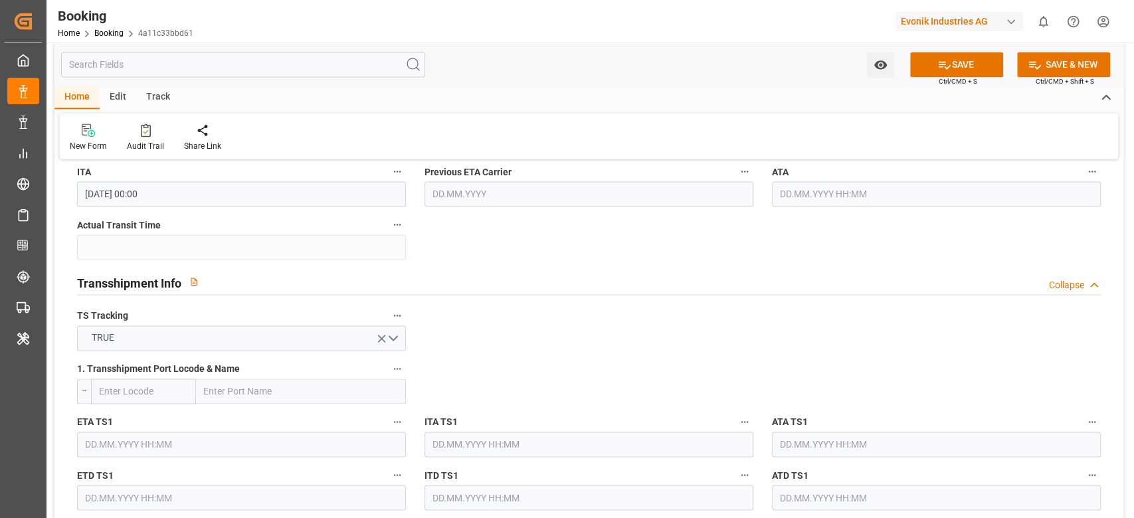
click at [282, 400] on input "text" at bounding box center [301, 391] width 210 height 25
paste input "NINGBO"
type input "NINGBO"
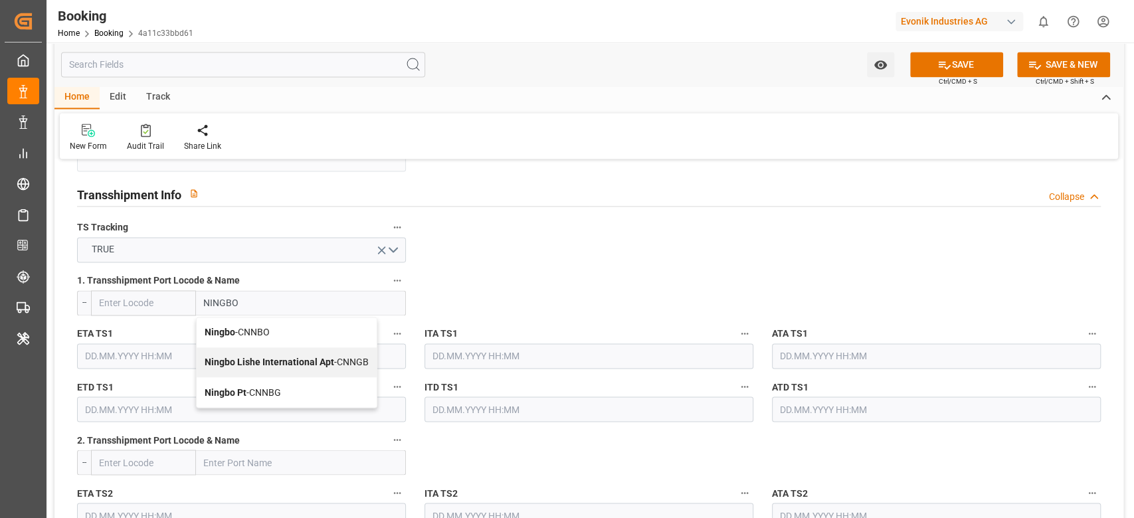
click at [296, 381] on div "Ningbo Pt - CNNBG" at bounding box center [287, 392] width 180 height 30
type input "CNNBG"
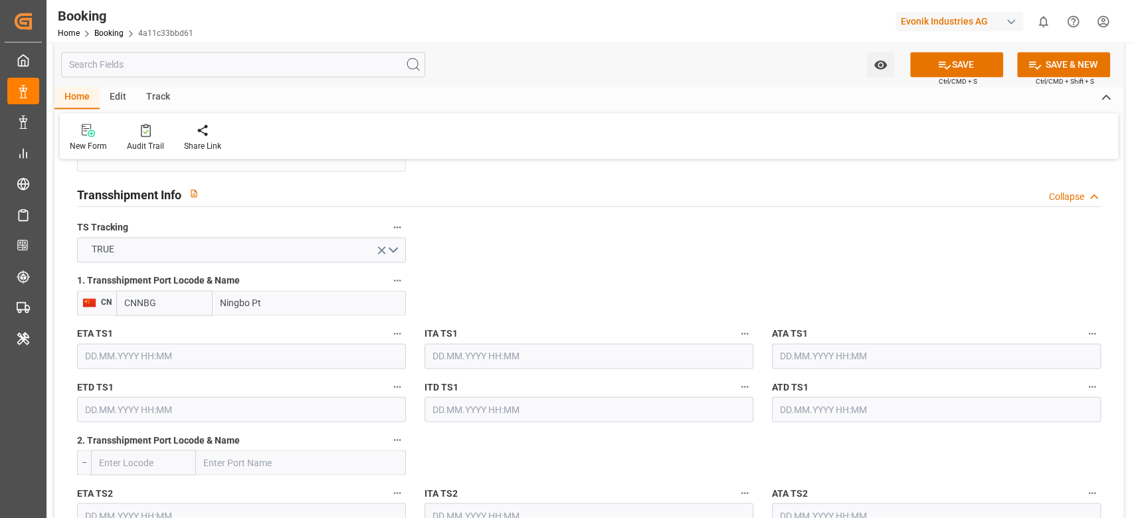
type input "Ningbo Pt"
click at [153, 349] on input "text" at bounding box center [241, 356] width 329 height 25
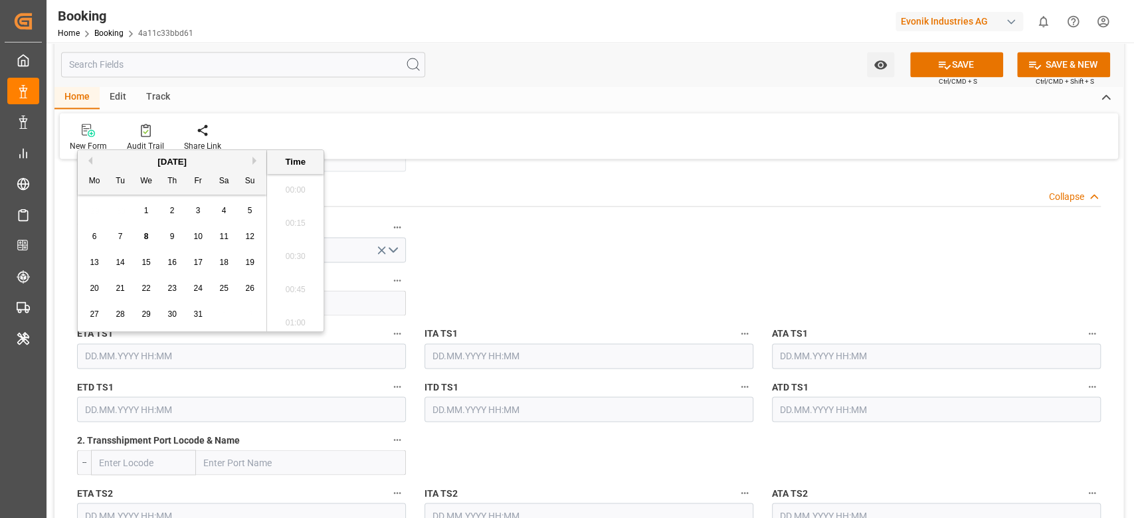
scroll to position [1665, 0]
click at [254, 159] on button "Next Month" at bounding box center [256, 161] width 8 height 8
click at [221, 263] on span "20" at bounding box center [223, 262] width 9 height 9
type input "[DATE] 00:00"
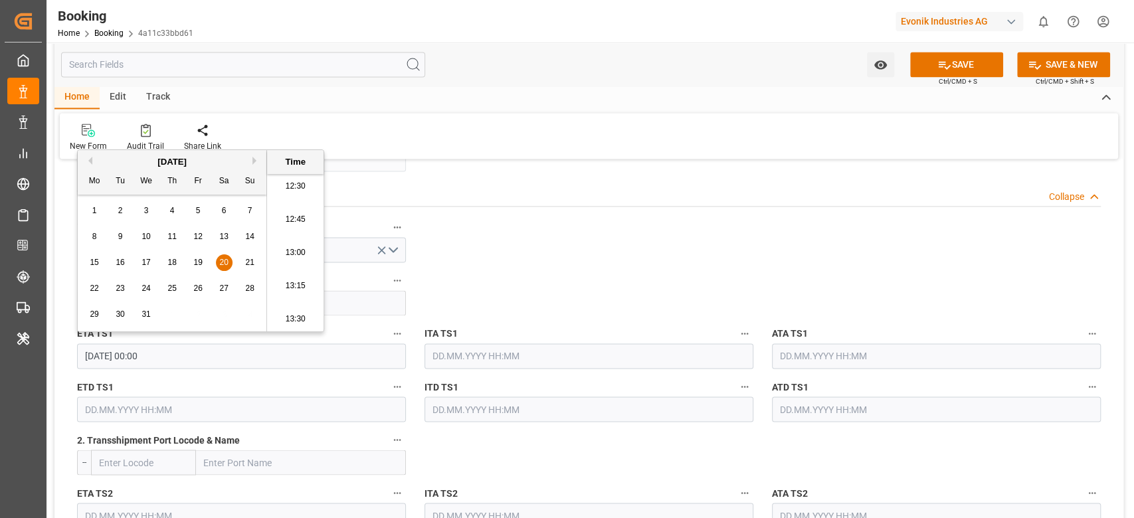
click at [145, 399] on input "text" at bounding box center [241, 409] width 329 height 25
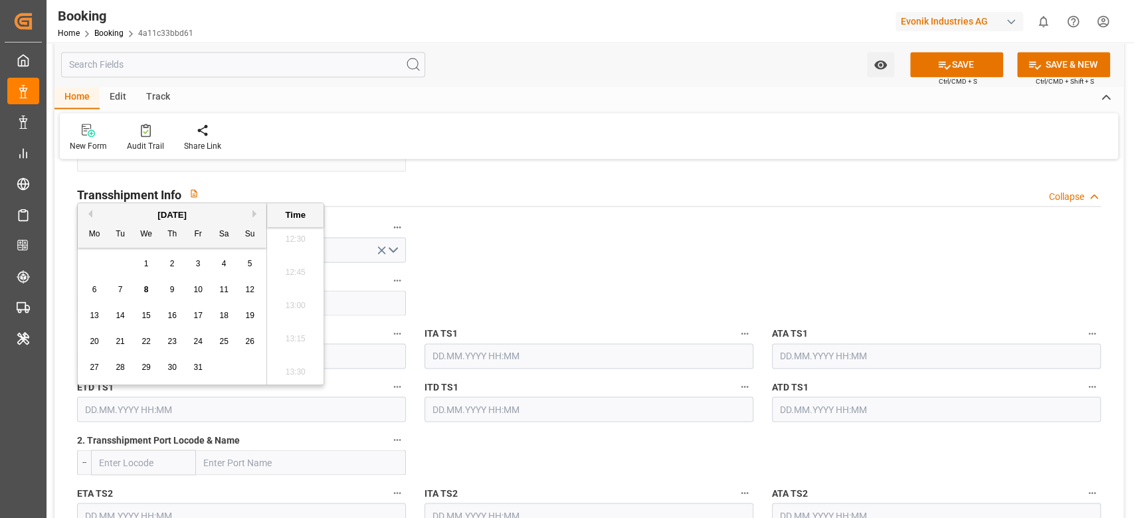
click at [254, 213] on button "Next Month" at bounding box center [256, 214] width 8 height 8
click at [108, 350] on div "22 23 24 25 26 27 28" at bounding box center [172, 342] width 181 height 26
click at [125, 338] on div "23" at bounding box center [120, 342] width 17 height 16
type input "[DATE] 00:00"
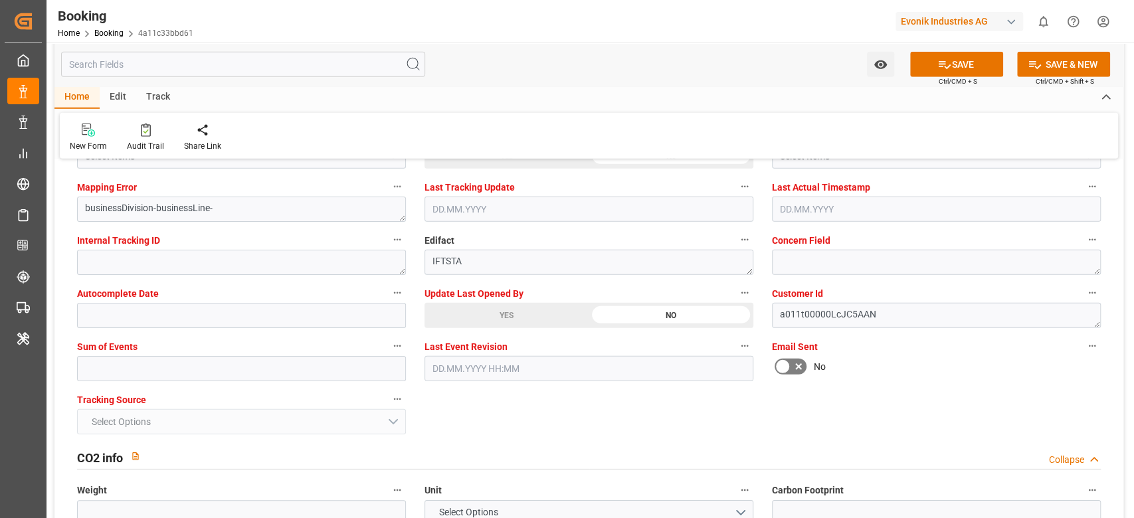
scroll to position [2526, 0]
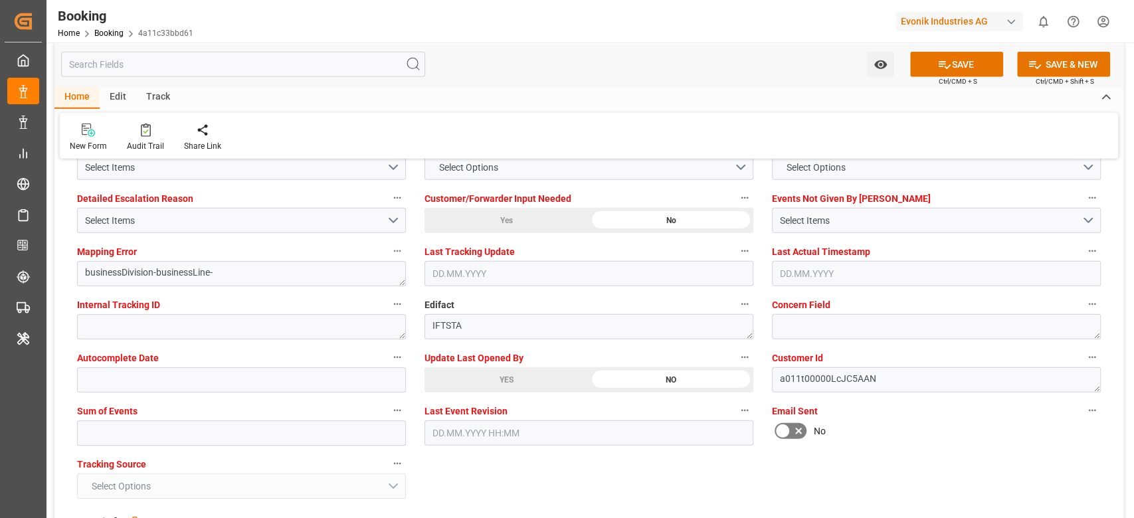
click at [472, 378] on div "YES" at bounding box center [507, 379] width 164 height 25
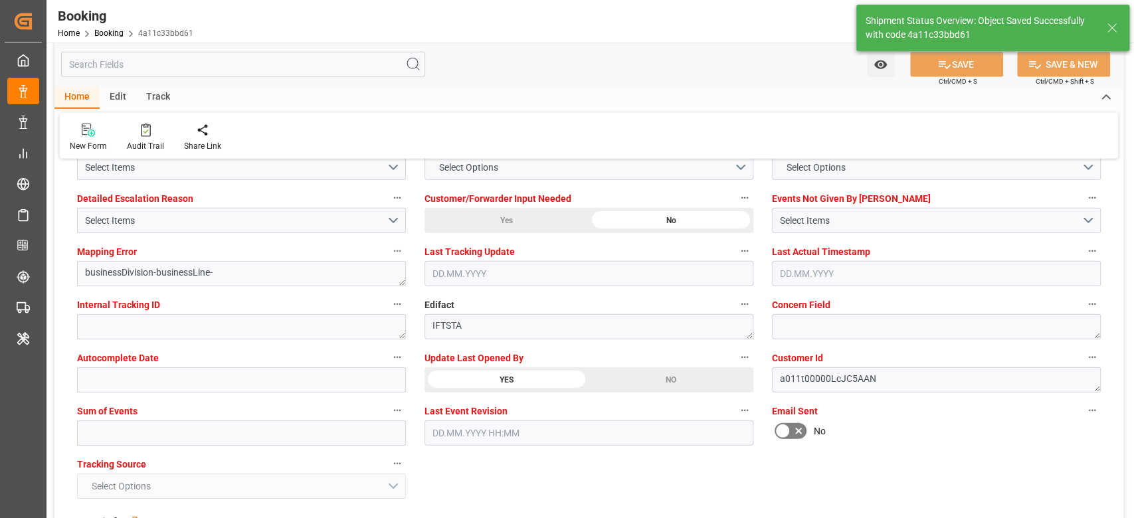
type textarea "[PERSON_NAME]"
type textarea "Yes"
type input "[DATE] 00:00"
type input "[DATE] 07:31"
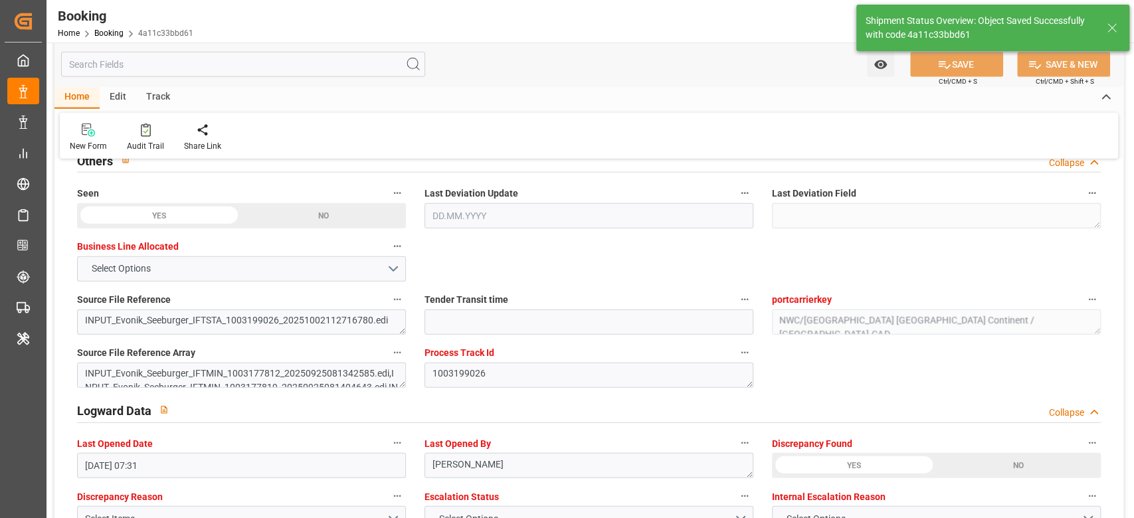
scroll to position [2171, 0]
